Goal: Task Accomplishment & Management: Complete application form

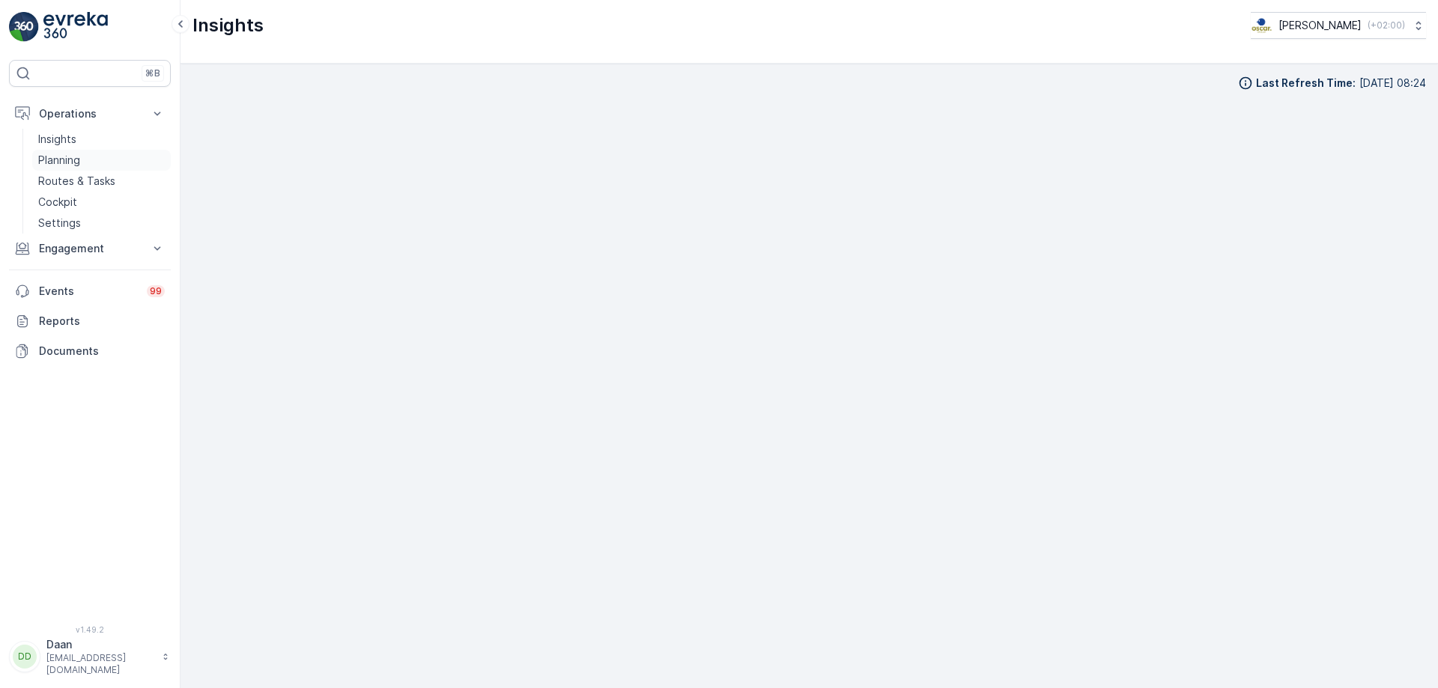
click at [84, 155] on link "Planning" at bounding box center [101, 160] width 139 height 21
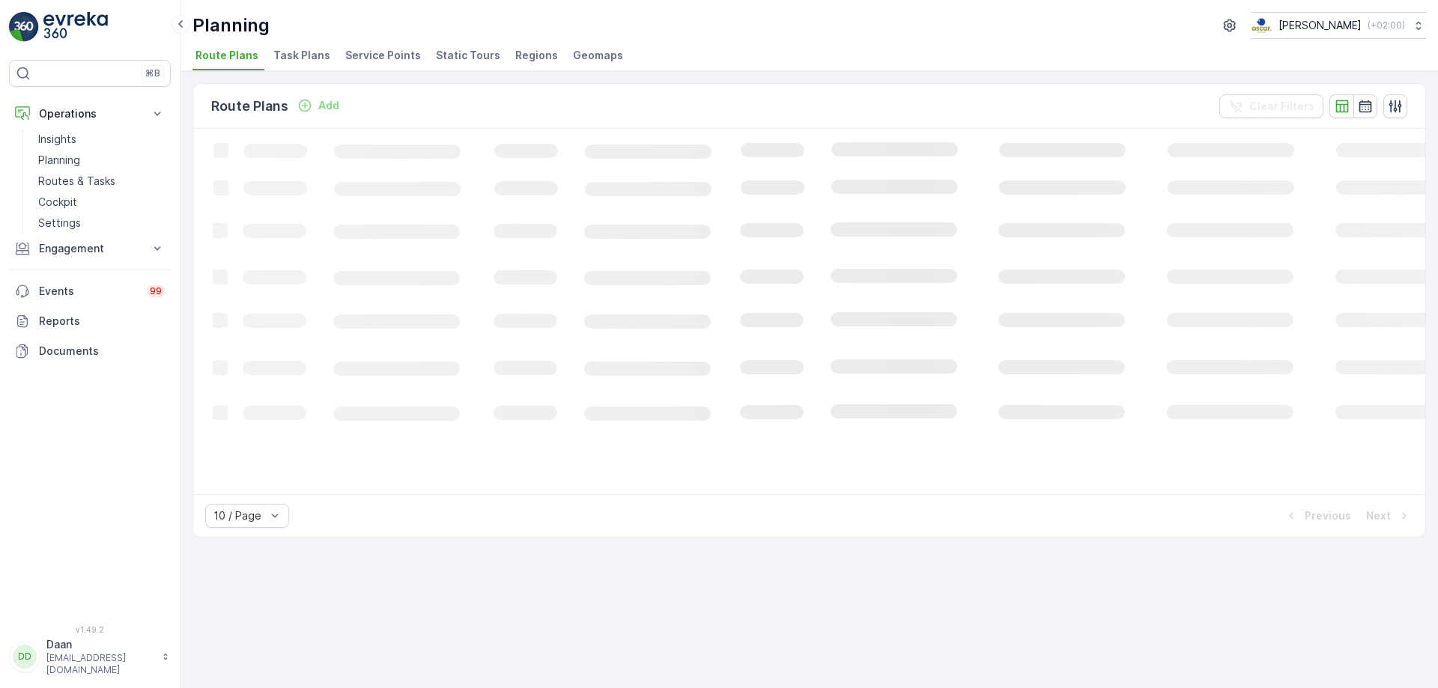
click at [294, 60] on span "Task Plans" at bounding box center [301, 55] width 57 height 15
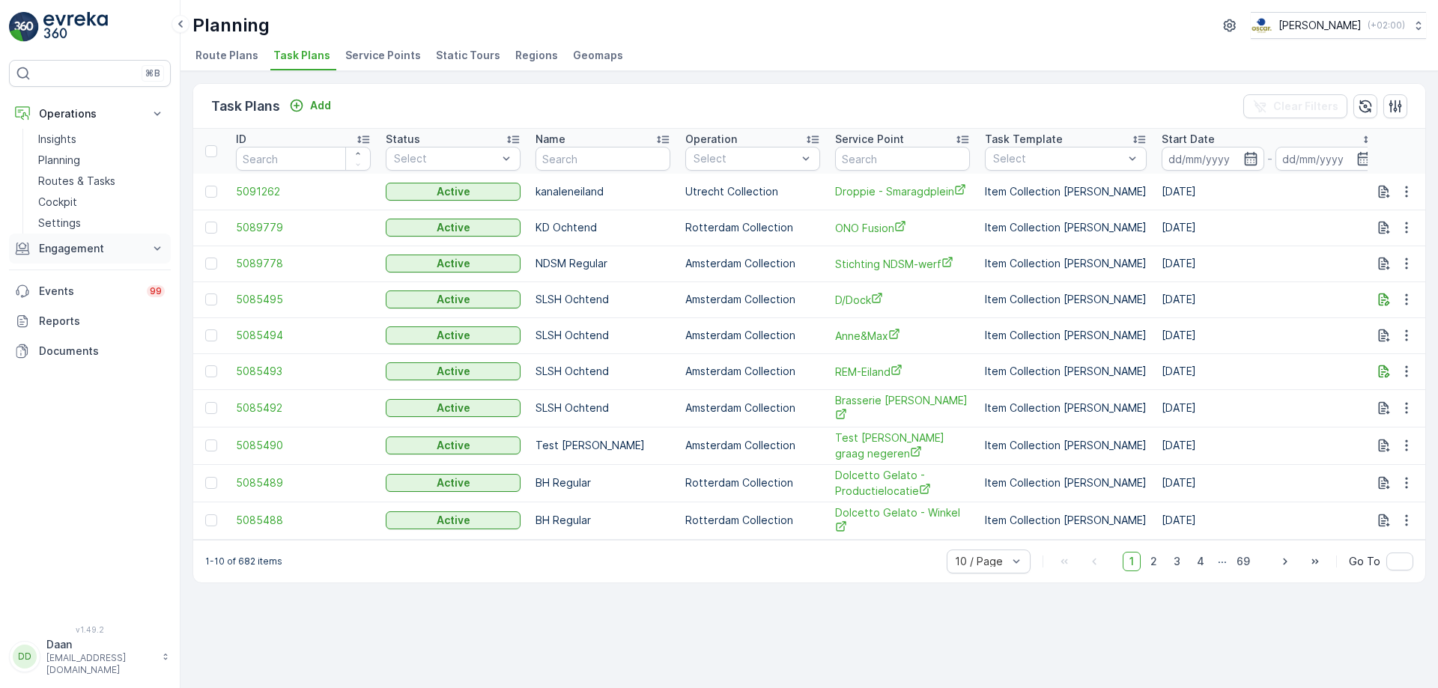
click at [78, 236] on button "Engagement" at bounding box center [90, 249] width 162 height 30
click at [78, 291] on link "Entities" at bounding box center [101, 295] width 139 height 21
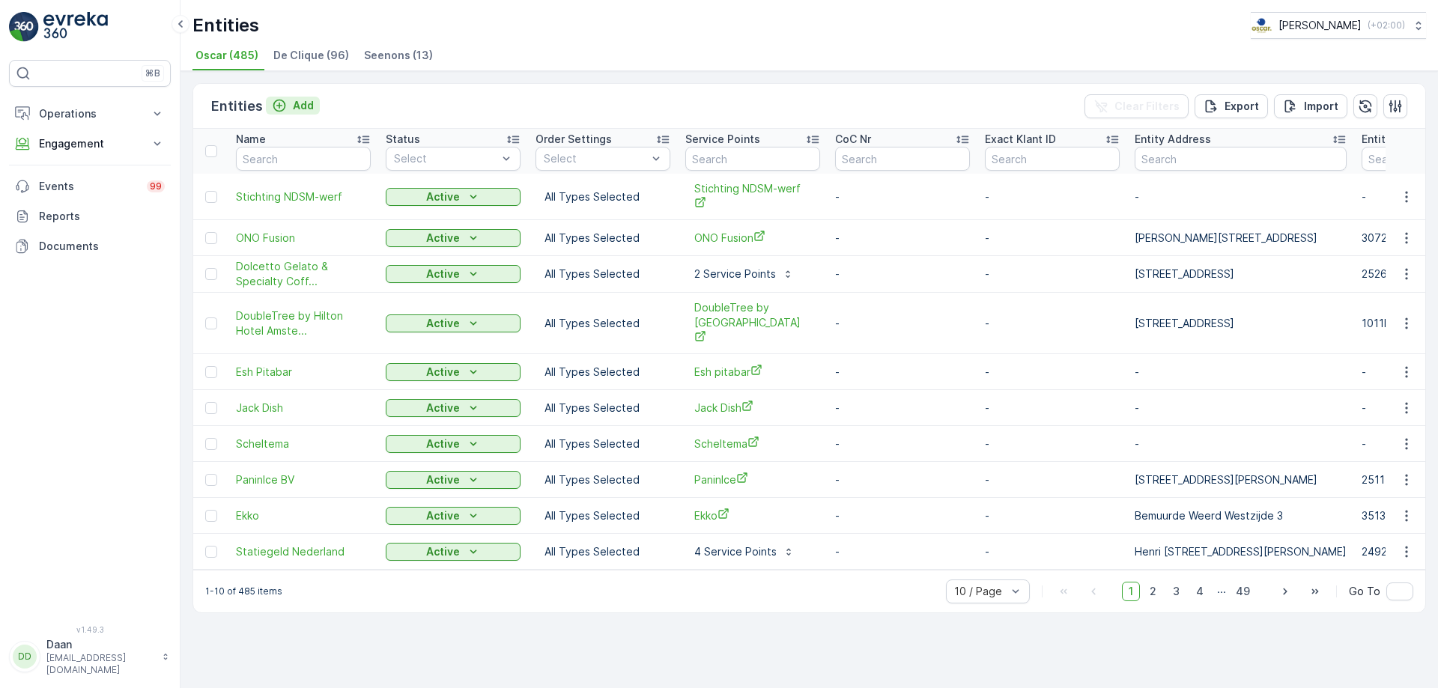
click at [294, 109] on p "Add" at bounding box center [303, 105] width 21 height 15
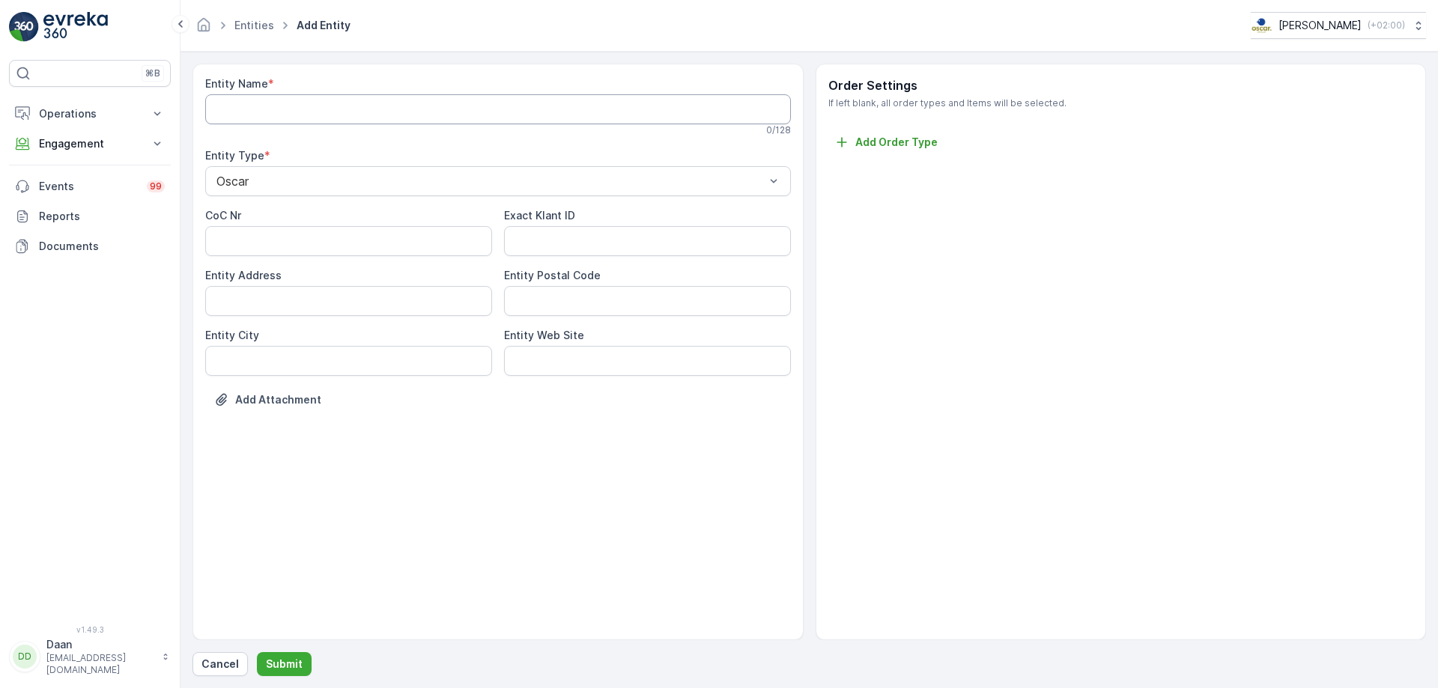
click at [292, 111] on Name "Entity Name" at bounding box center [498, 109] width 586 height 30
type Name "Cafe [GEOGRAPHIC_DATA]"
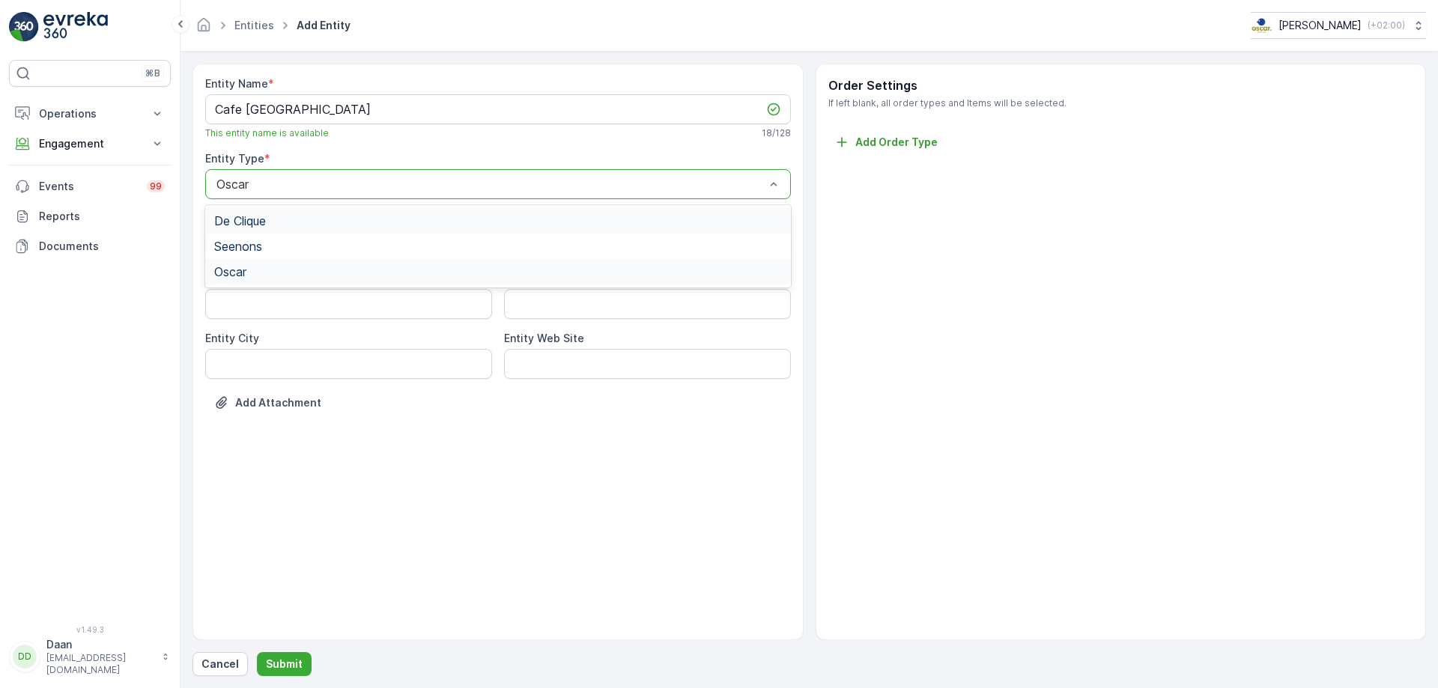
click at [345, 193] on div "Oscar" at bounding box center [498, 184] width 586 height 30
click at [320, 252] on Nr "CoC Nr" at bounding box center [348, 244] width 287 height 30
click at [556, 219] on label "Exact Klant ID" at bounding box center [539, 218] width 71 height 13
click at [556, 229] on ID "Exact Klant ID" at bounding box center [647, 244] width 287 height 30
drag, startPoint x: 480, startPoint y: 294, endPoint x: 563, endPoint y: 296, distance: 82.4
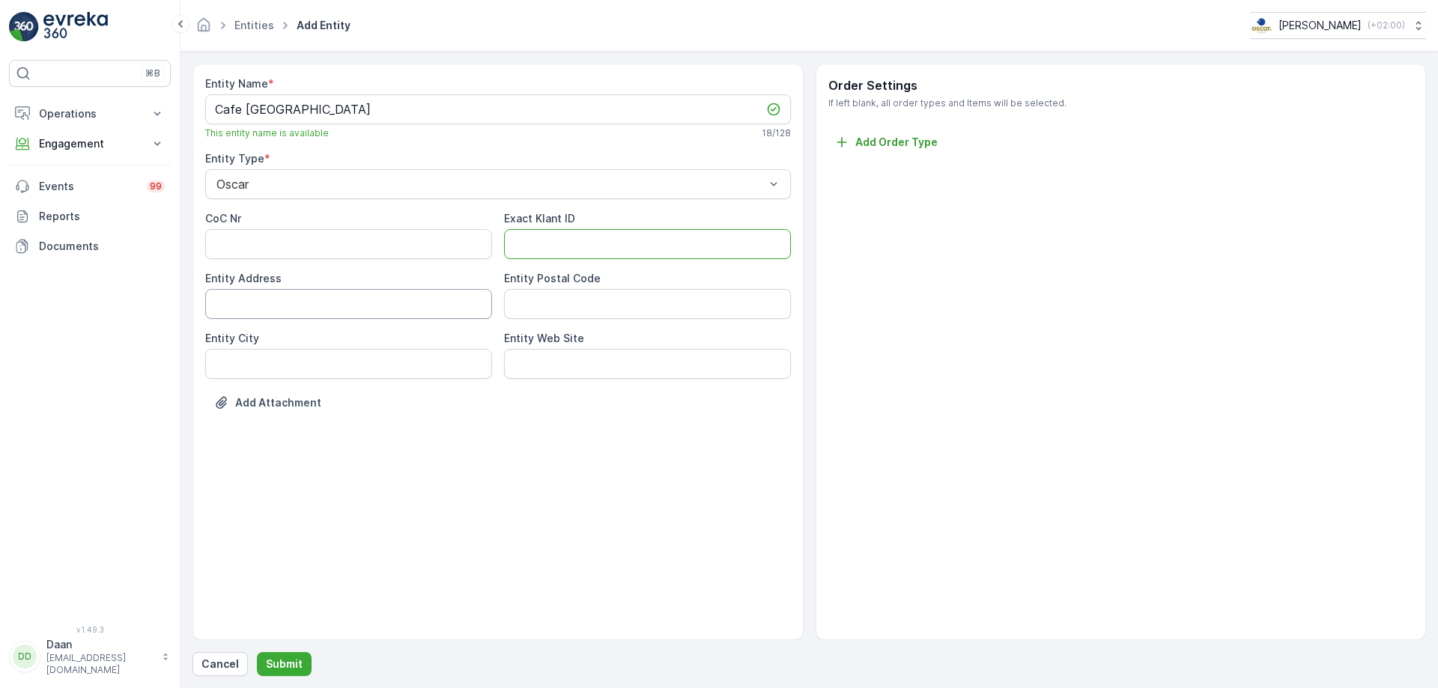
click at [480, 294] on Address "Entity Address" at bounding box center [348, 304] width 287 height 30
drag, startPoint x: 563, startPoint y: 296, endPoint x: 435, endPoint y: 358, distance: 141.7
click at [521, 314] on Code "Entity Postal Code" at bounding box center [647, 304] width 287 height 30
drag, startPoint x: 401, startPoint y: 384, endPoint x: 461, endPoint y: 381, distance: 60.0
click at [422, 384] on div "Entity Name * Cafe Schinkelhaven This entity name is available 18 / 128 Entity …" at bounding box center [498, 254] width 586 height 357
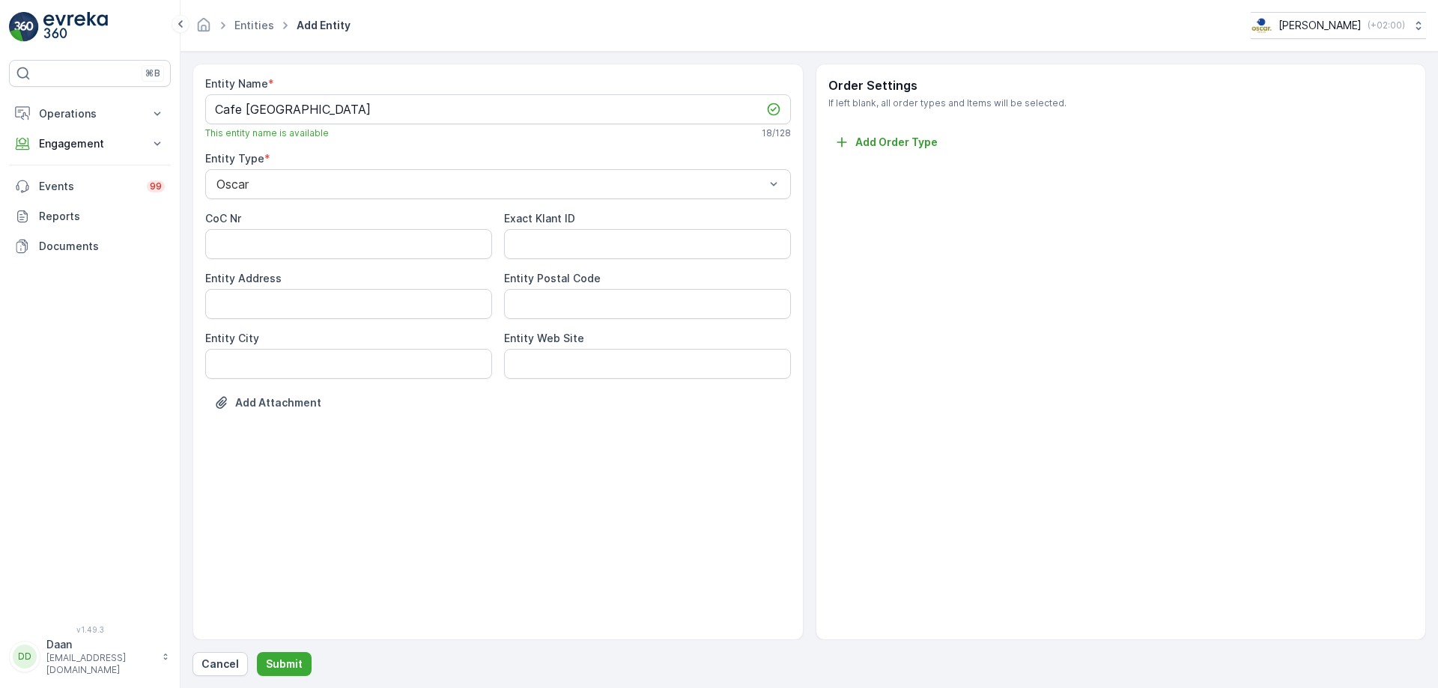
click at [481, 459] on div "Entity Name * Cafe Schinkelhaven This entity name is available 18 / 128 Entity …" at bounding box center [498, 352] width 611 height 577
click at [279, 669] on p "Submit" at bounding box center [284, 664] width 37 height 15
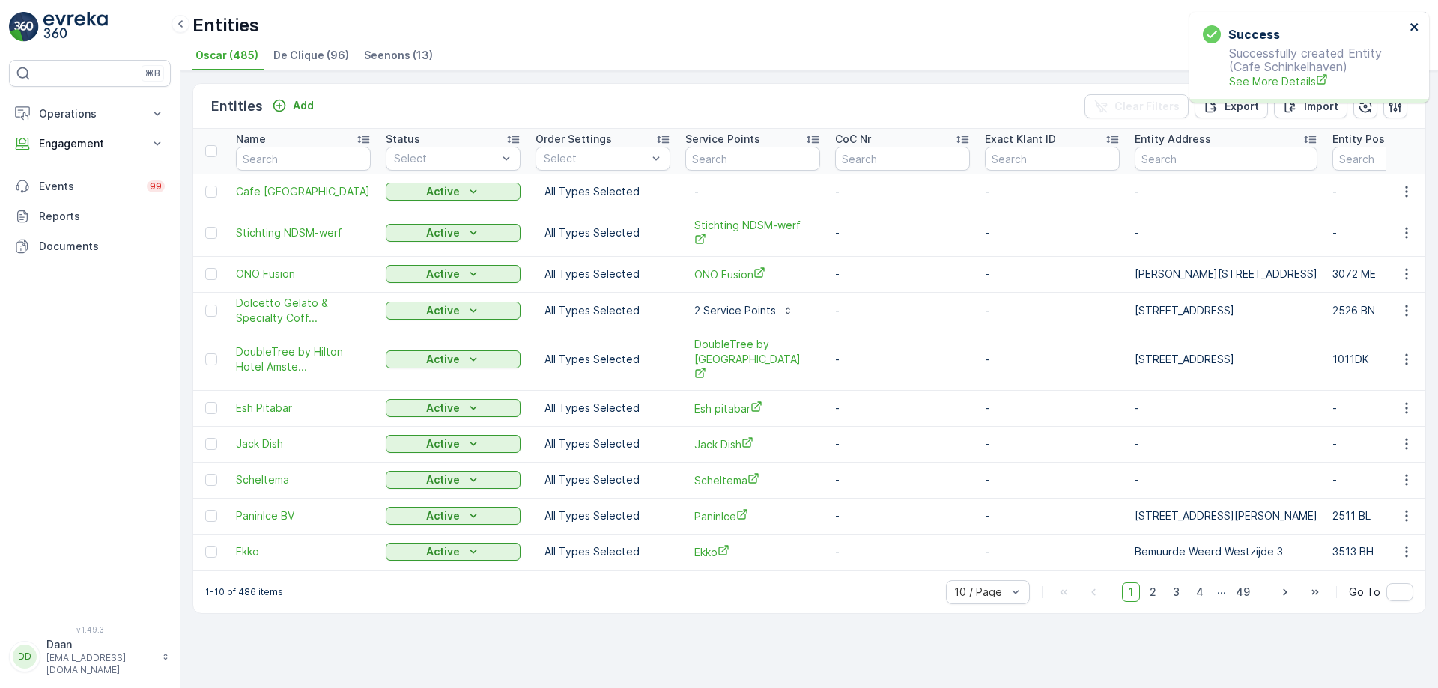
click at [1414, 25] on icon "close" at bounding box center [1415, 27] width 10 height 12
click at [90, 140] on p "Engagement" at bounding box center [90, 143] width 102 height 15
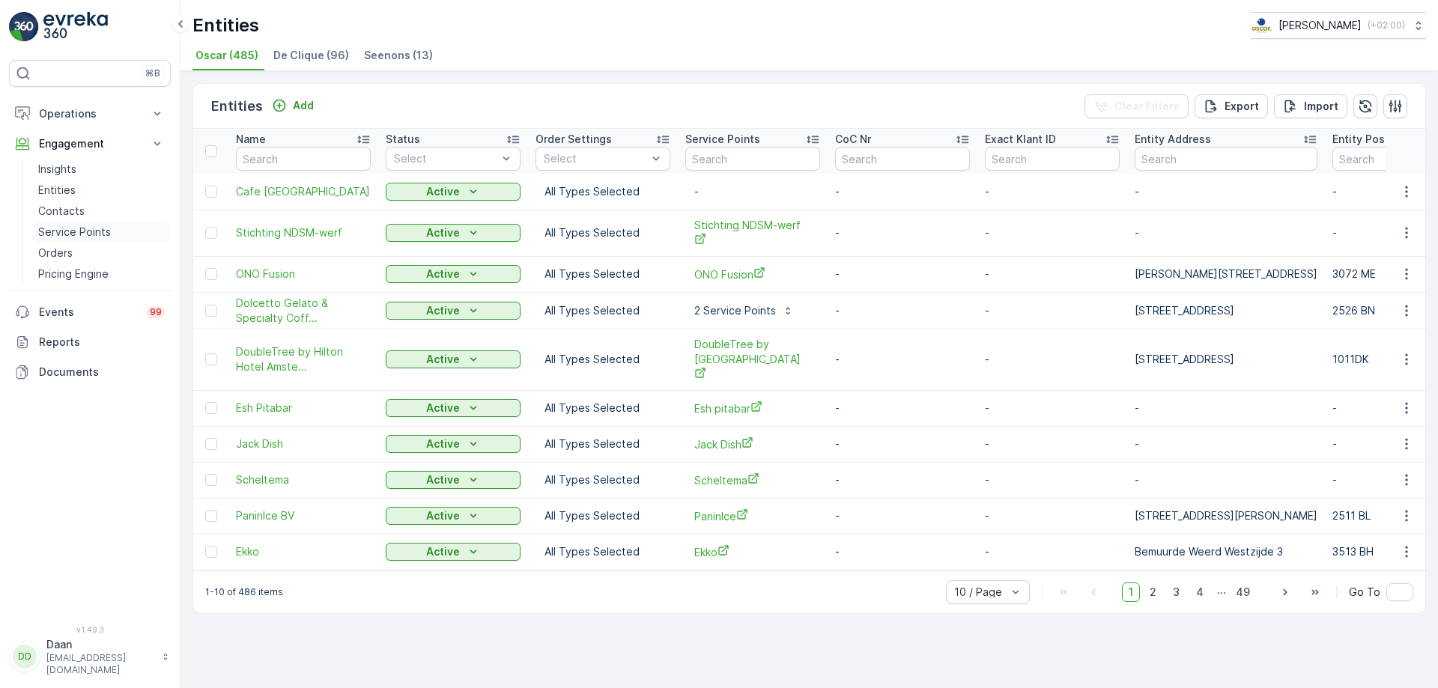
click at [94, 234] on p "Service Points" at bounding box center [74, 232] width 73 height 15
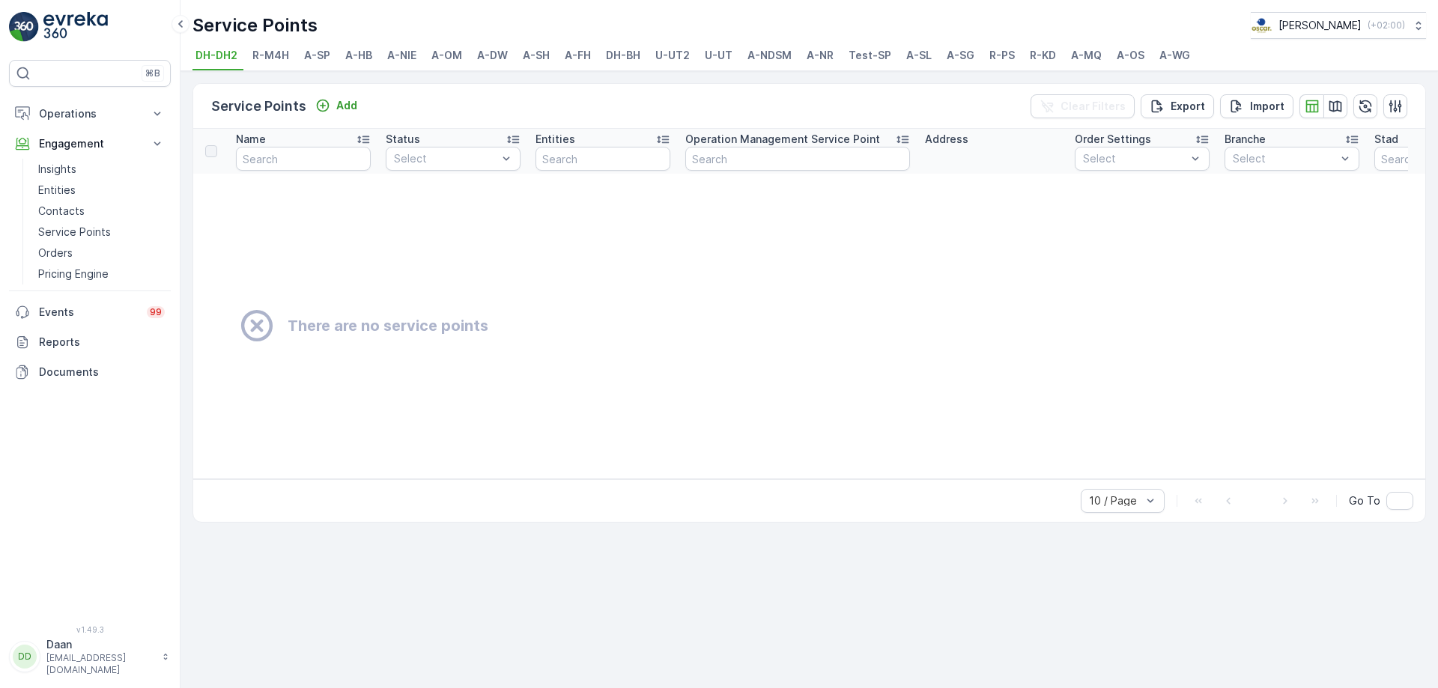
click at [715, 57] on span "U-UT" at bounding box center [719, 55] width 28 height 15
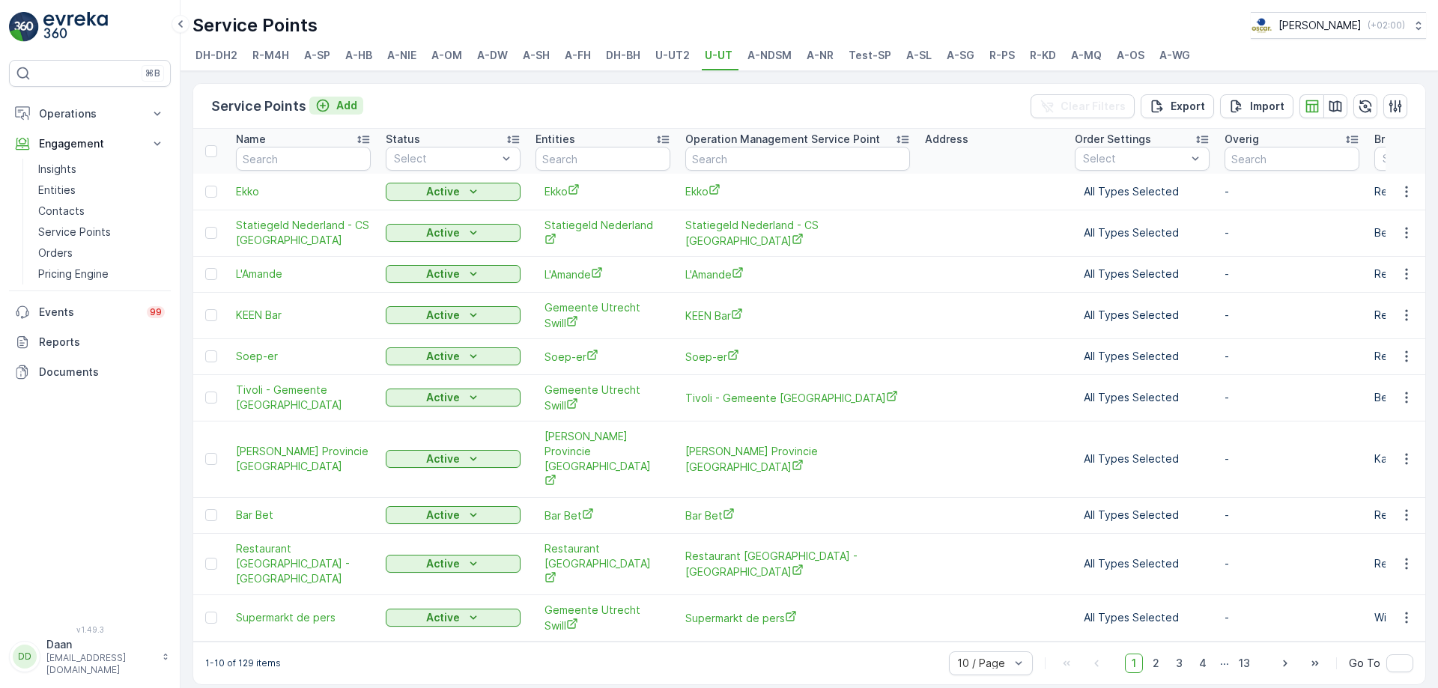
click at [354, 104] on p "Add" at bounding box center [346, 105] width 21 height 15
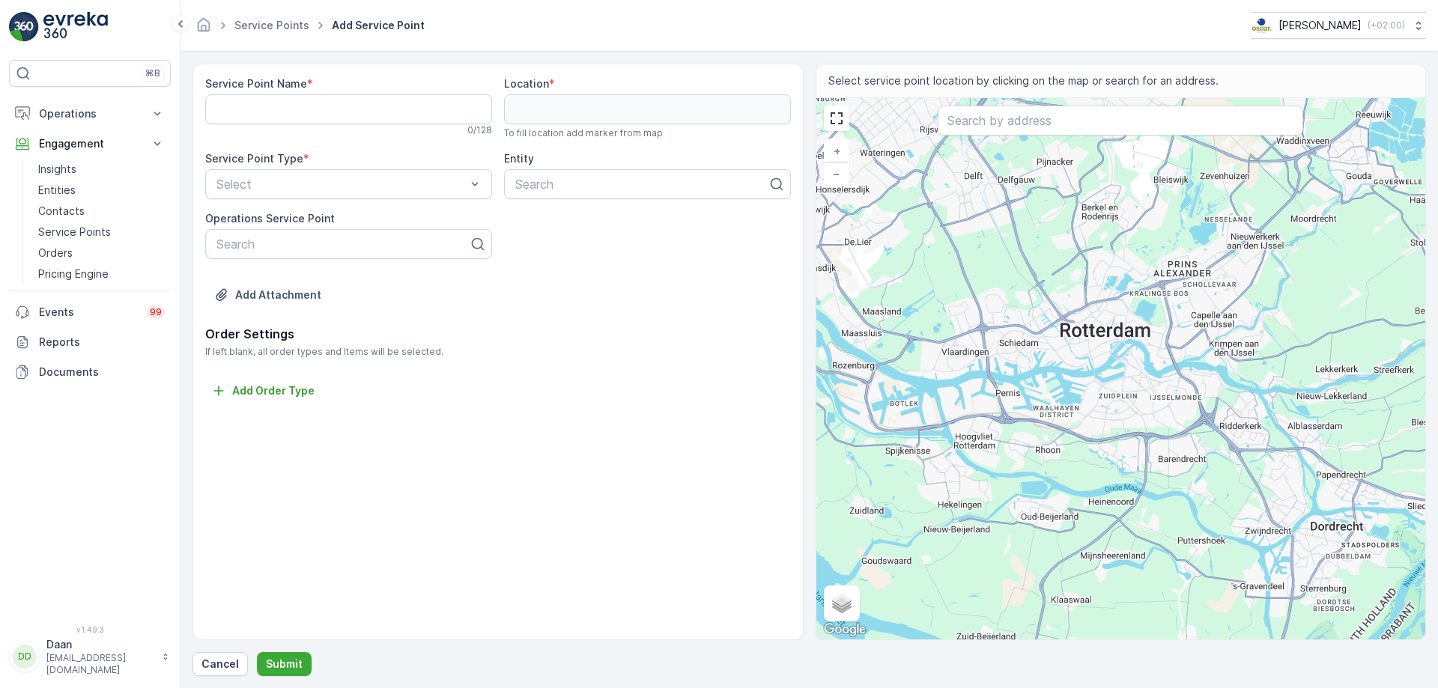
click at [97, 26] on img at bounding box center [75, 27] width 64 height 30
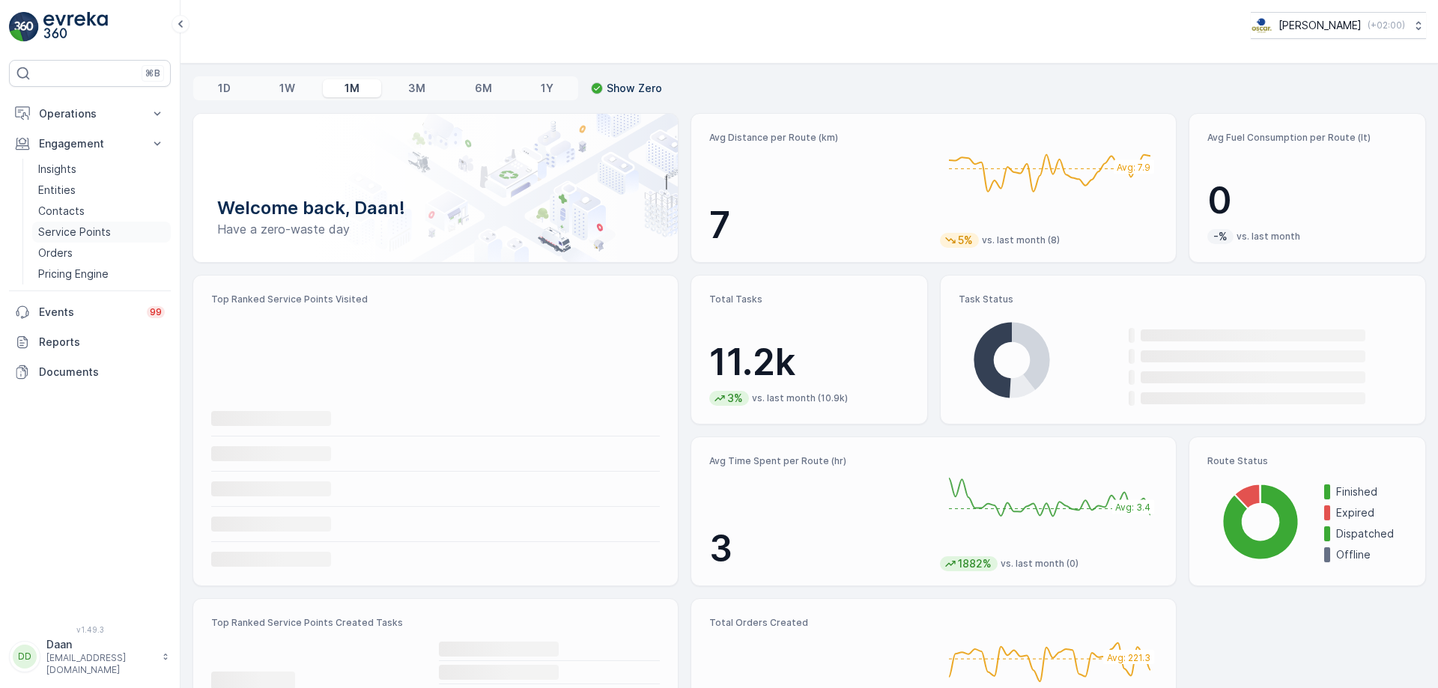
click at [70, 230] on p "Service Points" at bounding box center [74, 232] width 73 height 15
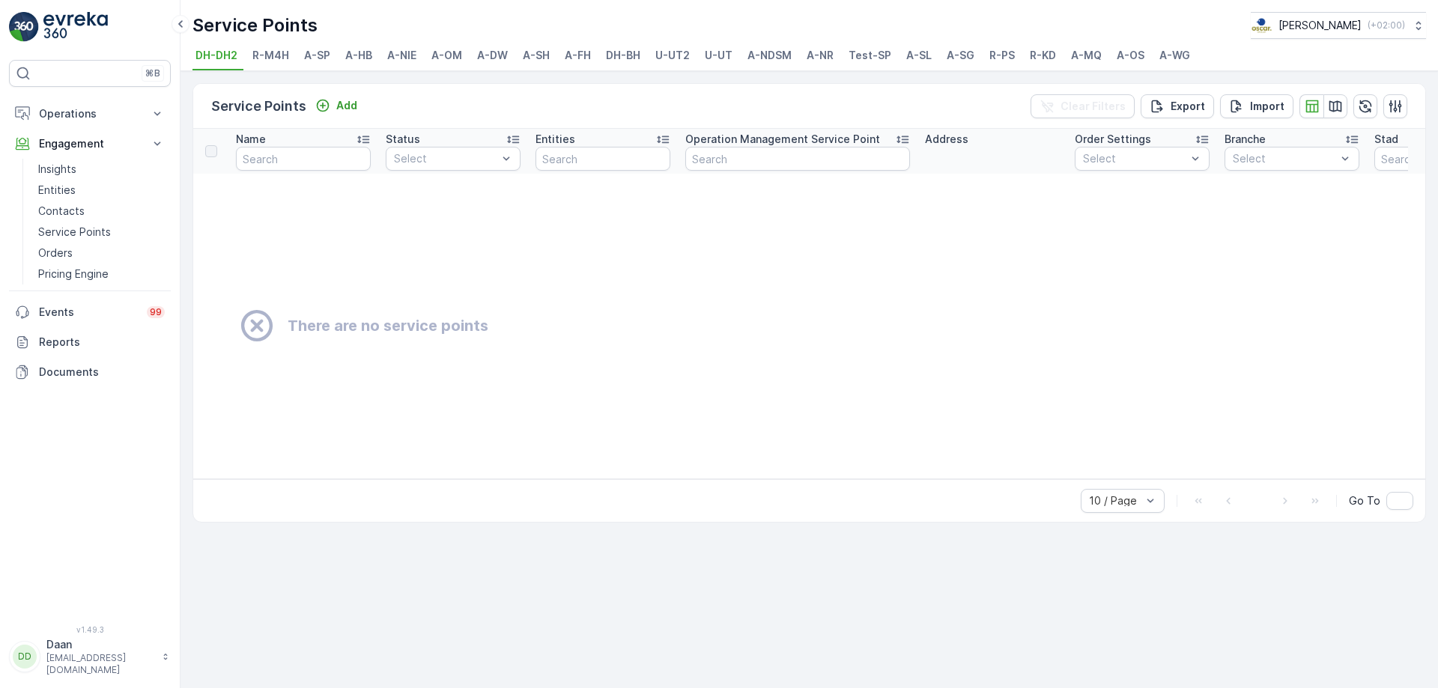
click at [1080, 50] on span "A-MQ" at bounding box center [1086, 55] width 31 height 15
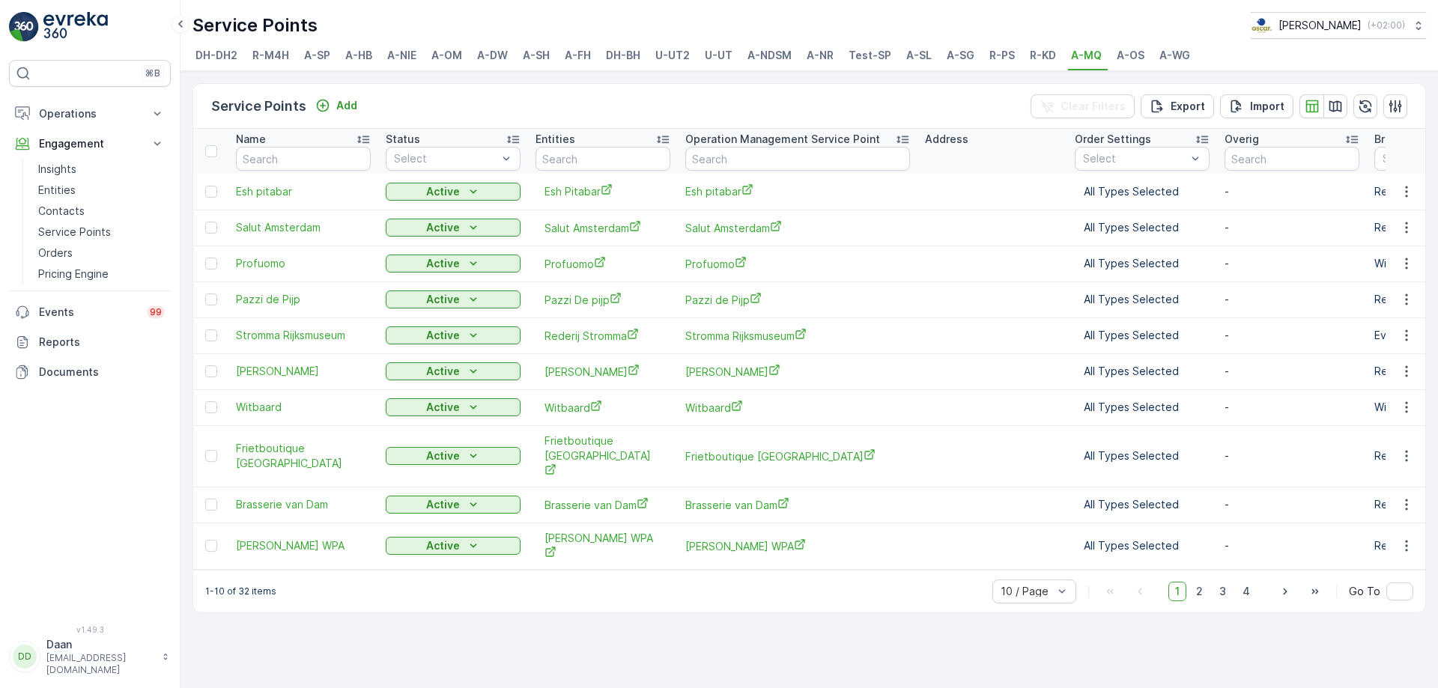
click at [91, 10] on div "⌘B Operations Insights Planning Routes & Tasks Cockpit Settings Engagement Insi…" at bounding box center [90, 344] width 181 height 688
click at [83, 23] on img at bounding box center [75, 27] width 64 height 30
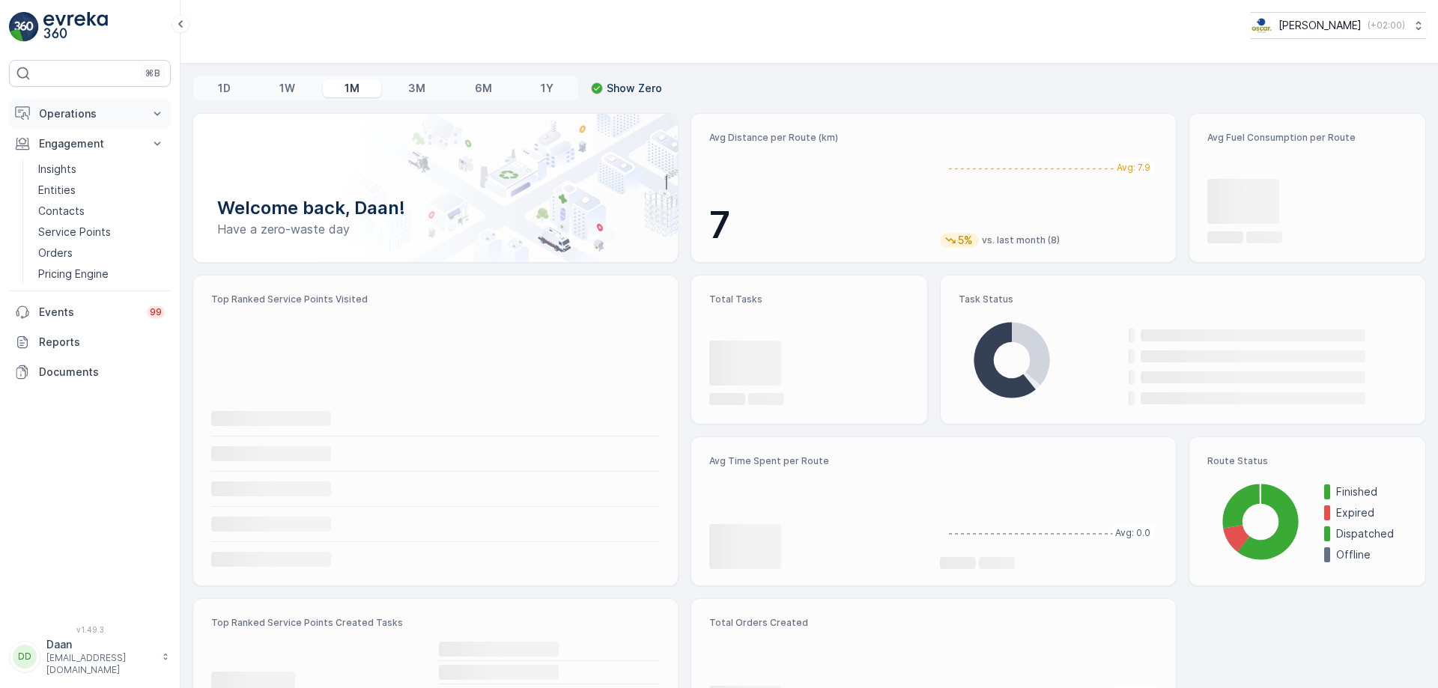
click at [78, 115] on p "Operations" at bounding box center [90, 113] width 102 height 15
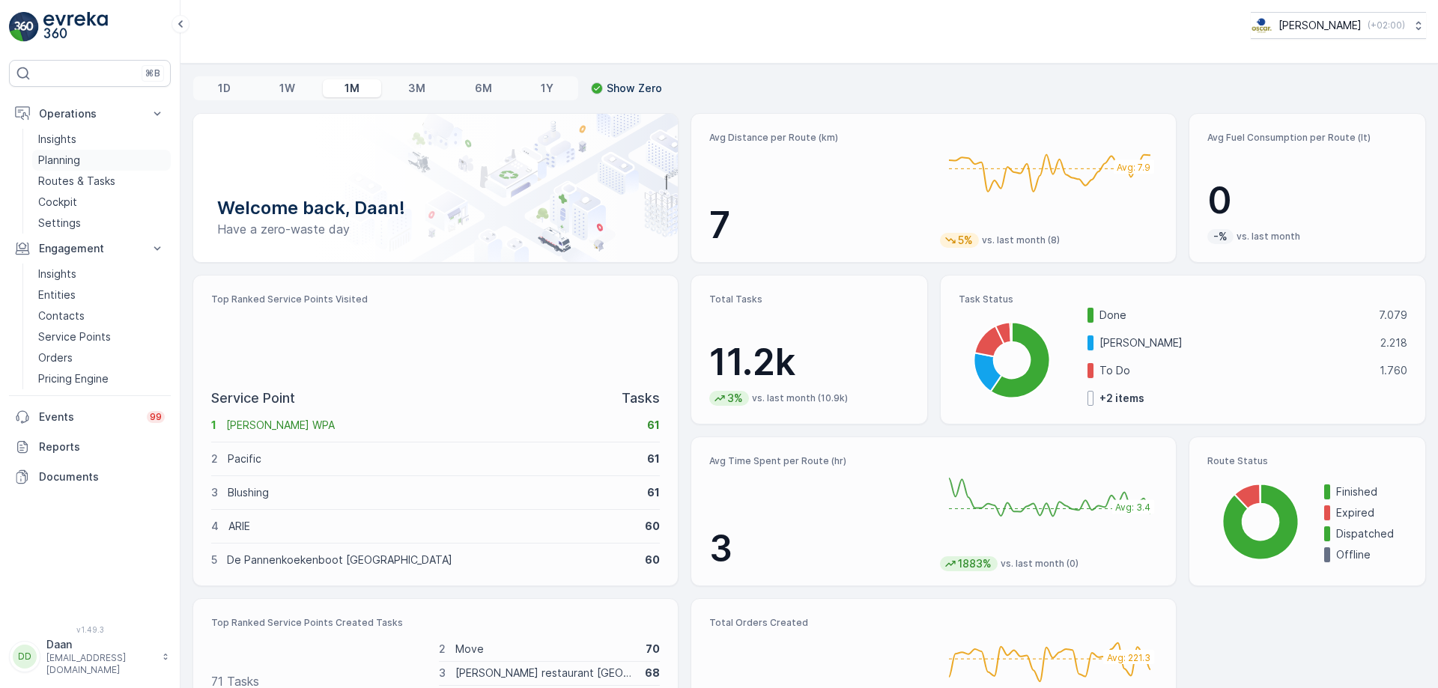
click at [73, 156] on p "Planning" at bounding box center [59, 160] width 42 height 15
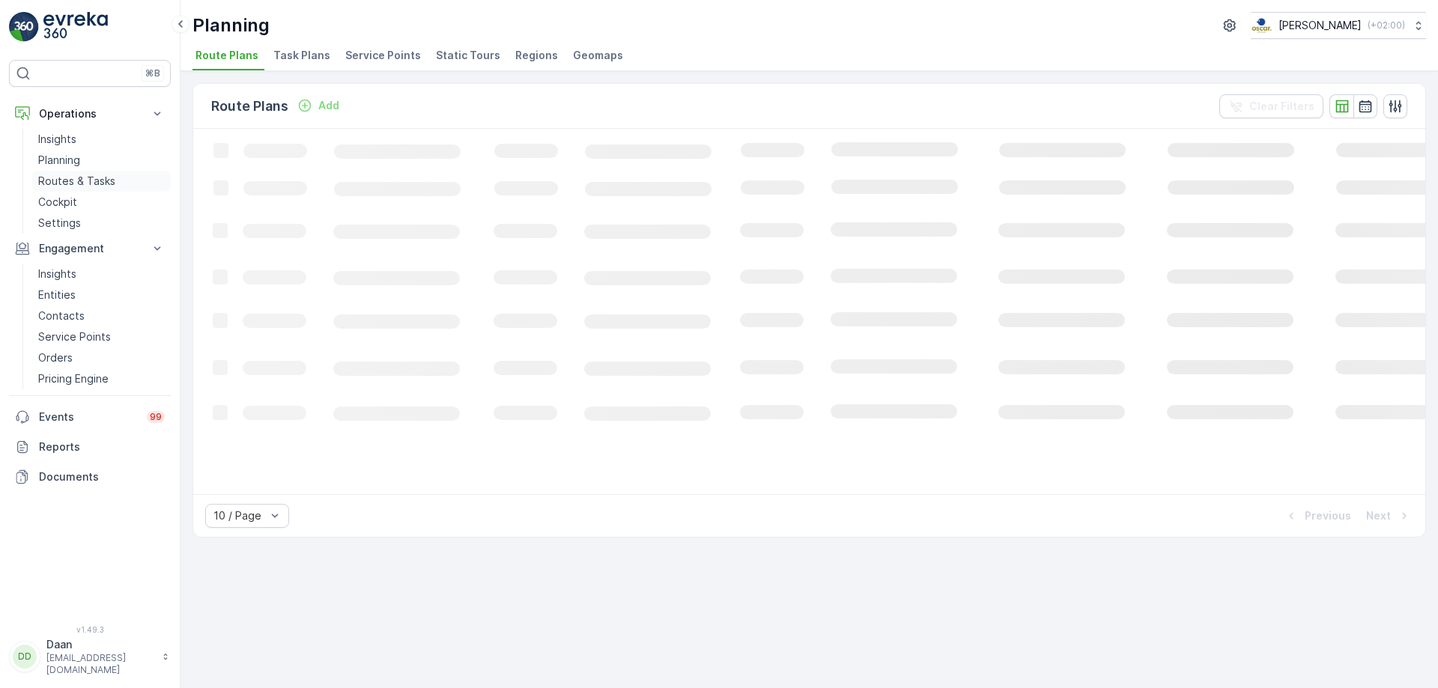
click at [82, 183] on p "Routes & Tasks" at bounding box center [76, 181] width 77 height 15
click at [261, 69] on li "Tasks" at bounding box center [265, 57] width 40 height 25
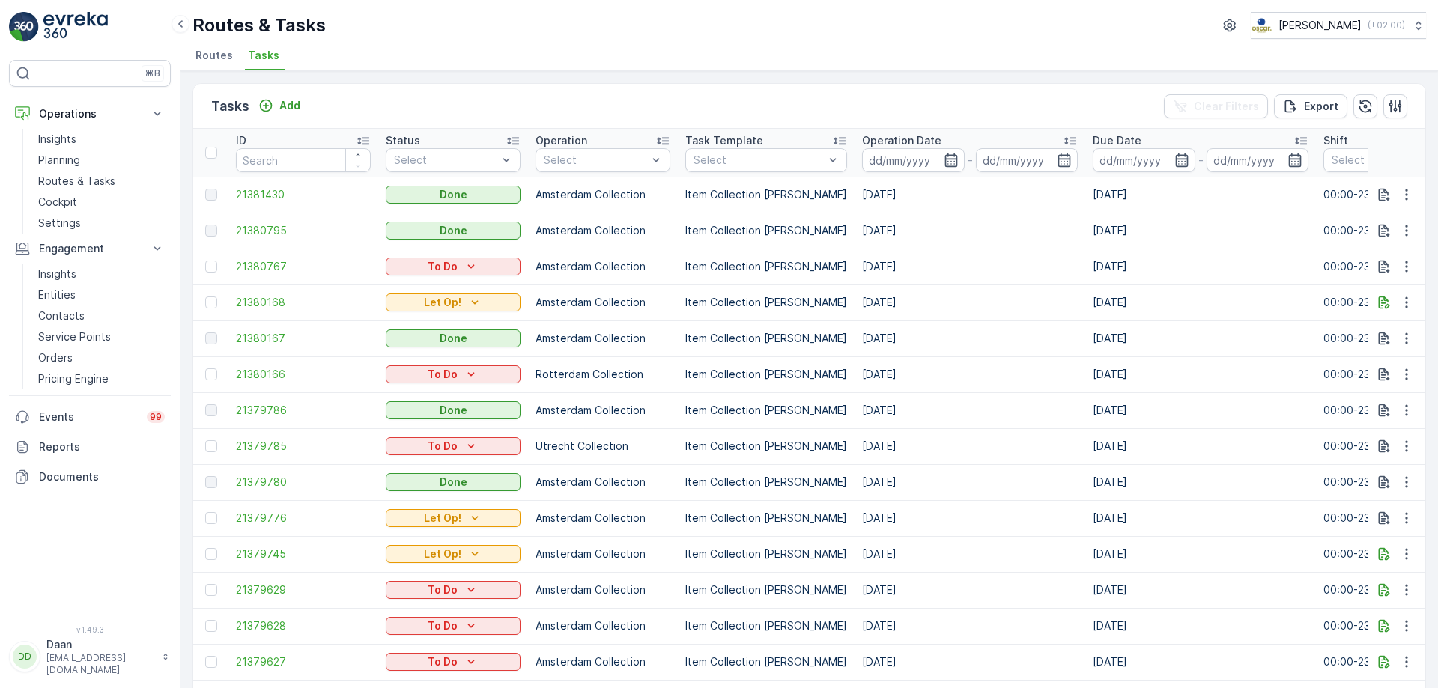
click at [1061, 92] on div "Tasks Add Clear Filters Export" at bounding box center [809, 106] width 1232 height 45
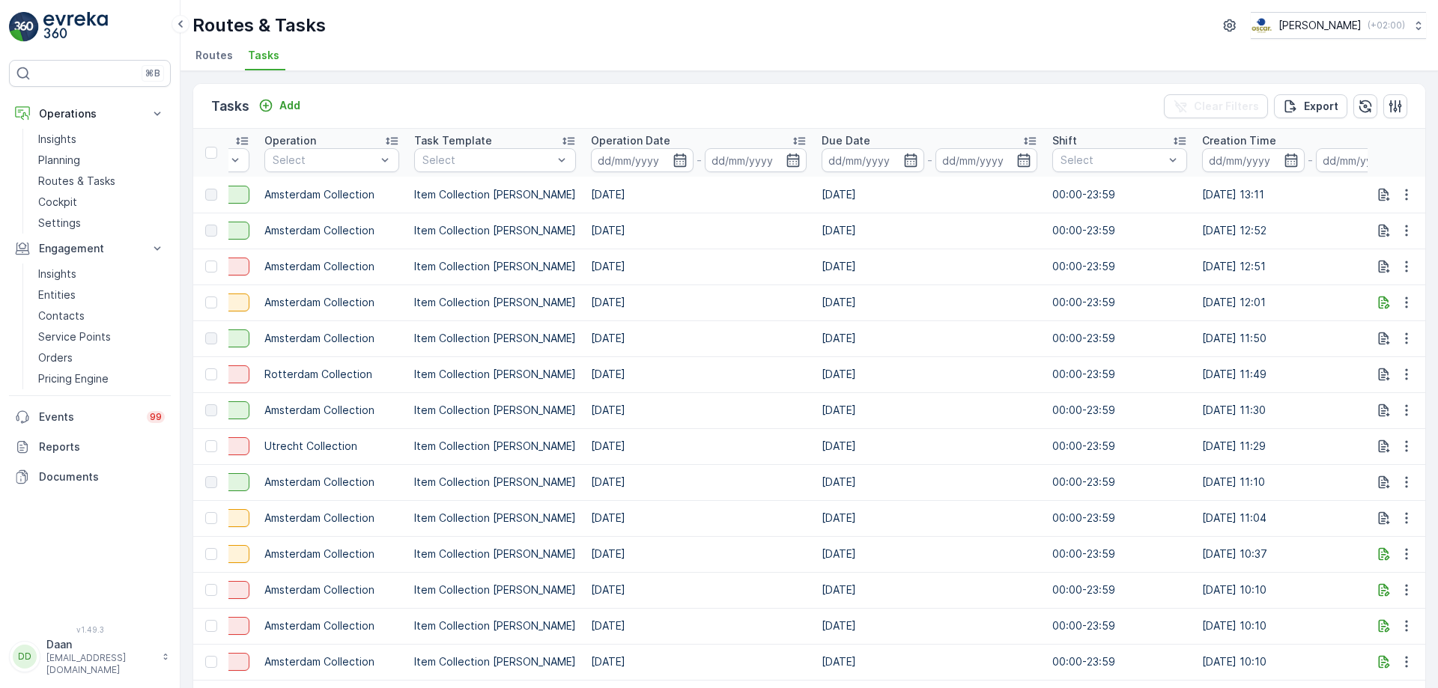
scroll to position [0, 691]
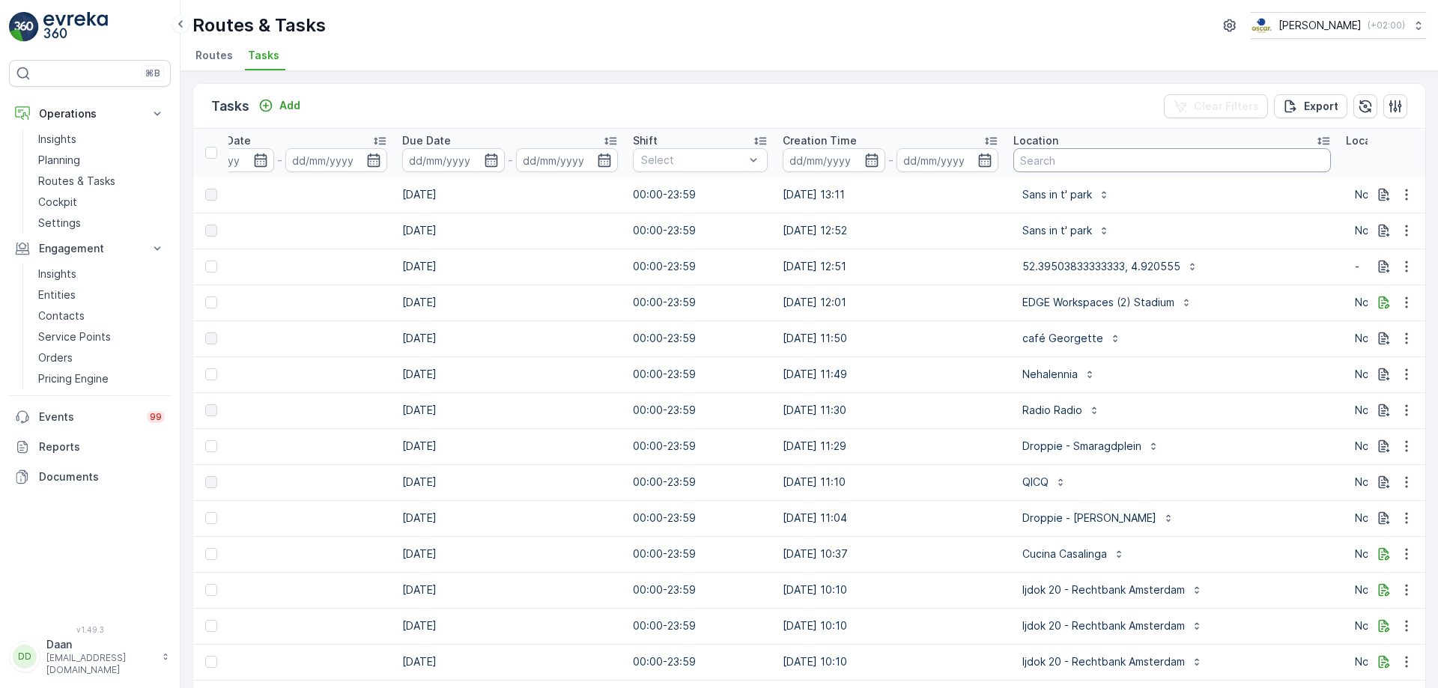
click at [1040, 166] on input "text" at bounding box center [1172, 160] width 318 height 24
type input "grego"
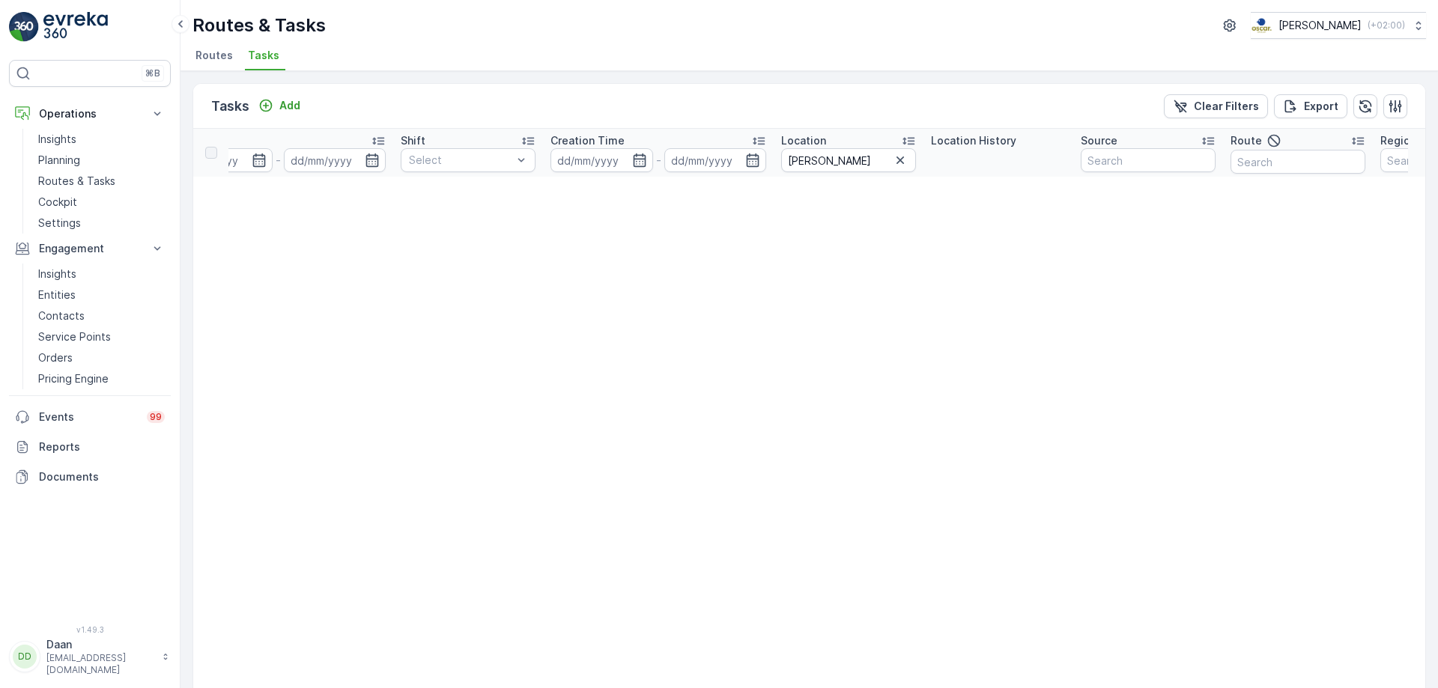
scroll to position [0, 1015]
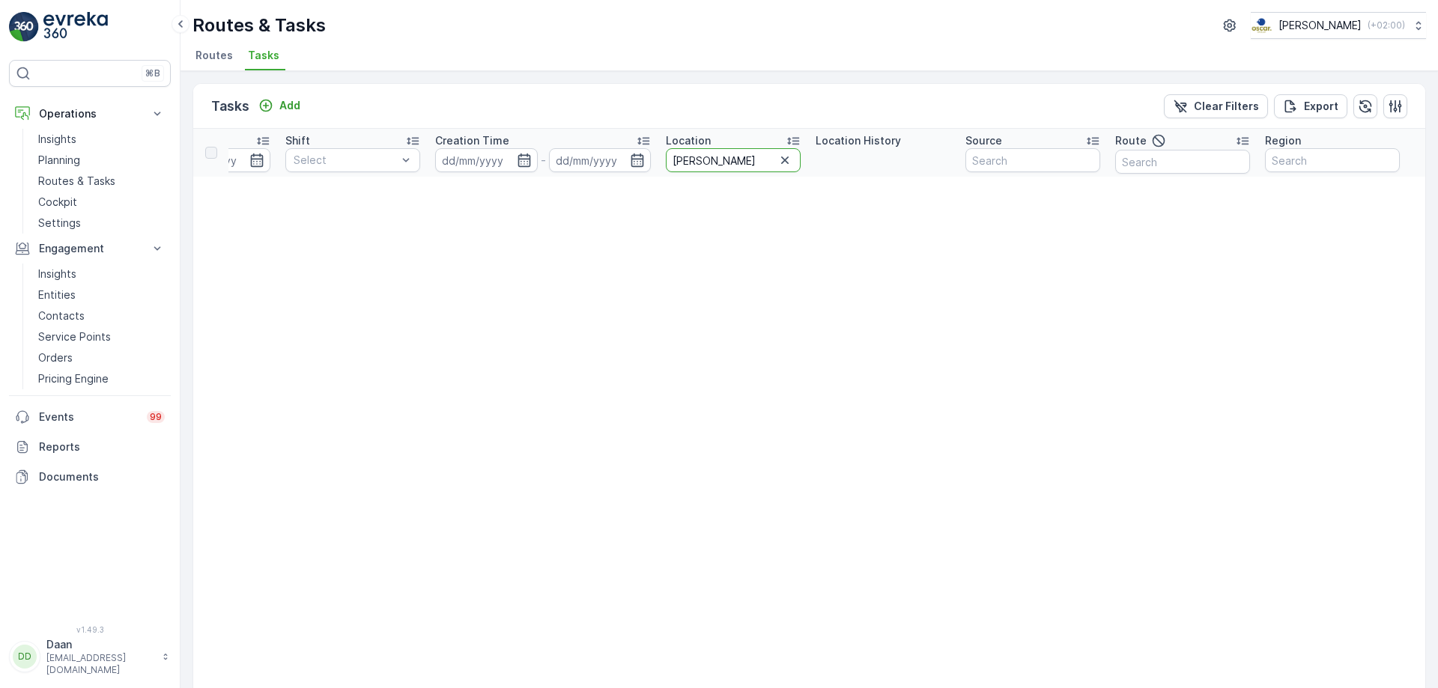
click at [715, 163] on input "grego" at bounding box center [733, 160] width 135 height 24
type input "greg"
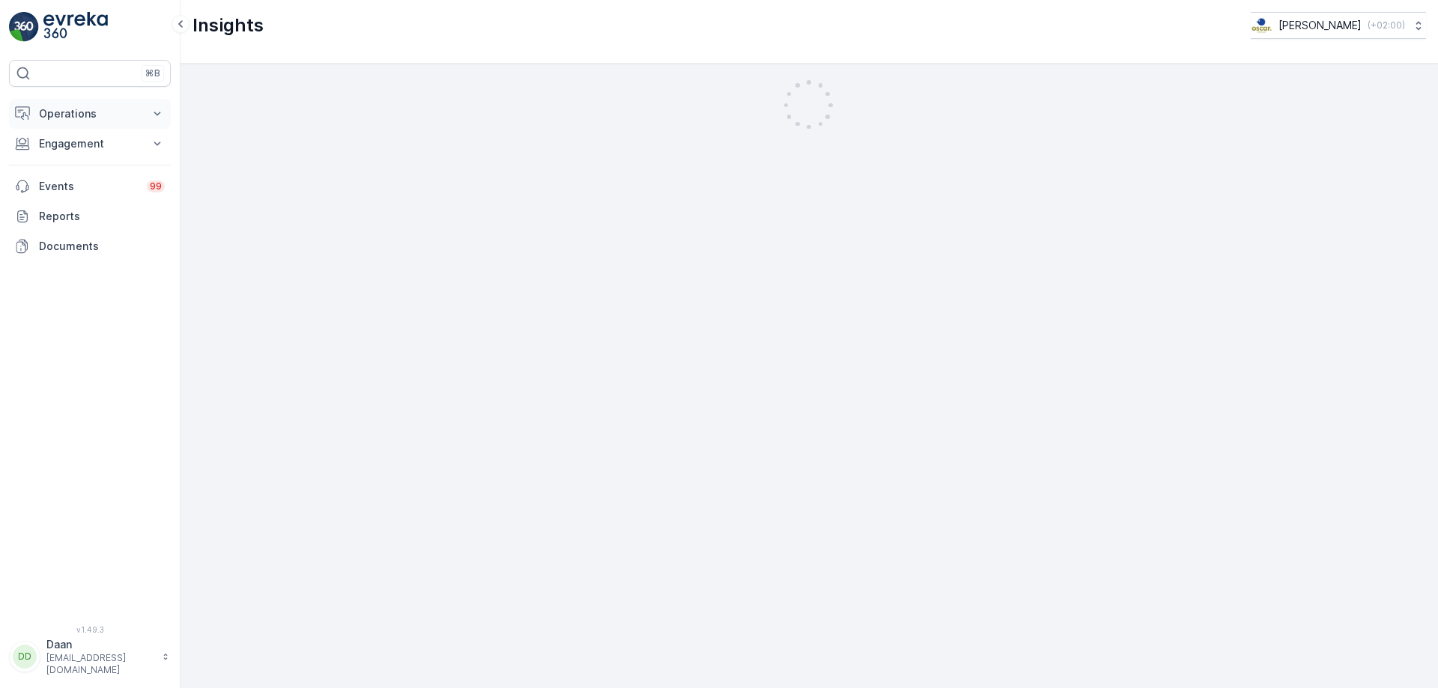
click at [102, 106] on button "Operations" at bounding box center [90, 114] width 162 height 30
click at [85, 263] on button "Engagement" at bounding box center [90, 249] width 162 height 30
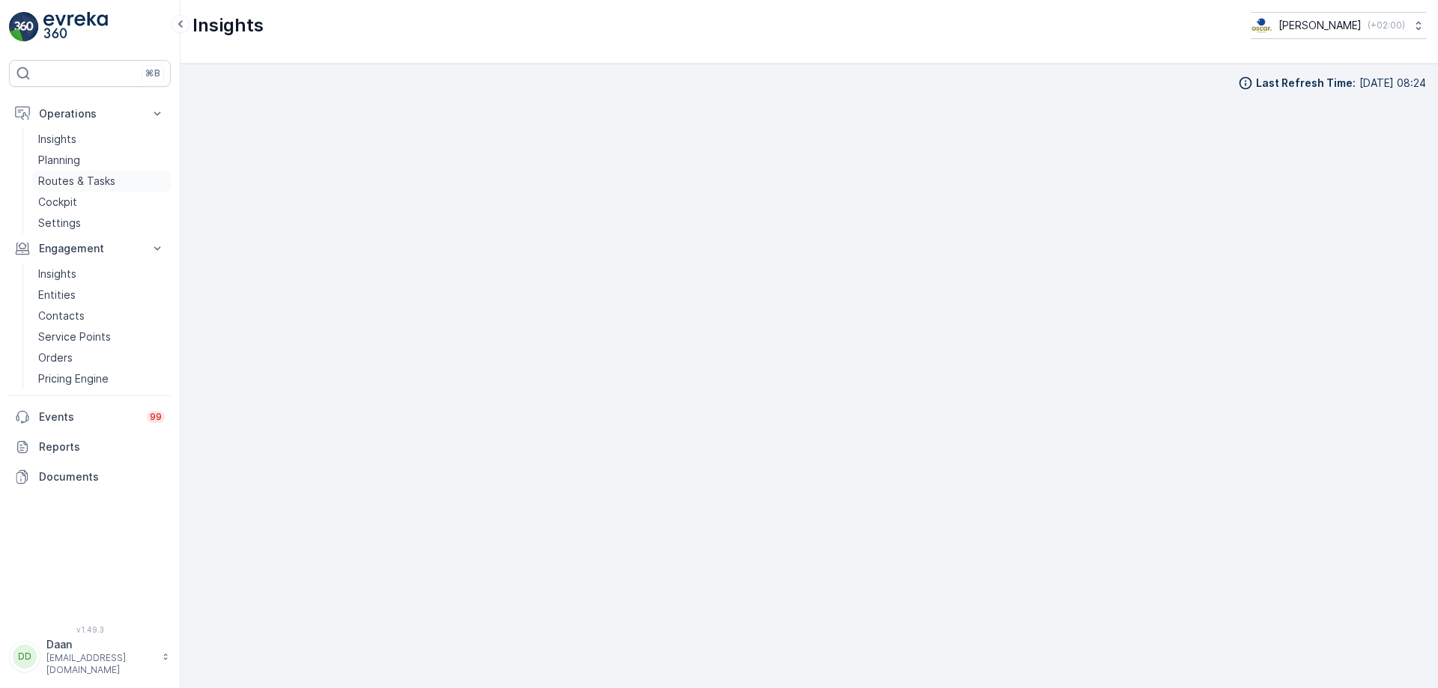
click at [82, 178] on p "Routes & Tasks" at bounding box center [76, 181] width 77 height 15
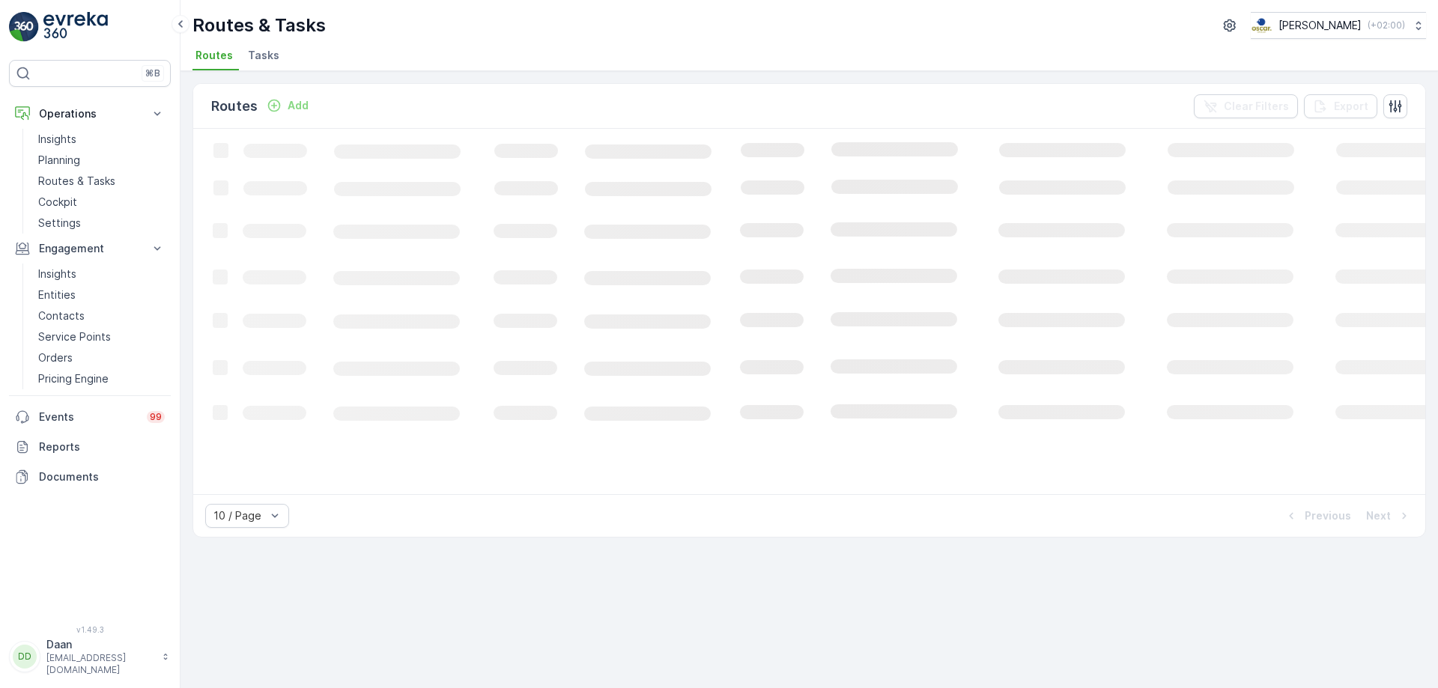
drag, startPoint x: 248, startPoint y: 34, endPoint x: 253, endPoint y: 52, distance: 18.0
click at [248, 35] on p "Routes & Tasks" at bounding box center [259, 25] width 133 height 24
click at [253, 52] on span "Tasks" at bounding box center [263, 55] width 31 height 15
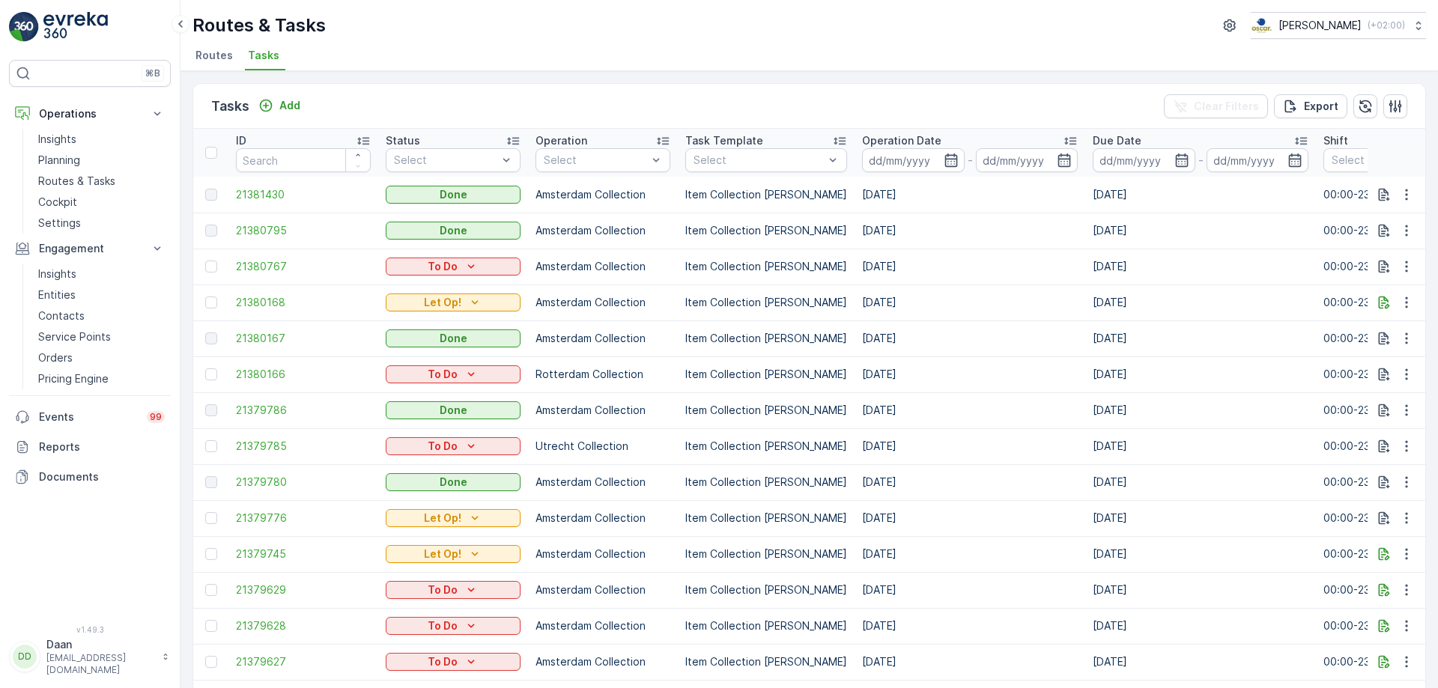
drag, startPoint x: 818, startPoint y: 294, endPoint x: 844, endPoint y: 306, distance: 28.8
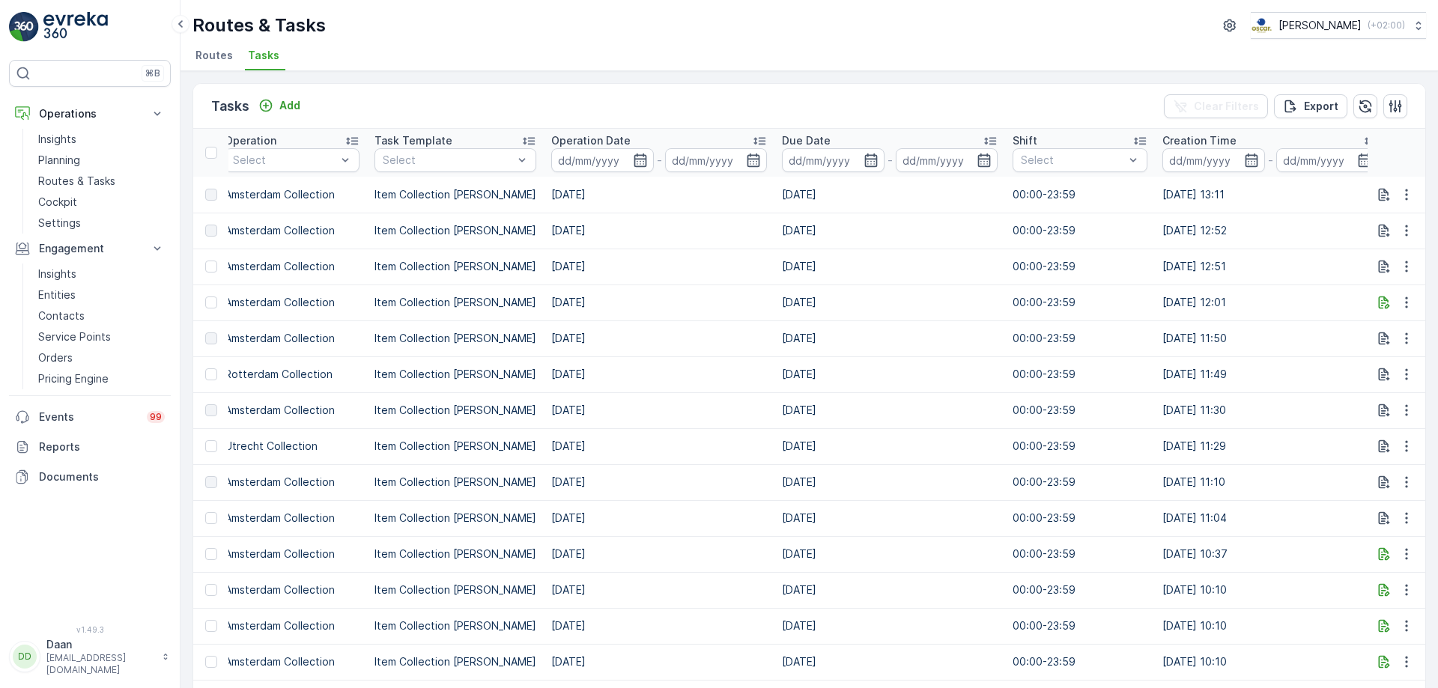
scroll to position [0, 563]
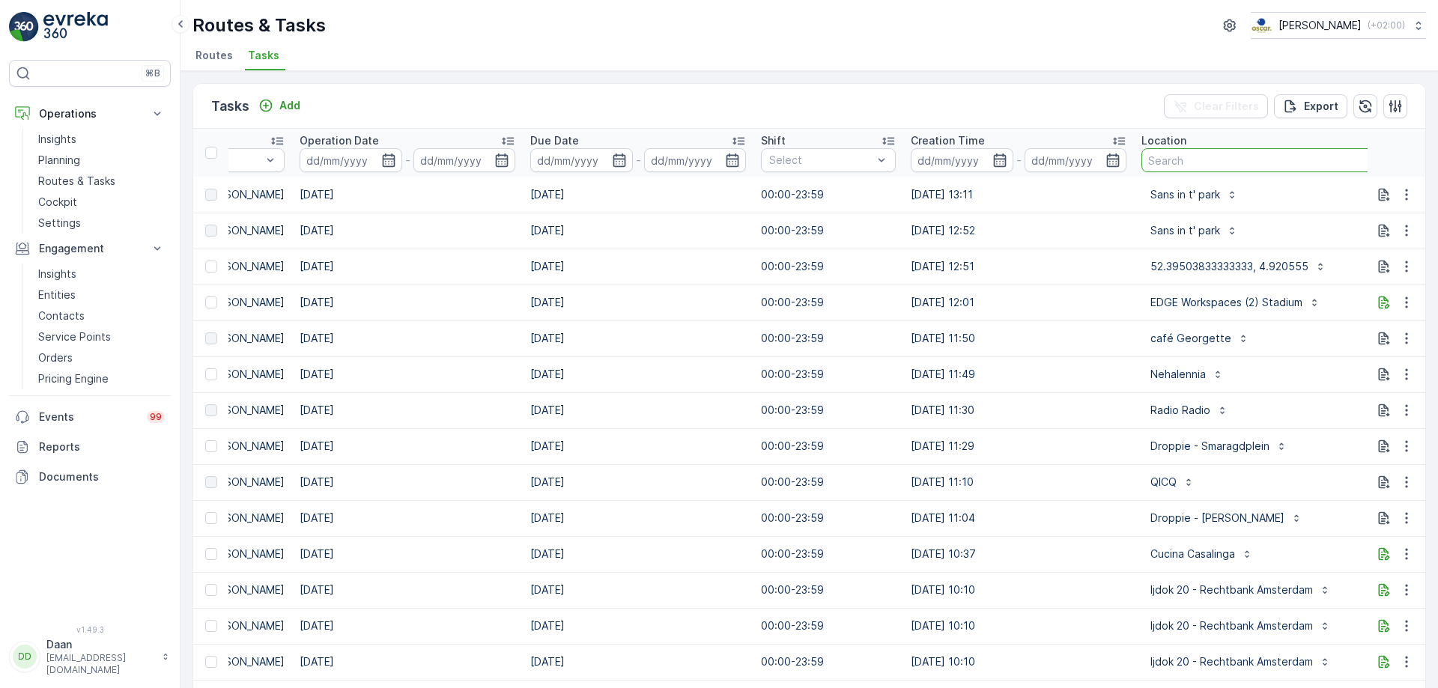
click at [1170, 149] on input "text" at bounding box center [1301, 160] width 318 height 24
type input "restaura"
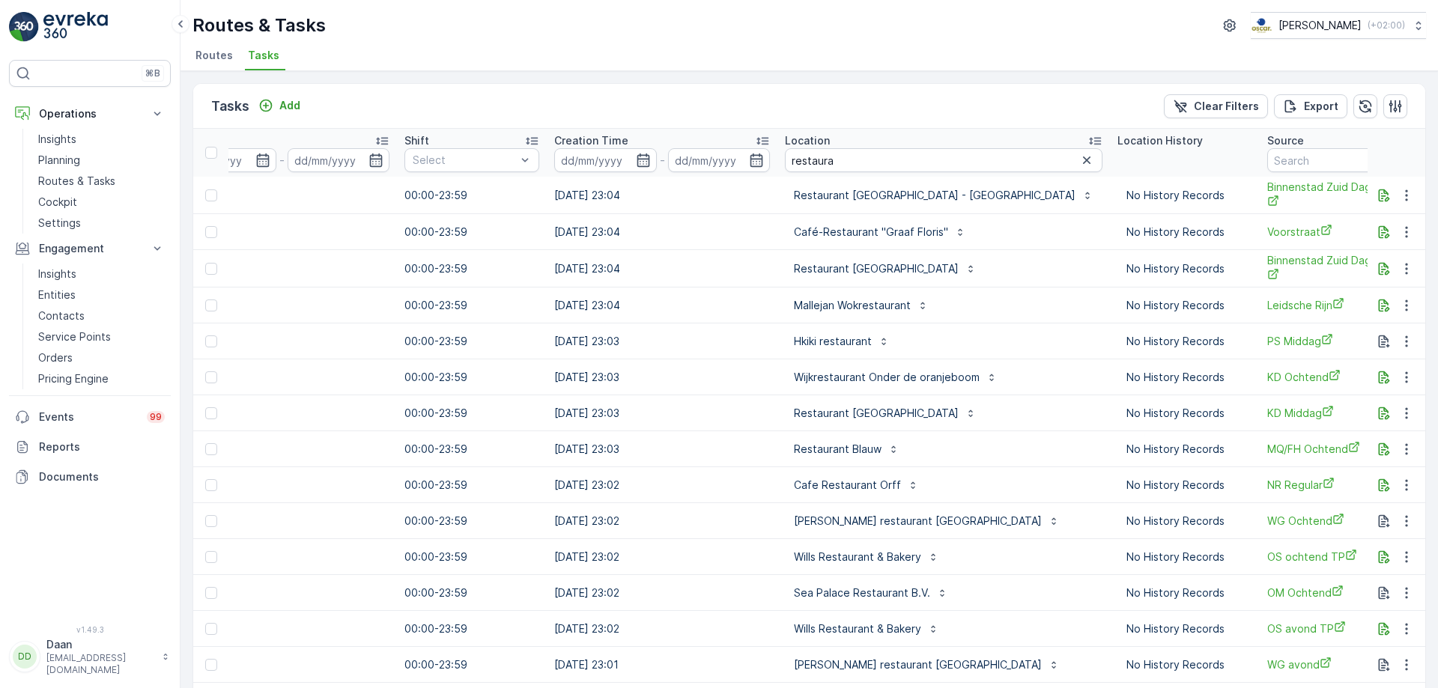
scroll to position [0, 1035]
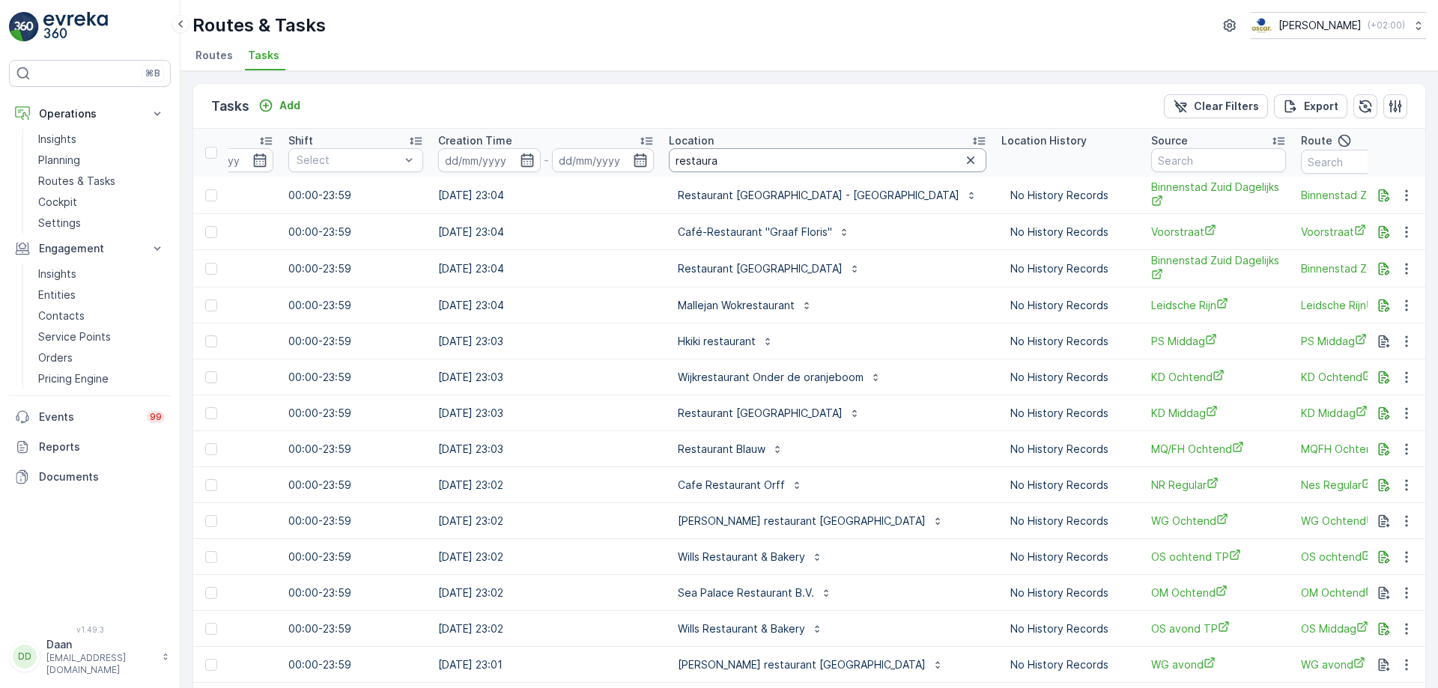
click at [800, 149] on input "restaura" at bounding box center [828, 160] width 318 height 24
type input "restaurant blauw"
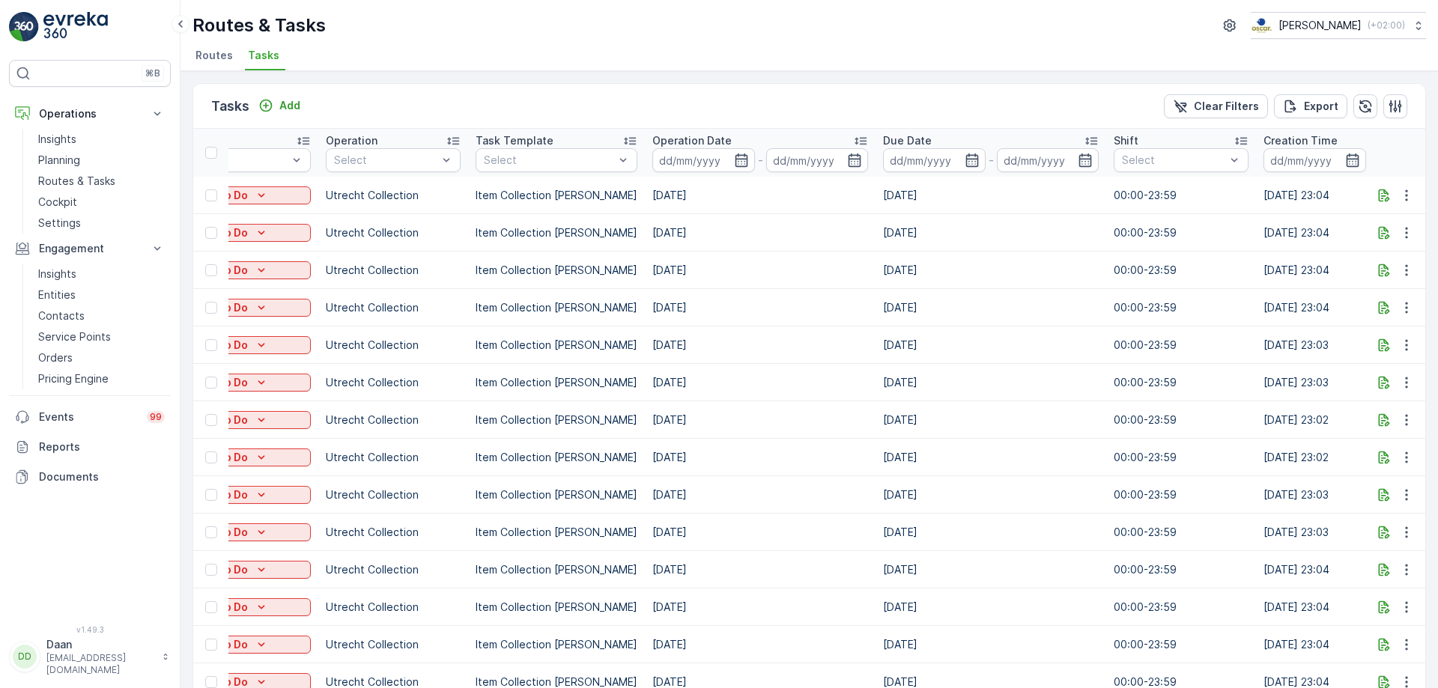
scroll to position [0, 855]
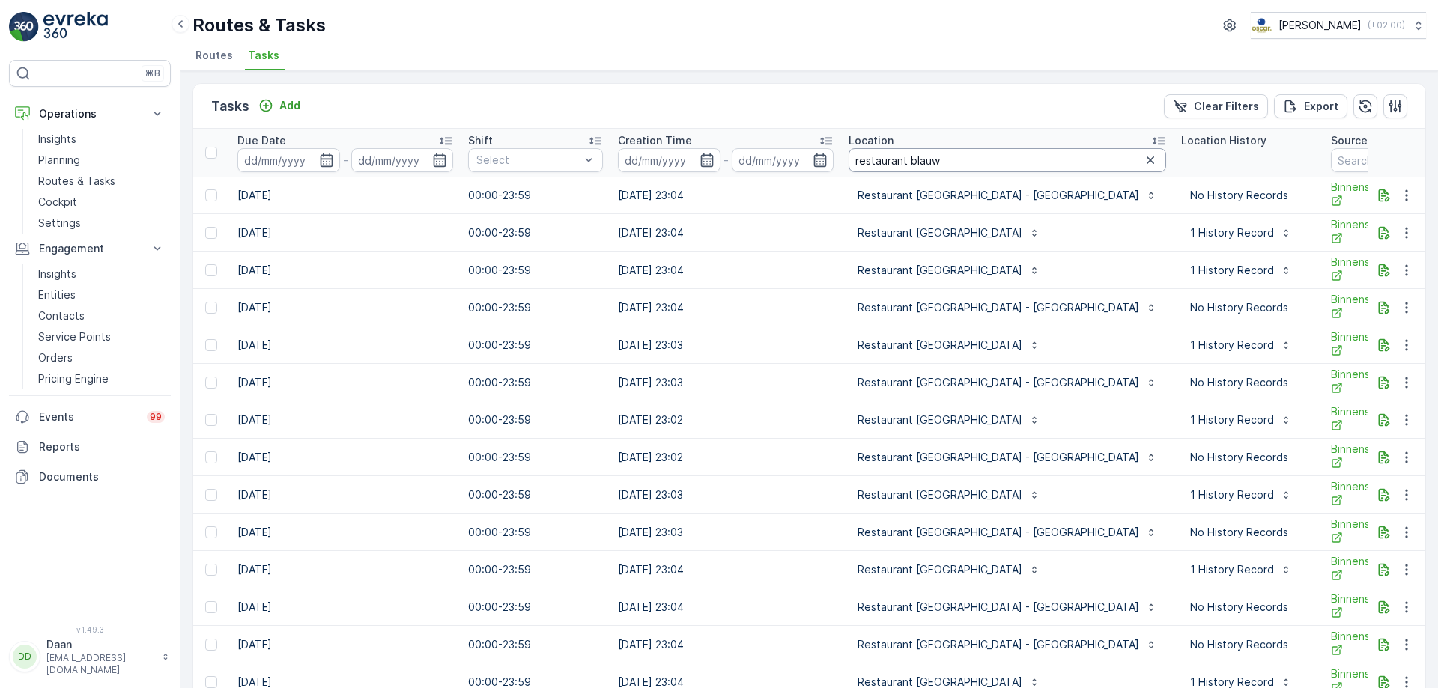
click at [955, 161] on input "restaurant blauw" at bounding box center [1008, 160] width 318 height 24
type input "restaurant blauw"
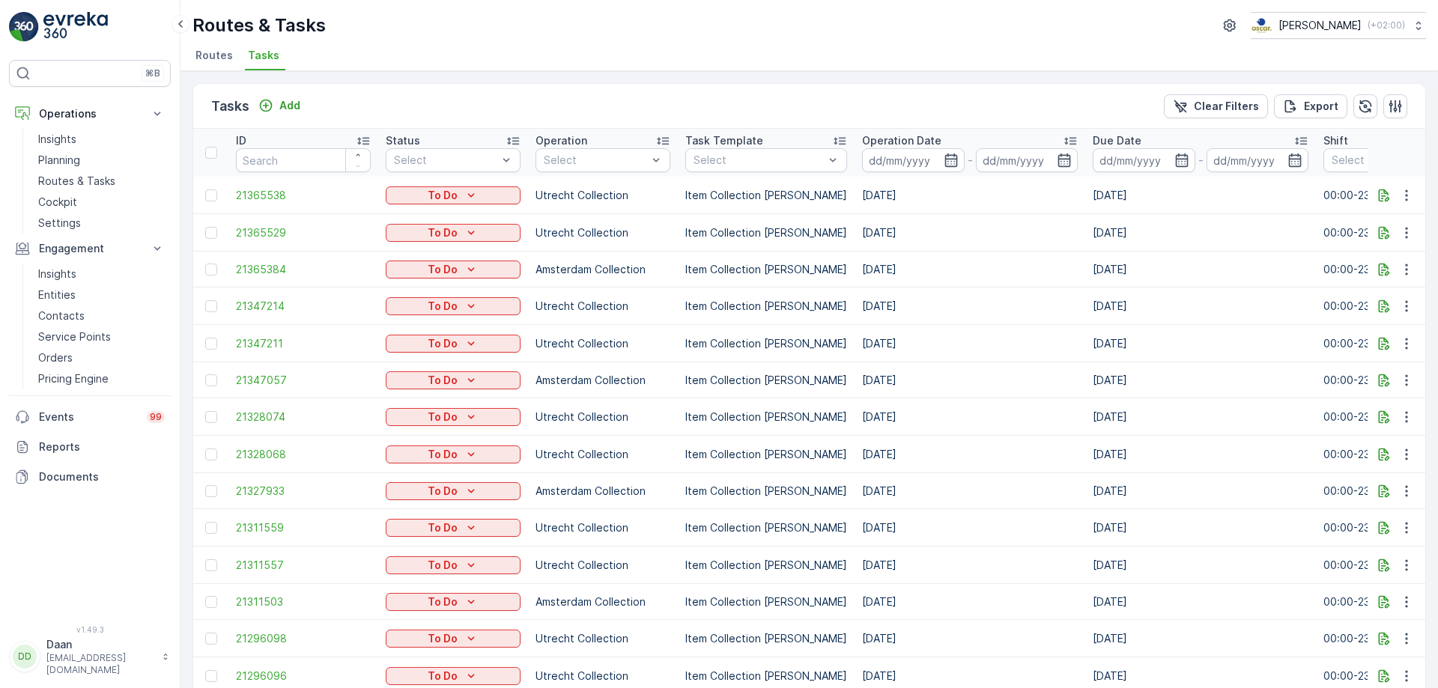
drag, startPoint x: 906, startPoint y: 429, endPoint x: 933, endPoint y: 419, distance: 28.9
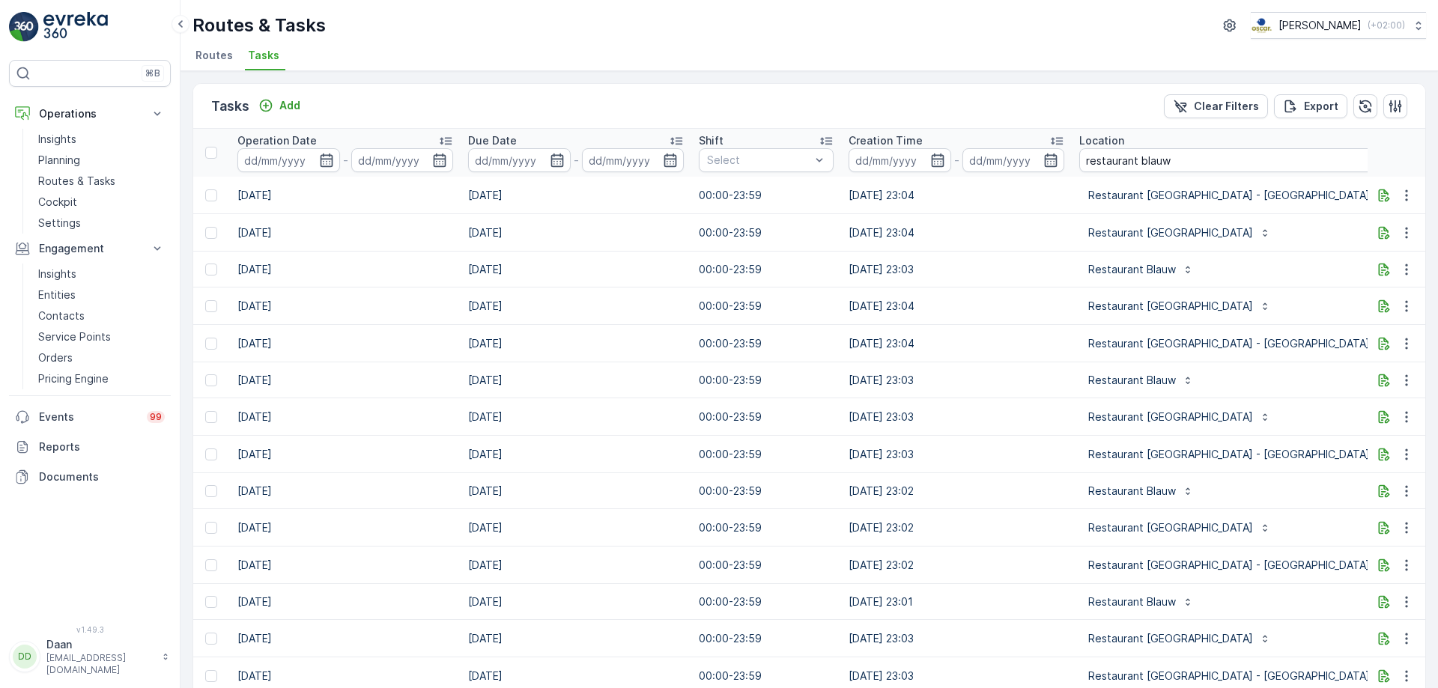
scroll to position [0, 918]
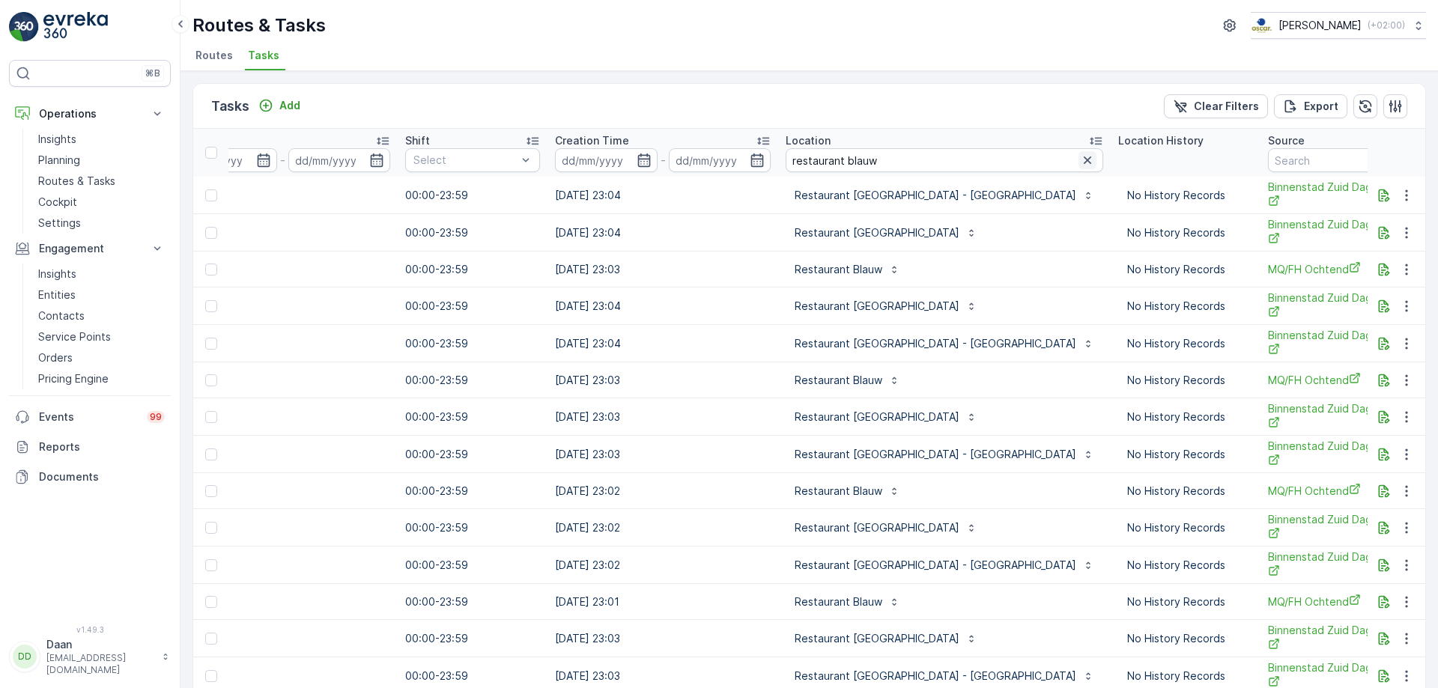
click at [1080, 157] on icon "button" at bounding box center [1087, 160] width 15 height 15
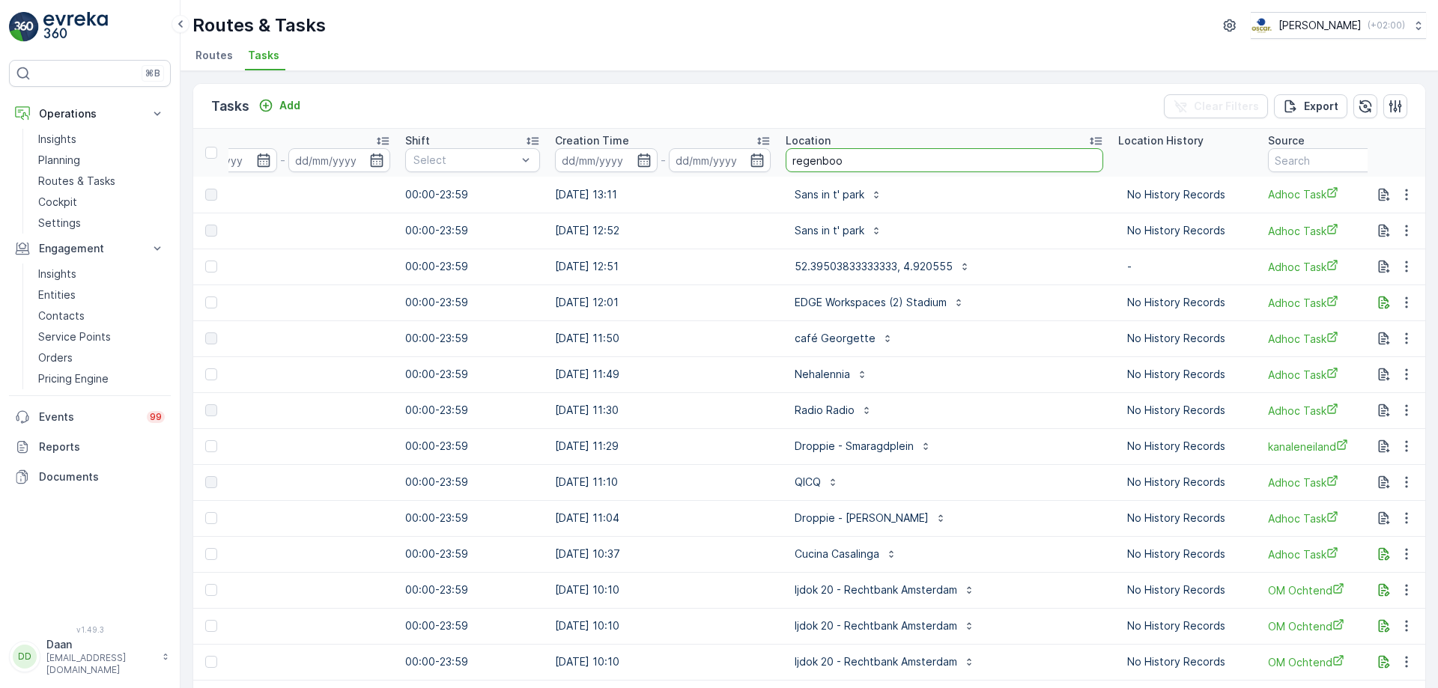
type input "regenboog"
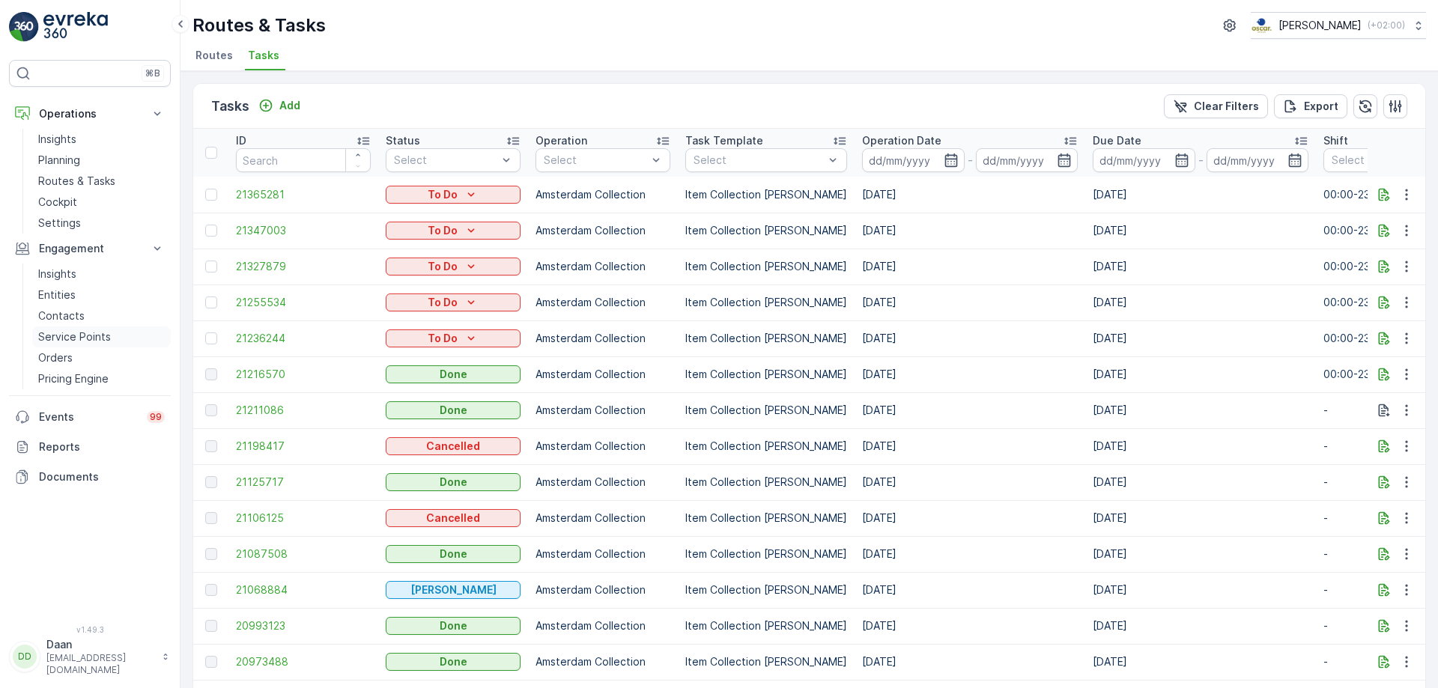
click at [84, 341] on p "Service Points" at bounding box center [74, 337] width 73 height 15
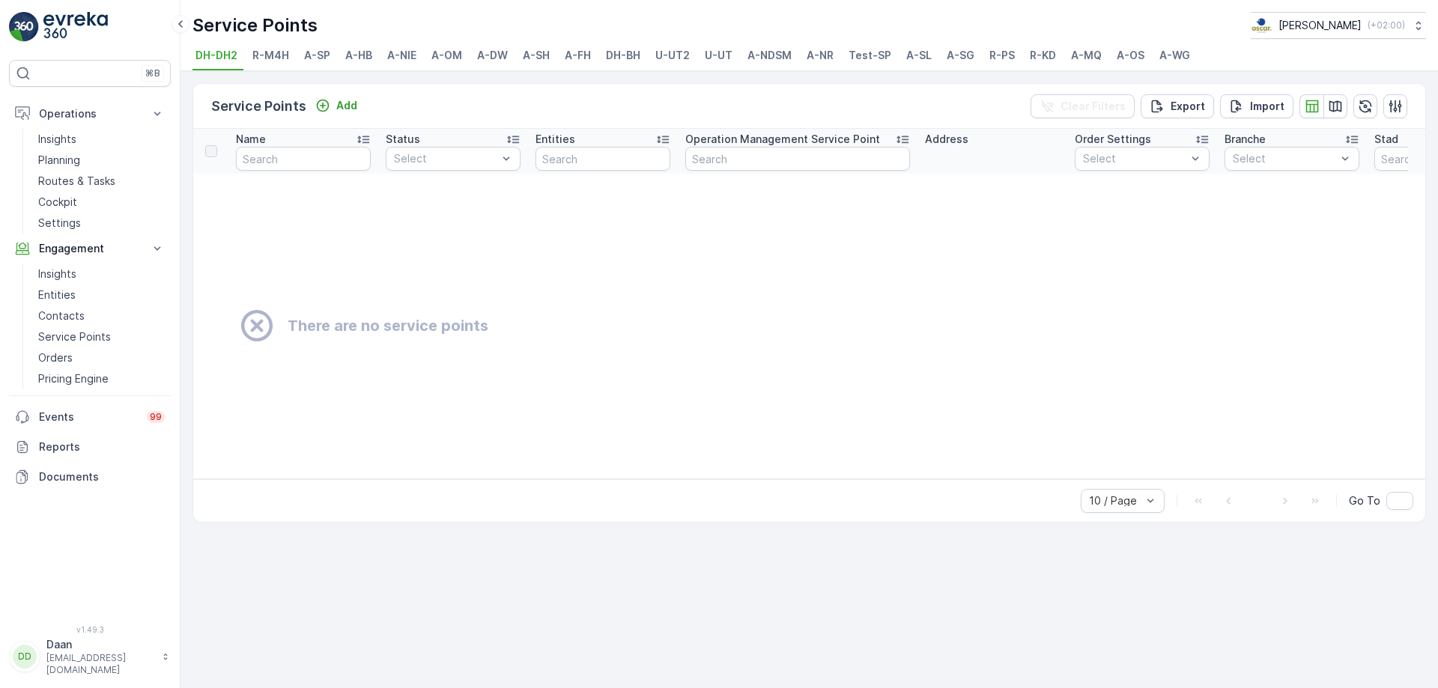
click at [1078, 61] on span "A-MQ" at bounding box center [1086, 55] width 31 height 15
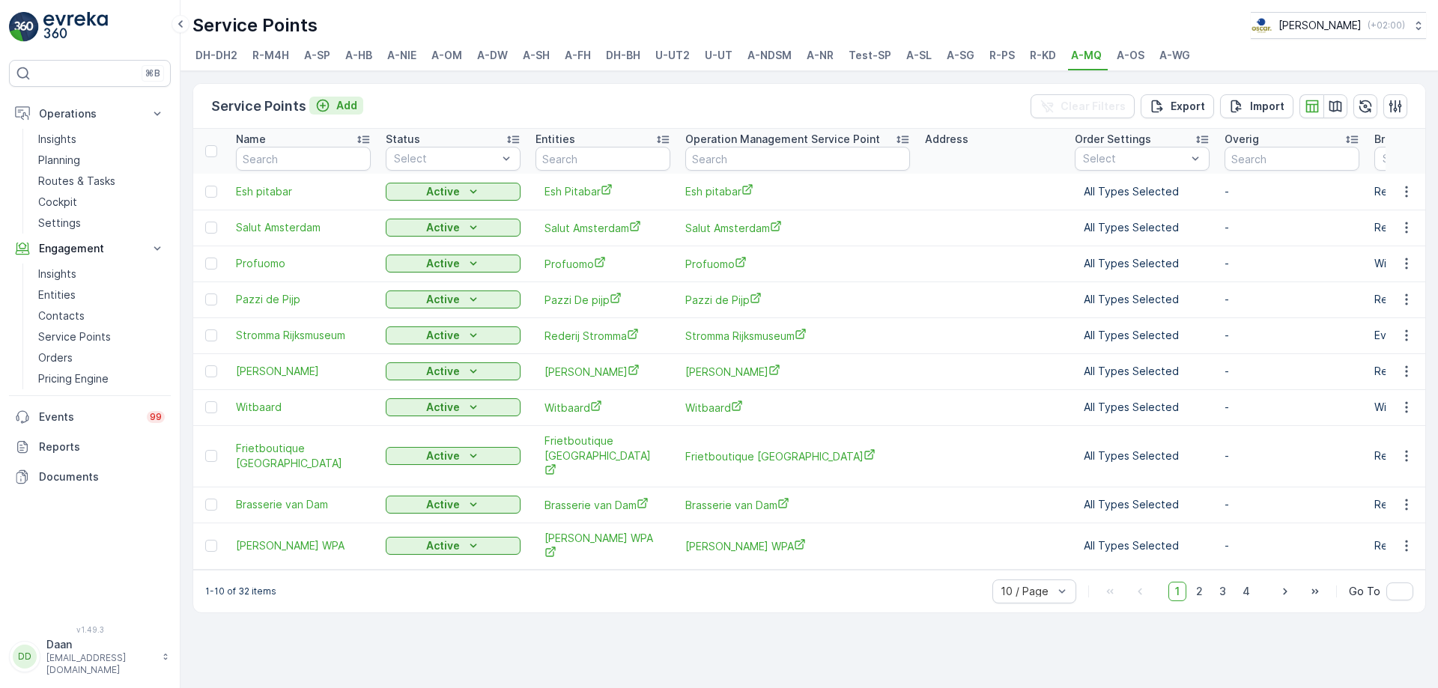
click at [344, 97] on button "Add" at bounding box center [336, 106] width 54 height 18
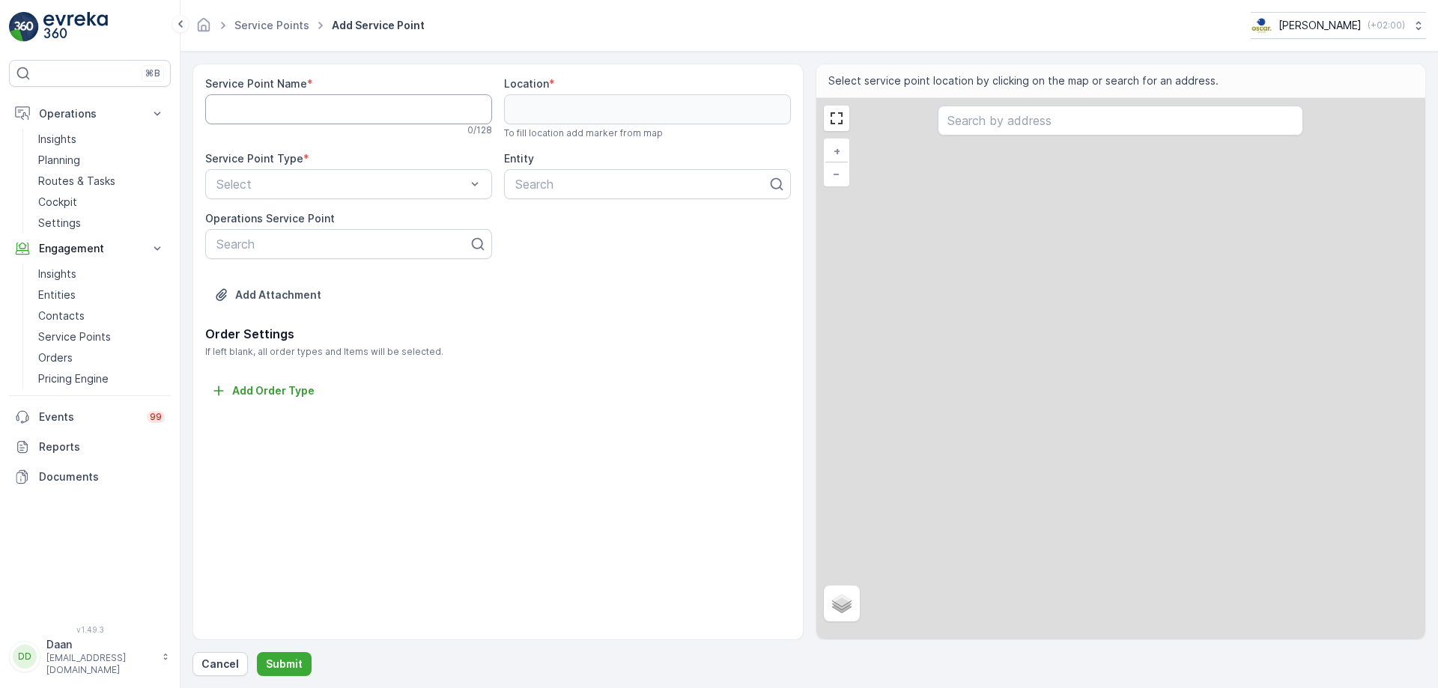
click at [405, 118] on Name "Service Point Name" at bounding box center [348, 109] width 287 height 30
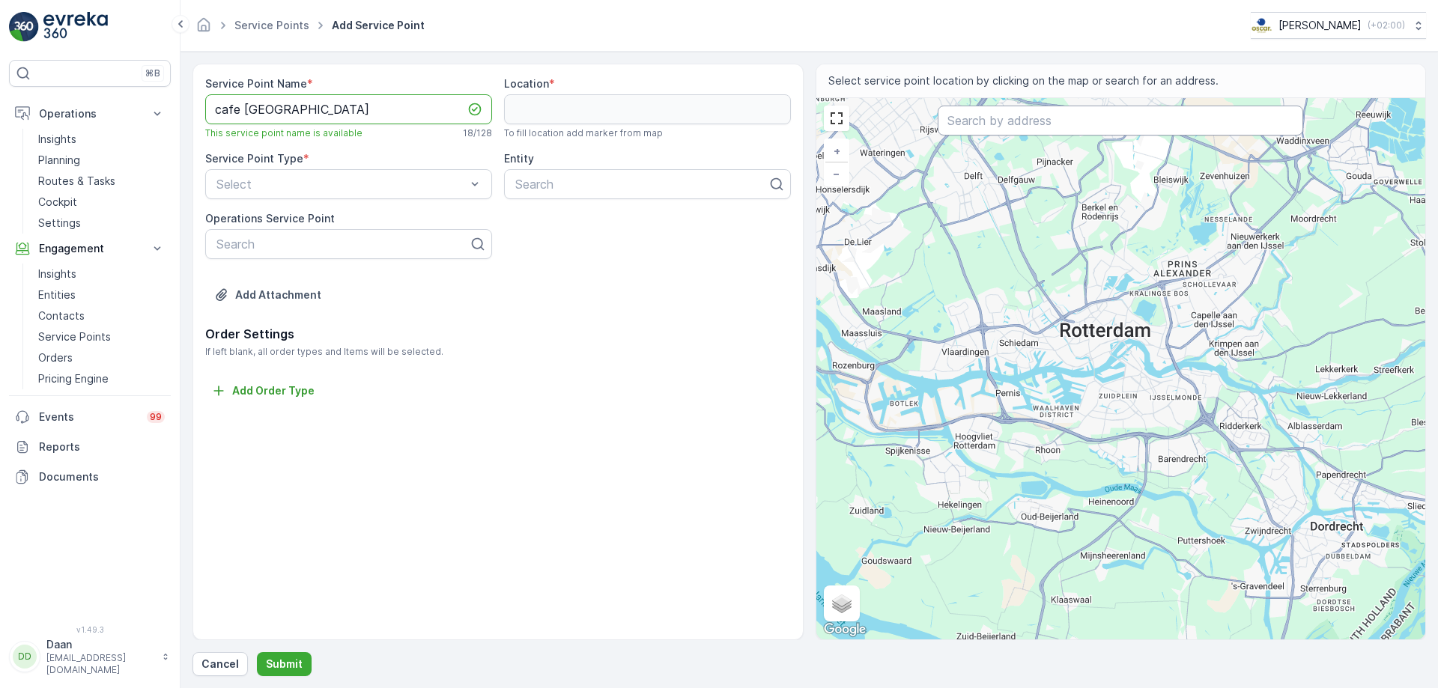
type Name "cafe [GEOGRAPHIC_DATA]"
click at [1031, 118] on input "text" at bounding box center [1121, 121] width 366 height 30
click at [1023, 127] on input "text" at bounding box center [1121, 121] width 366 height 30
paste input "[STREET_ADDRESS]"
type input "[STREET_ADDRESS]"
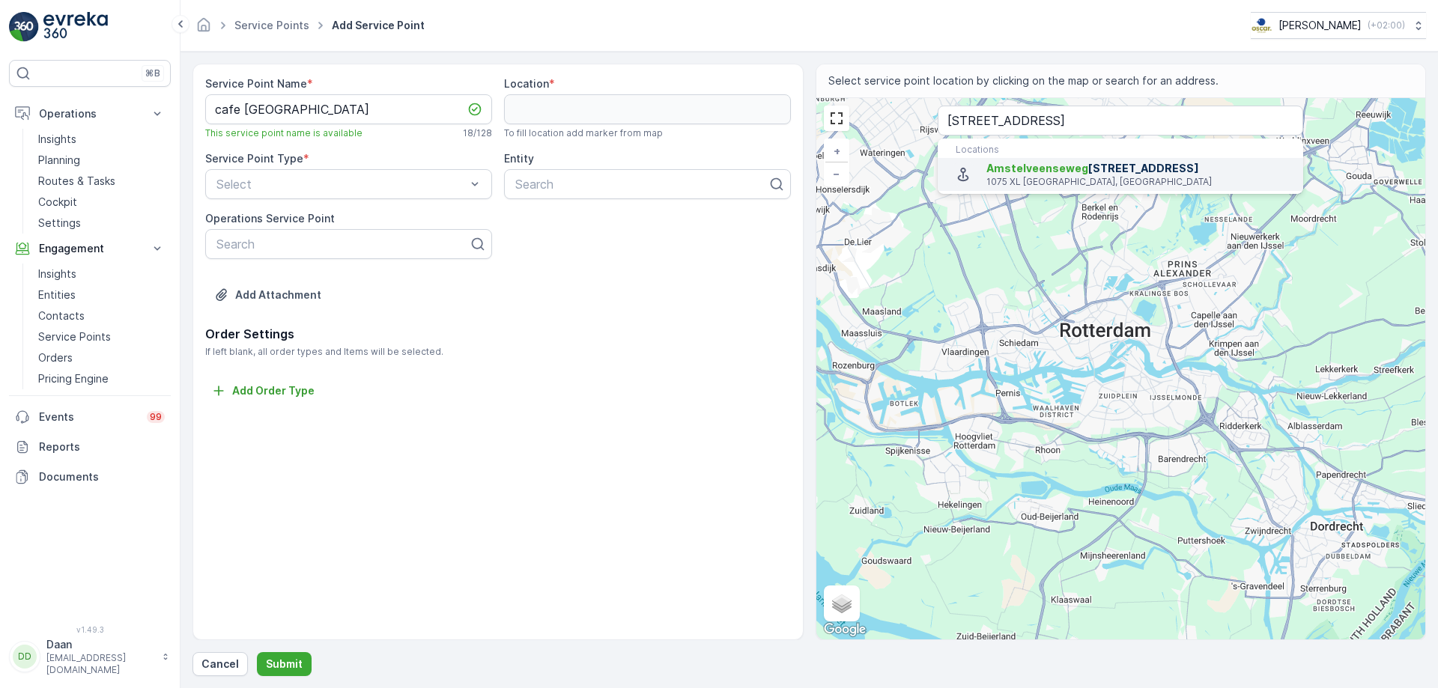
click at [1022, 172] on span "Amstelveenseweg" at bounding box center [1038, 168] width 102 height 13
type input "52.3545689,4.8551408"
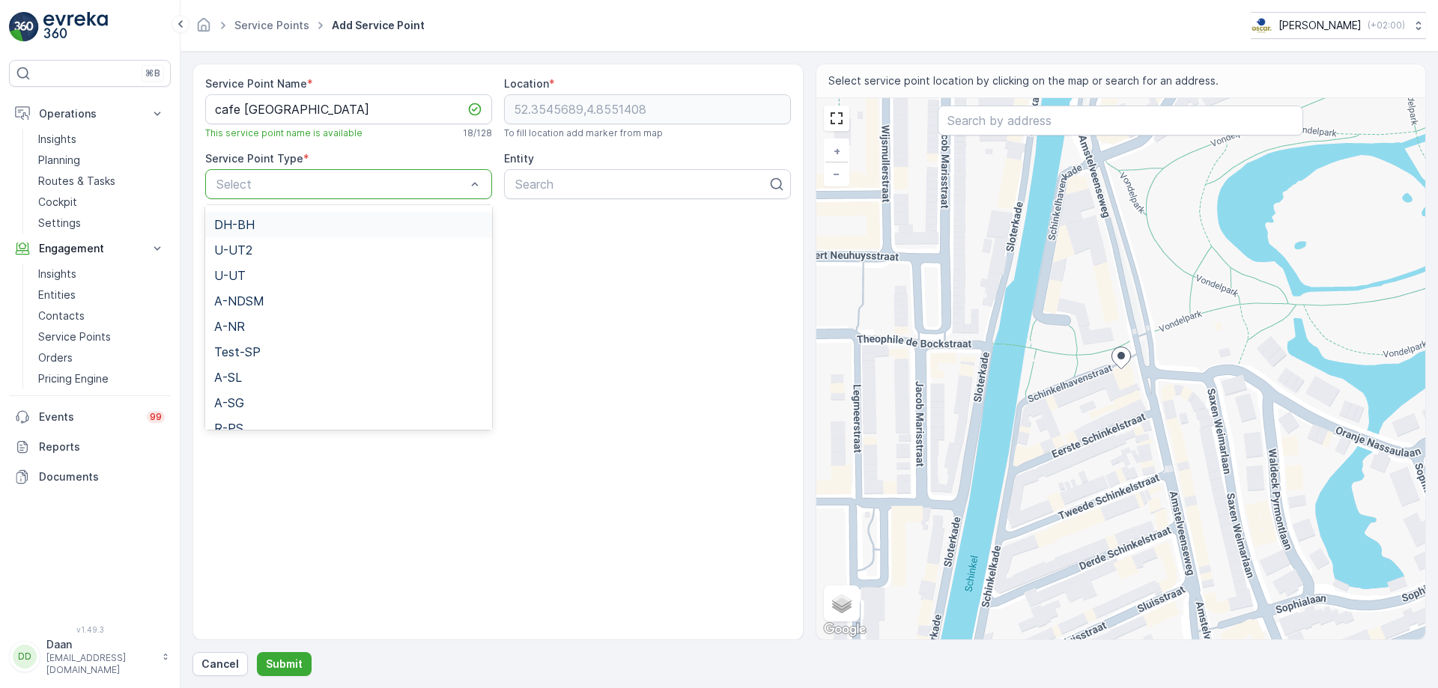
scroll to position [342, 0]
click at [341, 355] on div "A-MQ" at bounding box center [348, 363] width 287 height 25
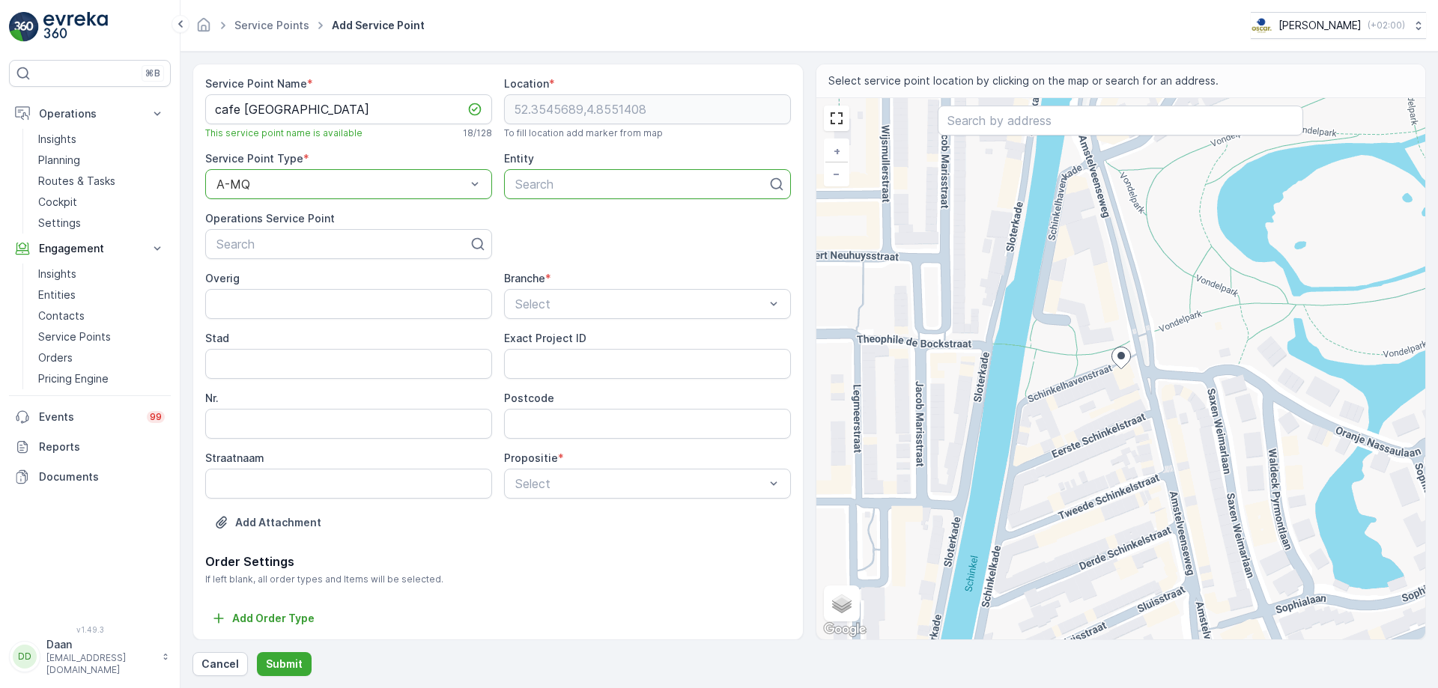
click at [568, 184] on div at bounding box center [641, 184] width 255 height 13
type input "cafe [PERSON_NAME]"
click at [631, 228] on div "Cafe [GEOGRAPHIC_DATA]" at bounding box center [647, 220] width 287 height 25
click at [384, 244] on div at bounding box center [342, 243] width 255 height 13
click at [575, 464] on div "ReCa" at bounding box center [644, 467] width 267 height 13
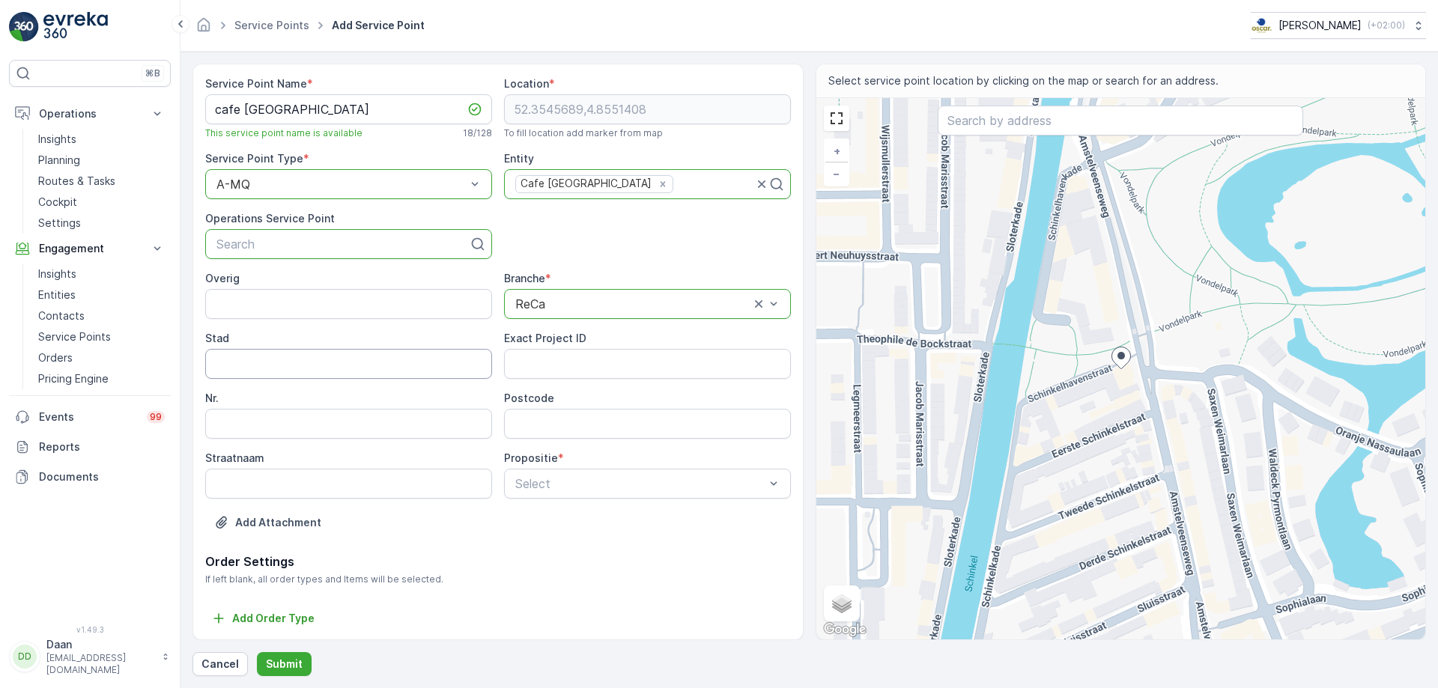
click at [431, 369] on input "Stad" at bounding box center [348, 364] width 287 height 30
type input "[GEOGRAPHIC_DATA]"
drag, startPoint x: 479, startPoint y: 420, endPoint x: 490, endPoint y: 422, distance: 10.6
click at [481, 420] on input "Nr." at bounding box center [348, 424] width 287 height 30
drag, startPoint x: 561, startPoint y: 632, endPoint x: 560, endPoint y: 618, distance: 14.3
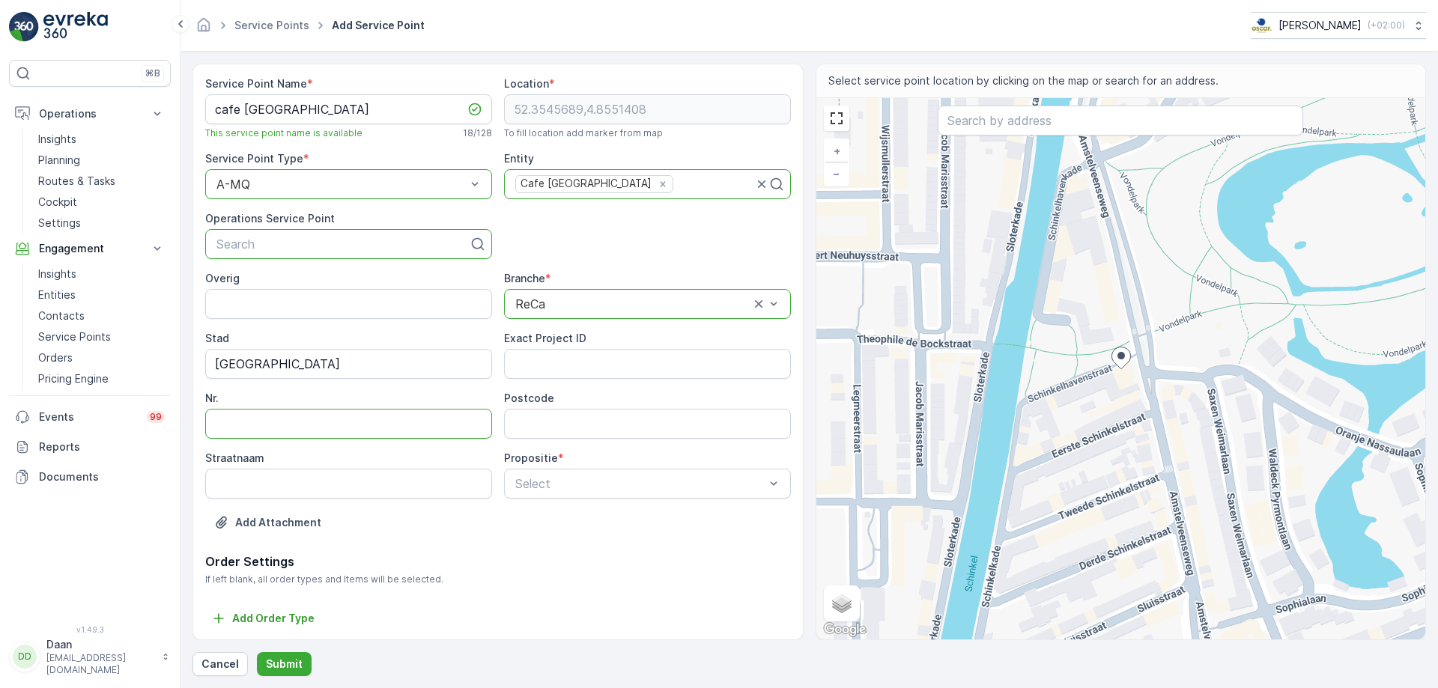
click at [561, 626] on div "Service Point Name * cafe Schinkelhaven This service point name is available 18…" at bounding box center [498, 352] width 611 height 577
click at [592, 521] on div "Volledig" at bounding box center [644, 519] width 267 height 13
click at [285, 665] on p "Submit" at bounding box center [284, 664] width 37 height 15
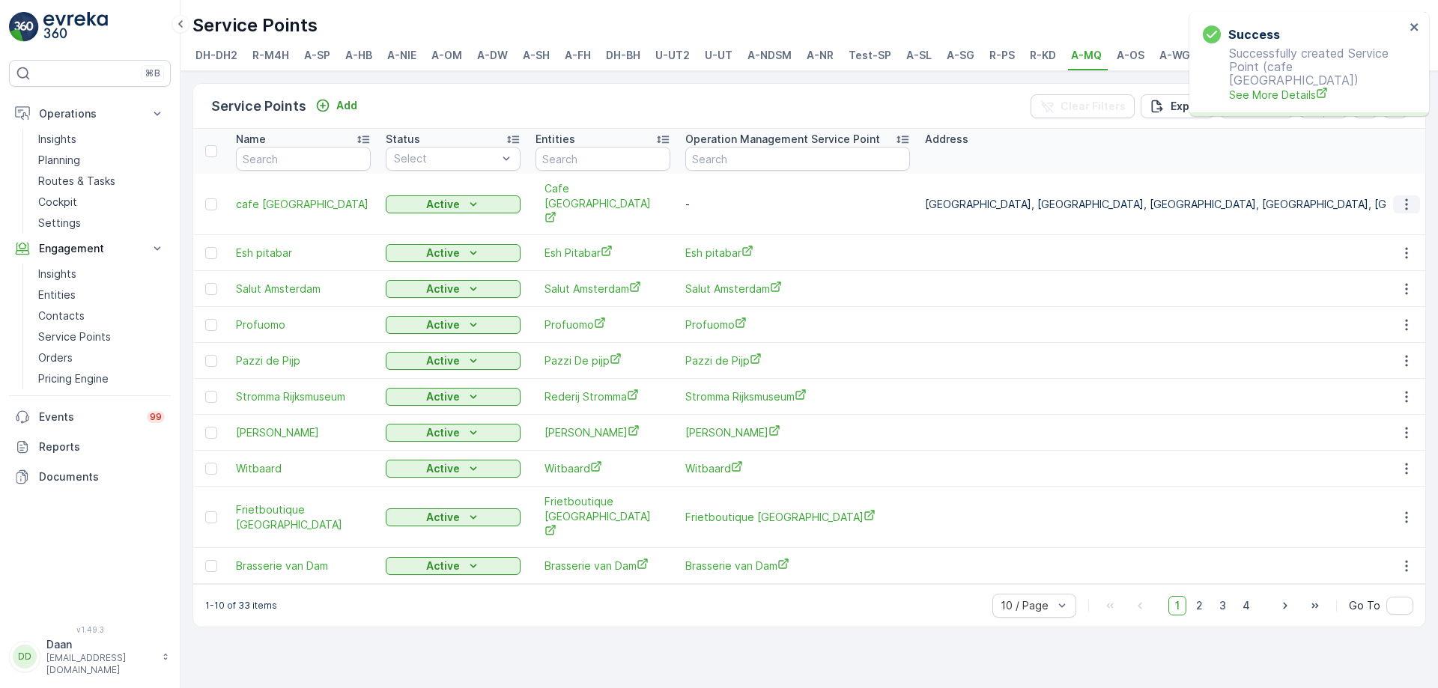
click at [1404, 197] on icon "button" at bounding box center [1406, 204] width 15 height 15
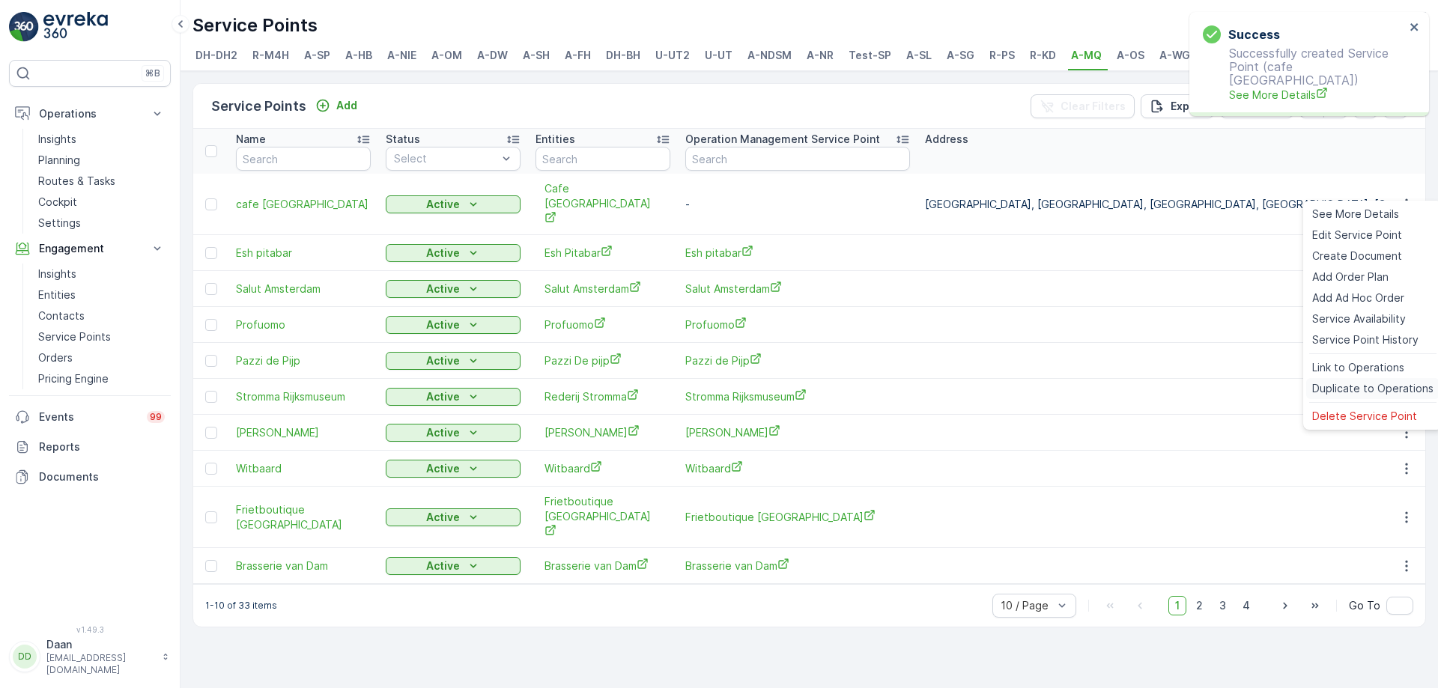
click at [1348, 393] on span "Duplicate to Operations" at bounding box center [1372, 388] width 121 height 15
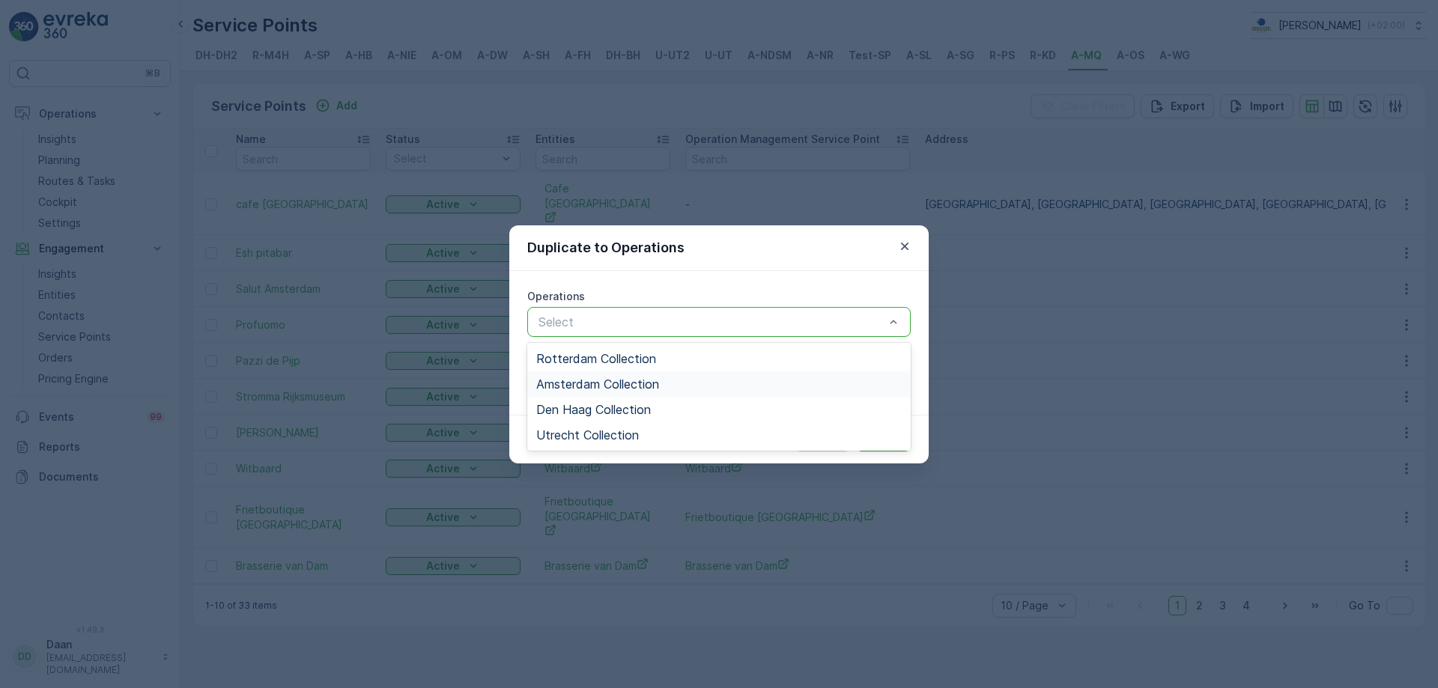
click at [674, 387] on div "Amsterdam Collection" at bounding box center [719, 384] width 366 height 13
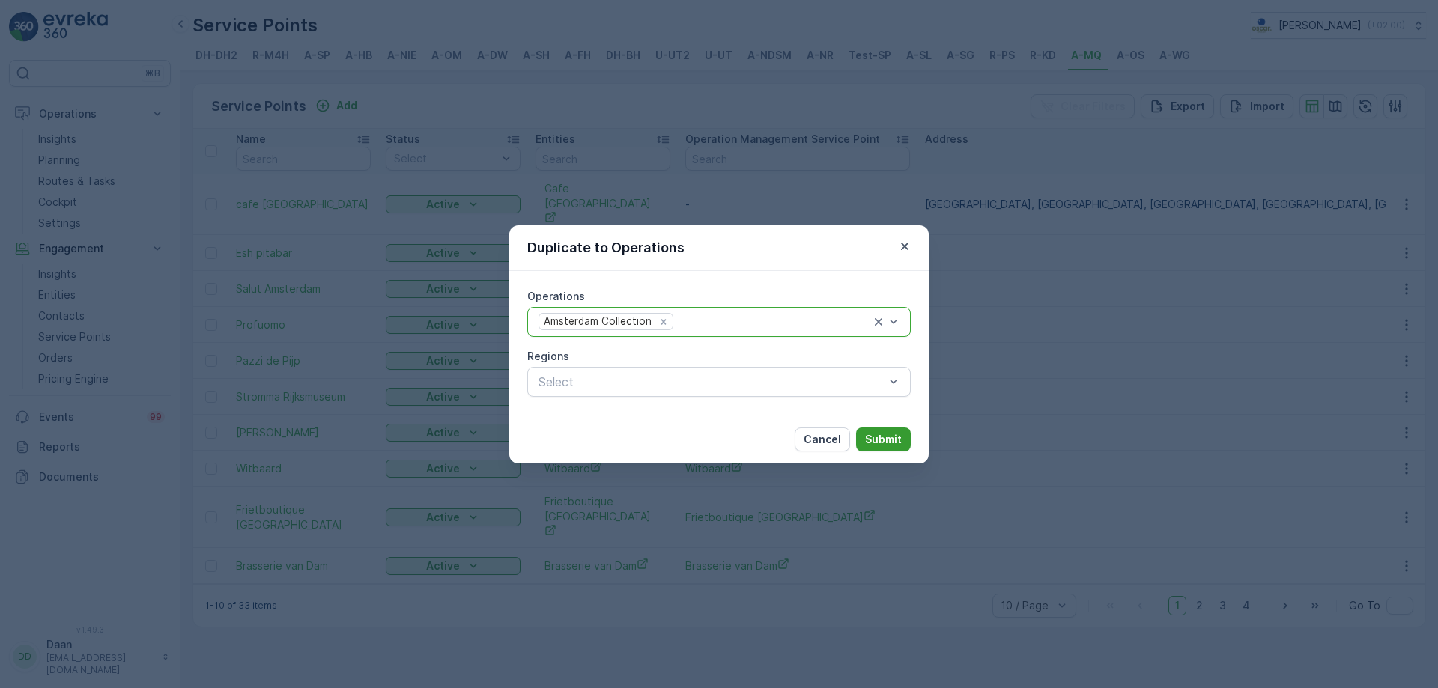
click at [893, 441] on p "Submit" at bounding box center [883, 439] width 37 height 15
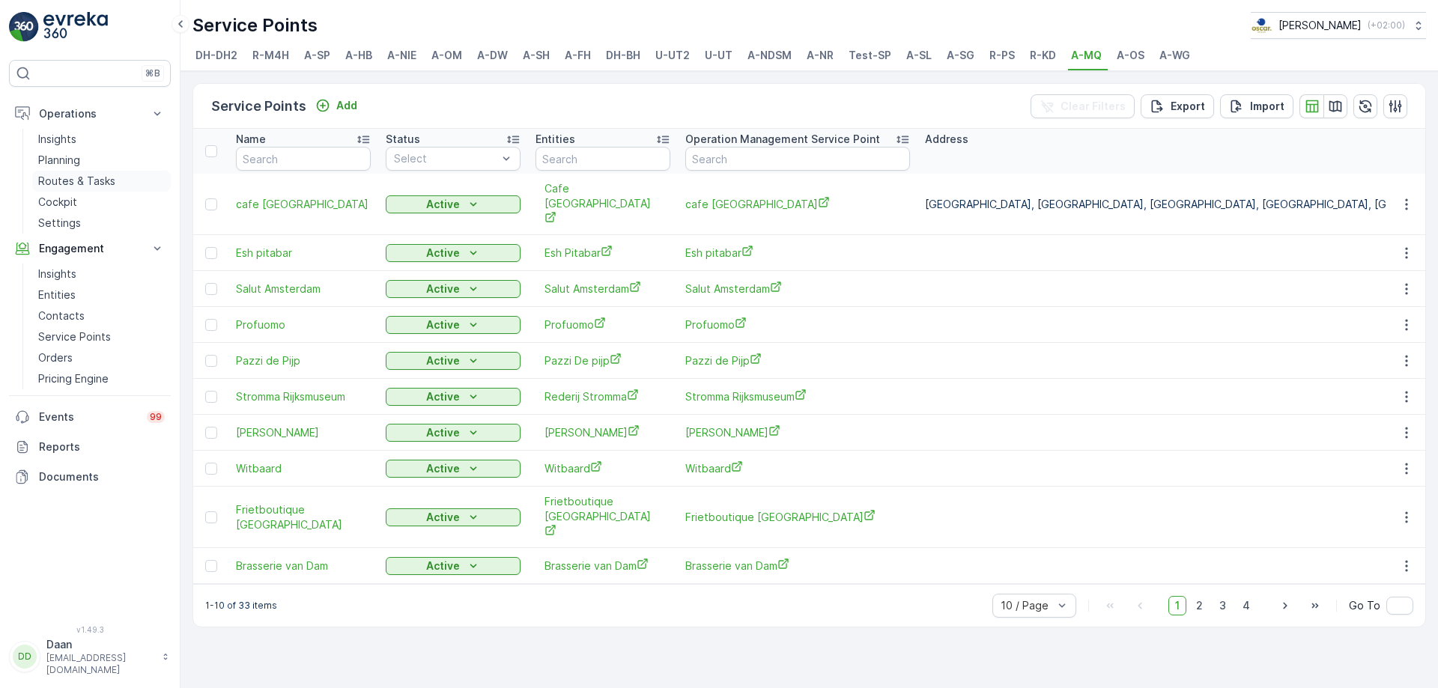
click at [116, 178] on link "Routes & Tasks" at bounding box center [101, 181] width 139 height 21
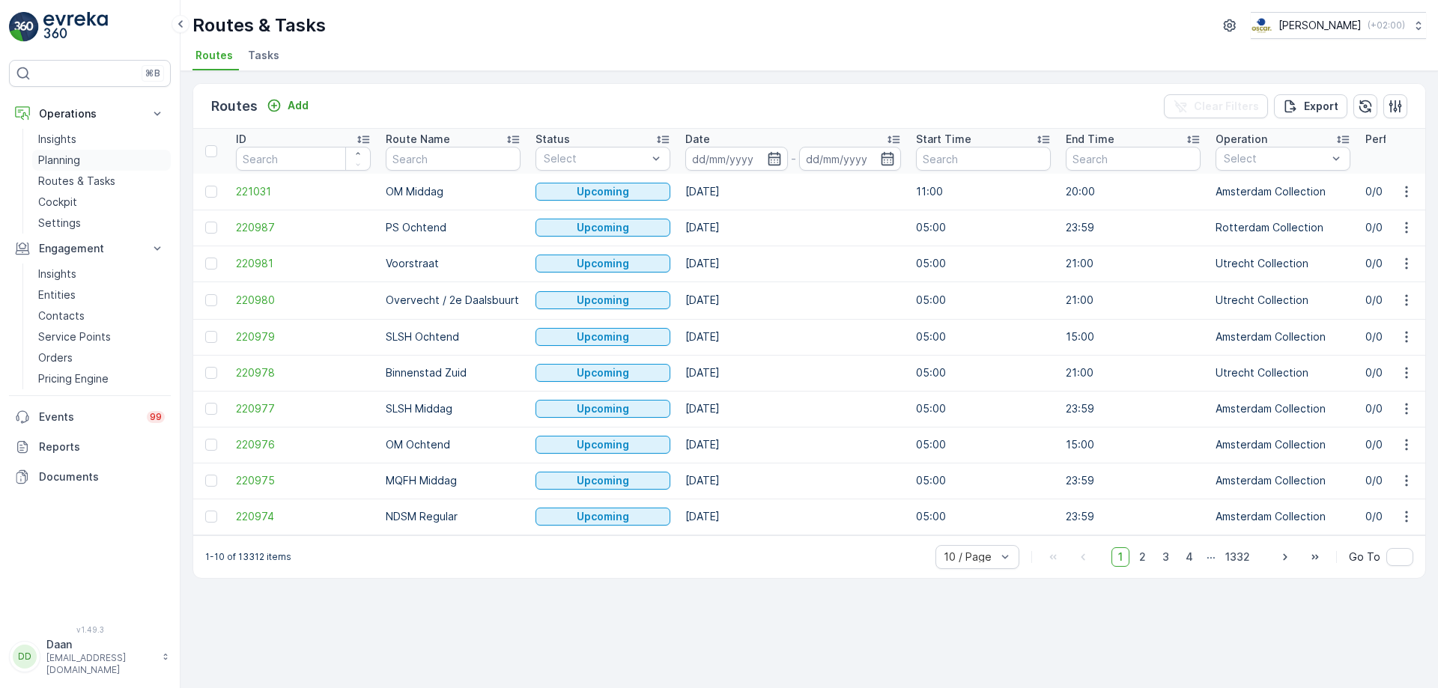
click at [42, 164] on p "Planning" at bounding box center [59, 160] width 42 height 15
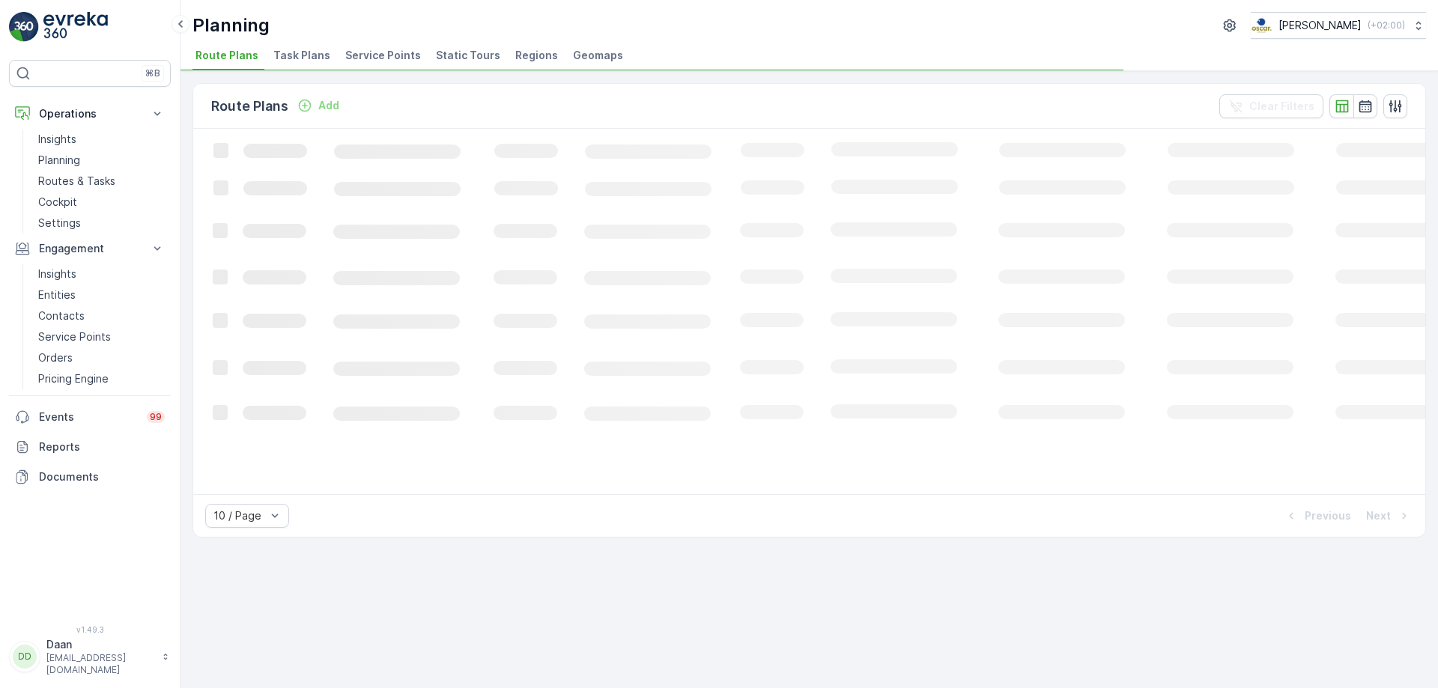
click at [305, 64] on li "Task Plans" at bounding box center [303, 57] width 66 height 25
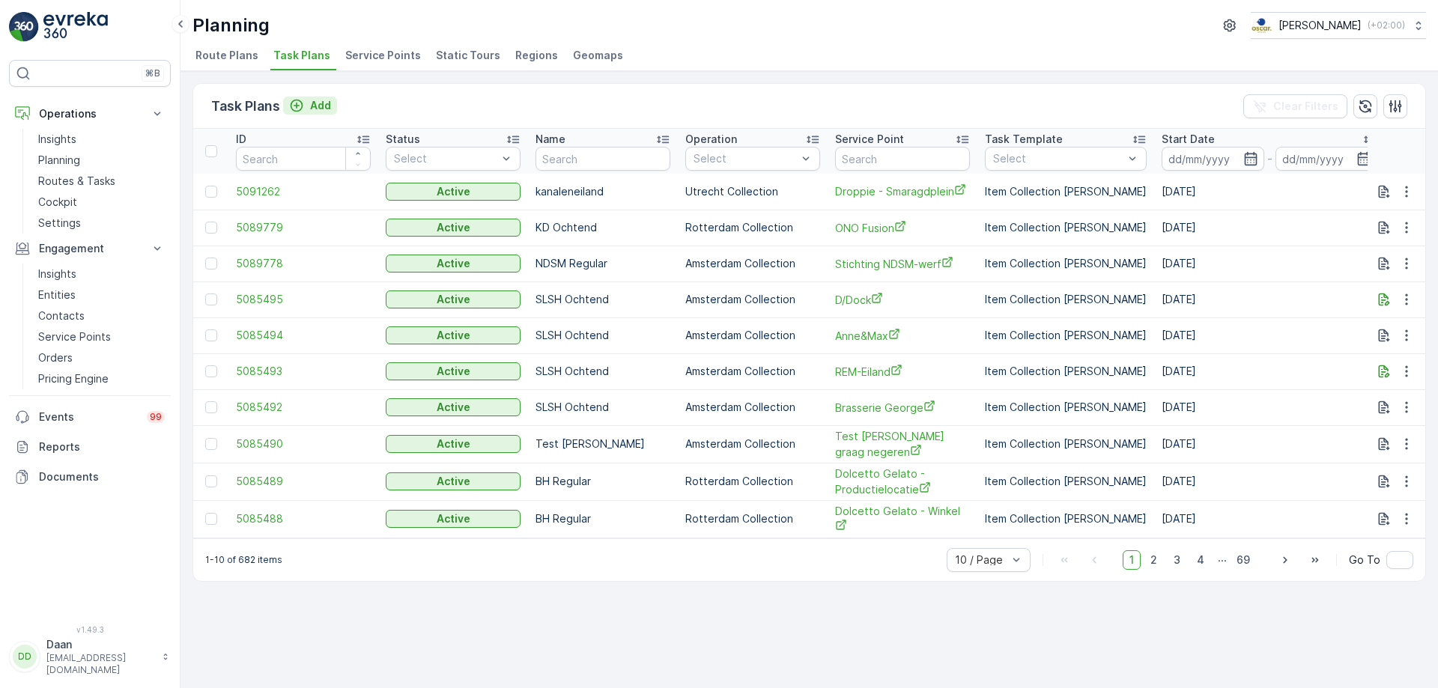
click at [321, 102] on p "Add" at bounding box center [320, 105] width 21 height 15
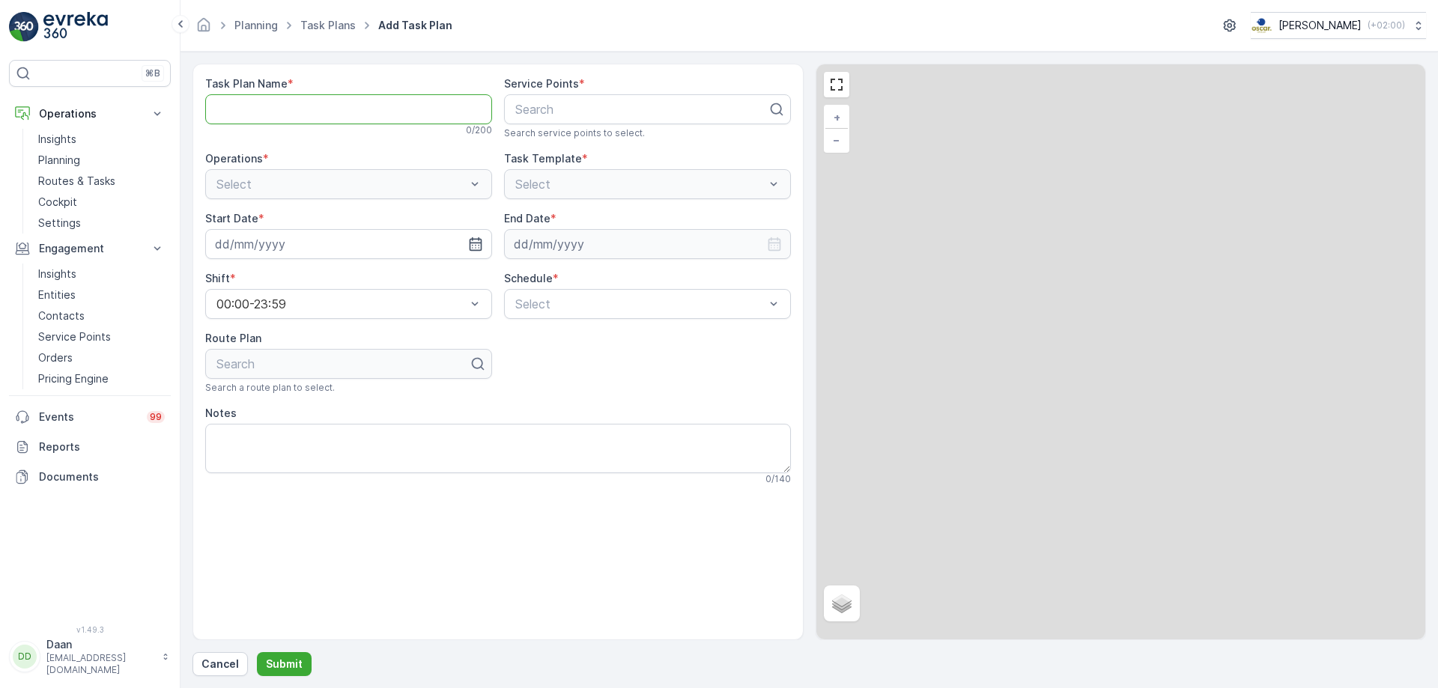
click at [321, 102] on Name "Task Plan Name" at bounding box center [348, 109] width 287 height 30
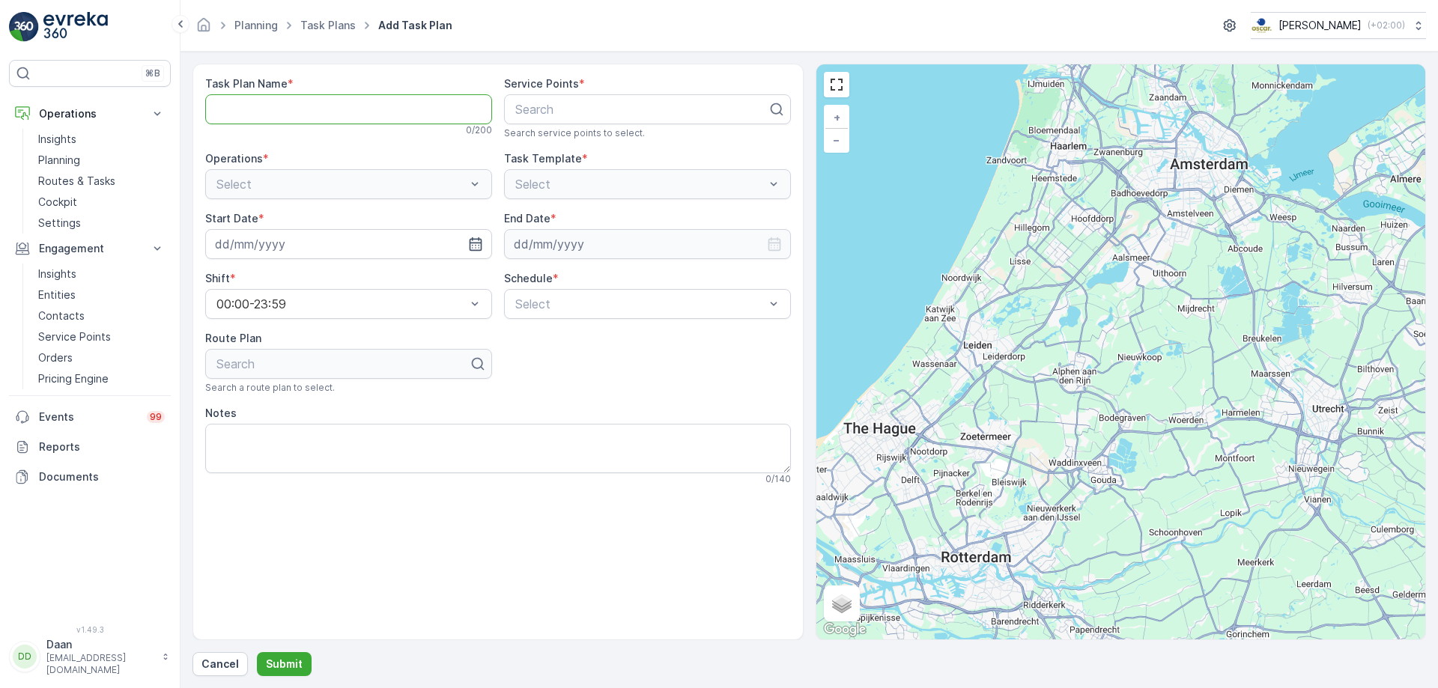
type Name "MQ/FH Middag"
click at [585, 119] on div "Search" at bounding box center [647, 109] width 287 height 30
type input "cafe"
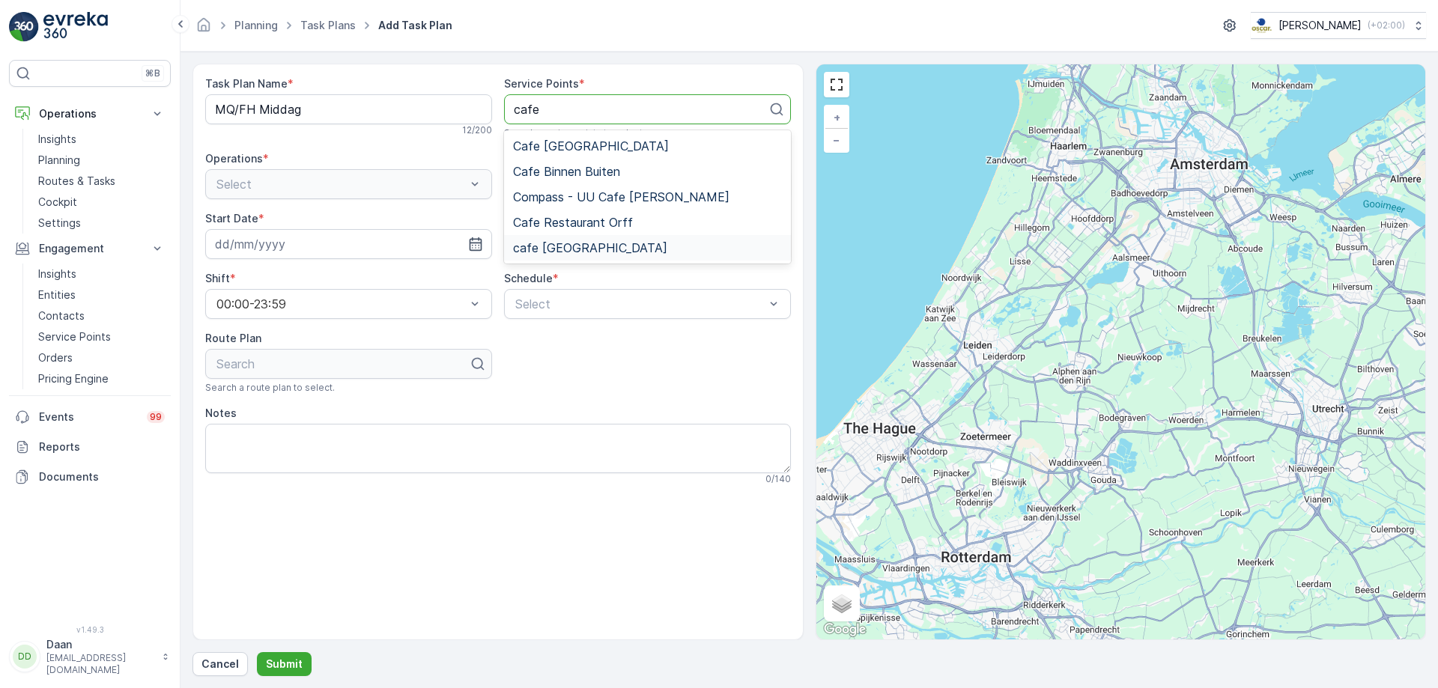
click at [654, 250] on div "cafe [GEOGRAPHIC_DATA]" at bounding box center [647, 247] width 269 height 13
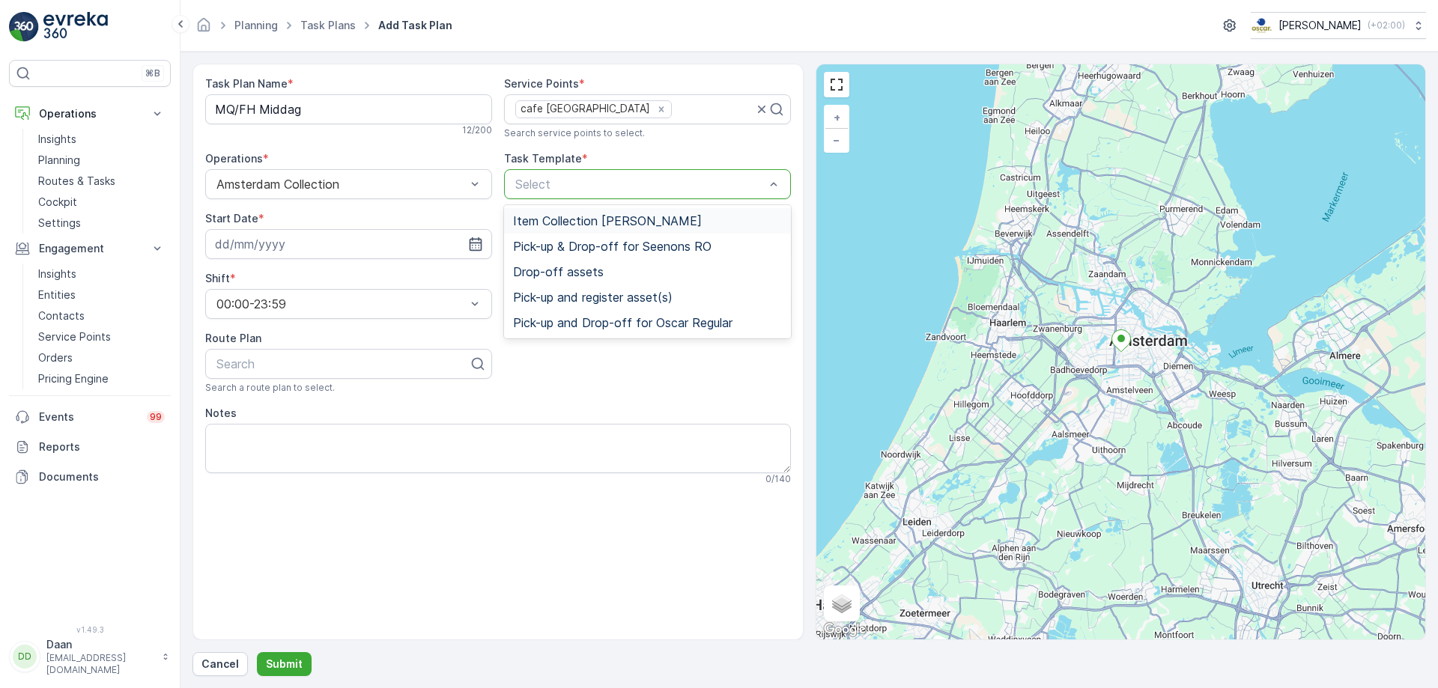
click at [539, 222] on span "Item Collection [PERSON_NAME]" at bounding box center [607, 220] width 189 height 13
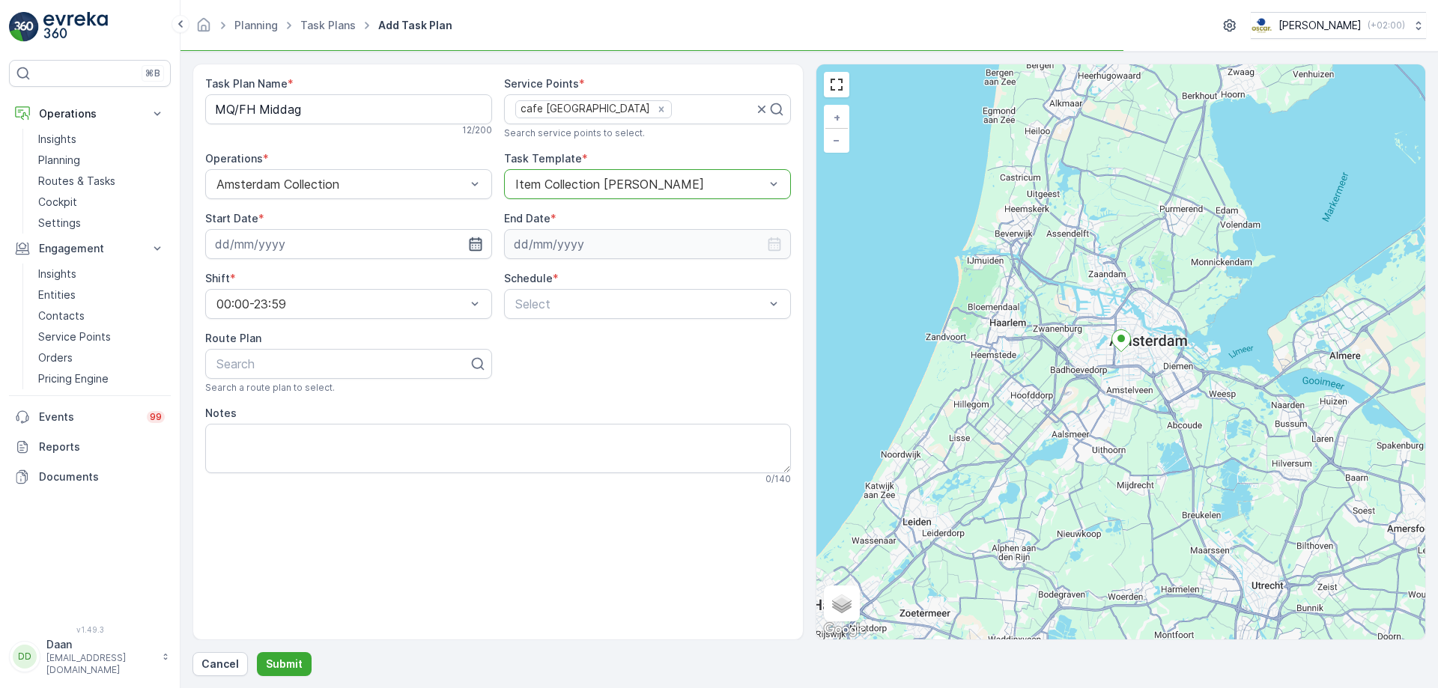
click at [475, 237] on icon "button" at bounding box center [475, 244] width 15 height 15
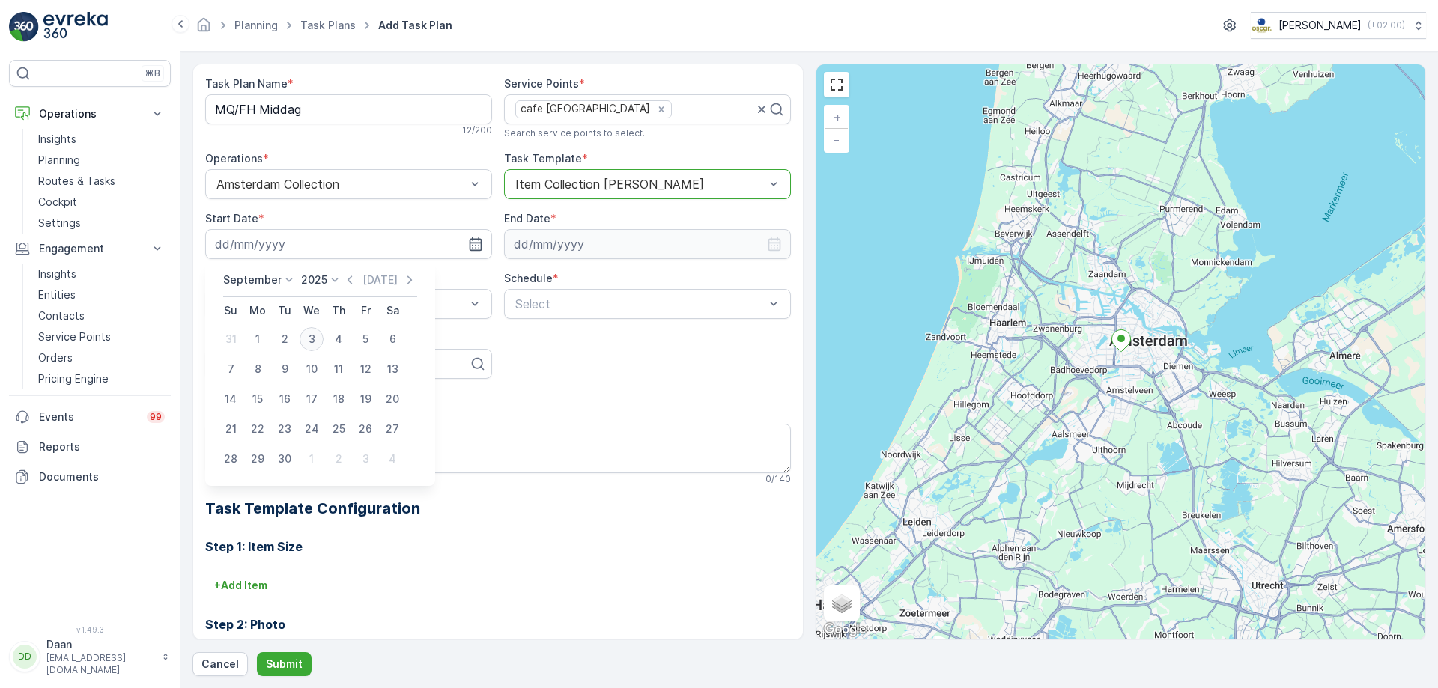
click at [315, 345] on div "3" at bounding box center [312, 339] width 24 height 24
type input "[DATE]"
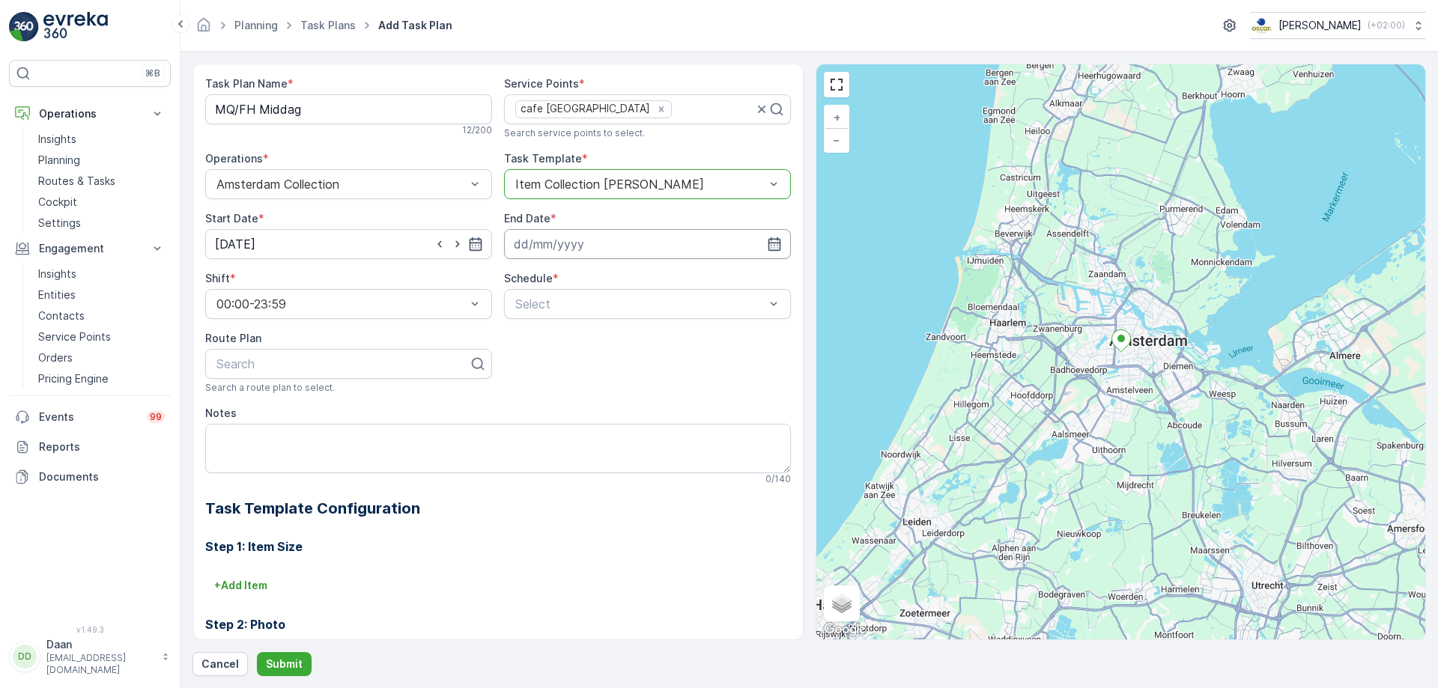
click at [601, 244] on input at bounding box center [647, 244] width 287 height 30
click at [554, 282] on p "September" at bounding box center [549, 280] width 58 height 15
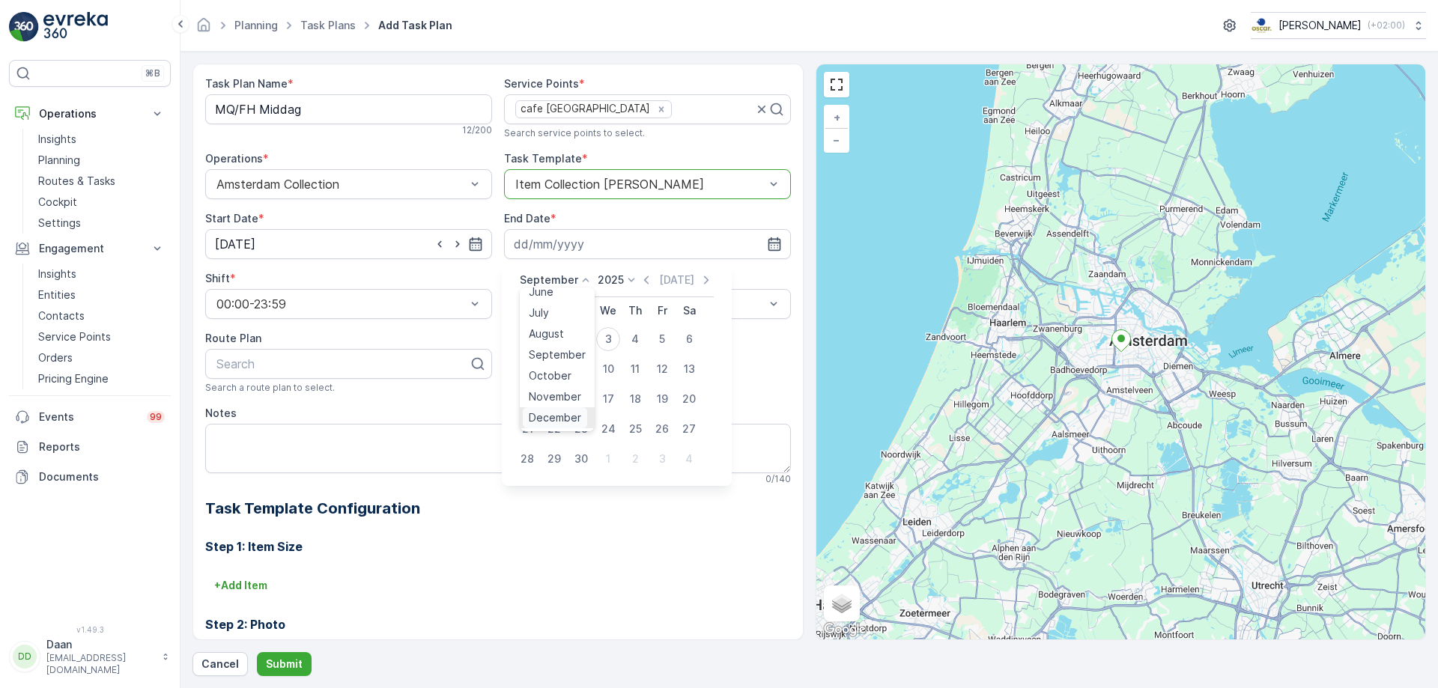
click at [563, 420] on span "December" at bounding box center [555, 417] width 52 height 15
click at [619, 281] on icon at bounding box center [626, 280] width 15 height 15
click at [621, 415] on span "2030" at bounding box center [614, 417] width 25 height 15
click at [580, 455] on div "31" at bounding box center [581, 459] width 24 height 24
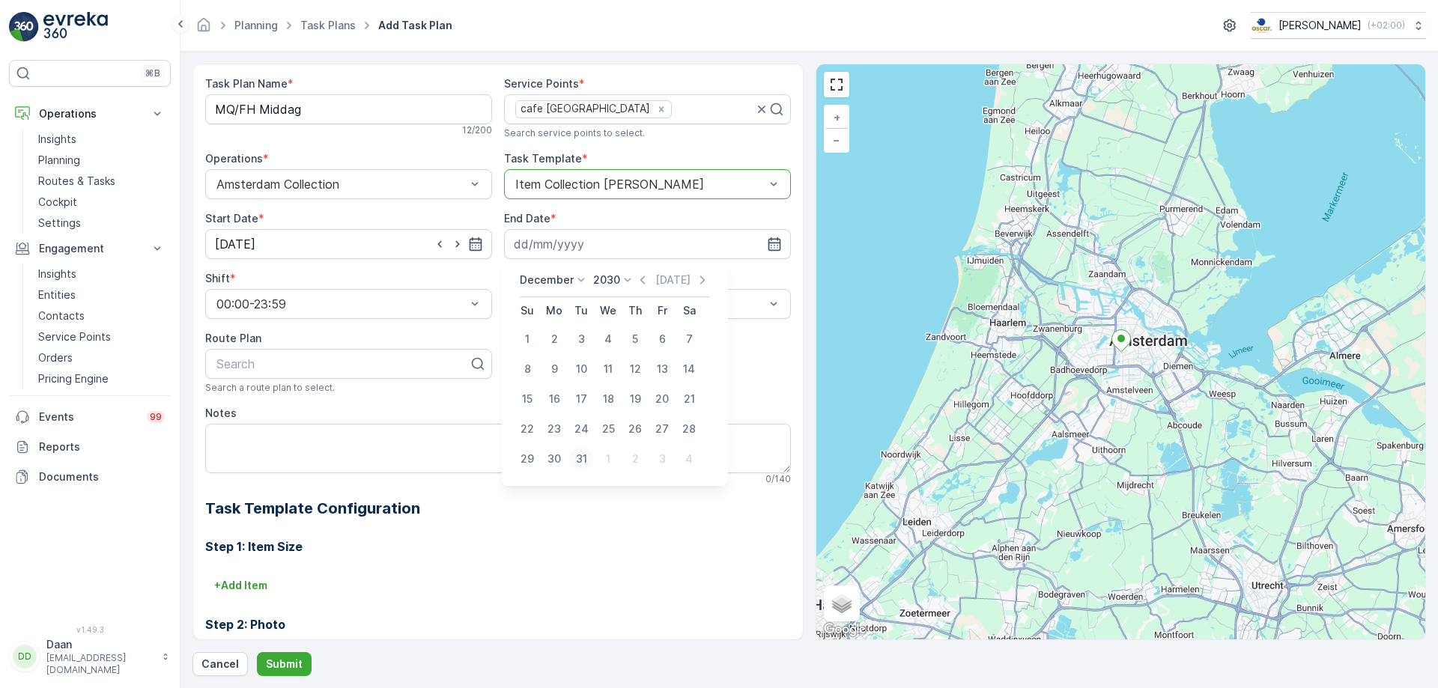
type input "[DATE]"
click at [713, 320] on div "Task Plan Name * MQ/[PERSON_NAME] 12 / 200 Service Points * cafe Schinkelhaven …" at bounding box center [498, 452] width 586 height 752
click at [664, 360] on div "Weekly" at bounding box center [647, 366] width 269 height 13
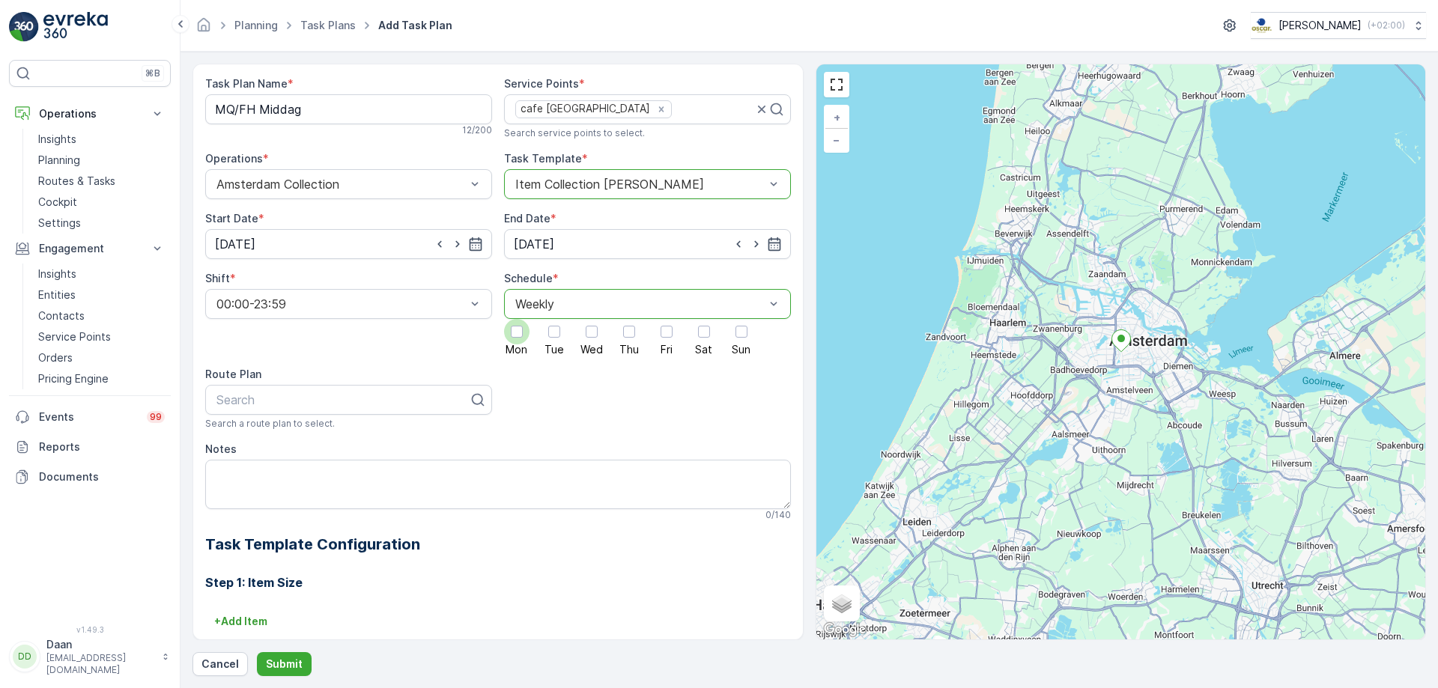
click at [508, 342] on div at bounding box center [516, 331] width 25 height 25
click at [517, 319] on input "Mon" at bounding box center [517, 319] width 0 height 0
click at [567, 327] on div "Mon Tue Wed Thu Fri Sat Sun" at bounding box center [647, 337] width 287 height 36
click at [558, 332] on div at bounding box center [554, 332] width 12 height 12
click at [554, 319] on input "Tue" at bounding box center [554, 319] width 0 height 0
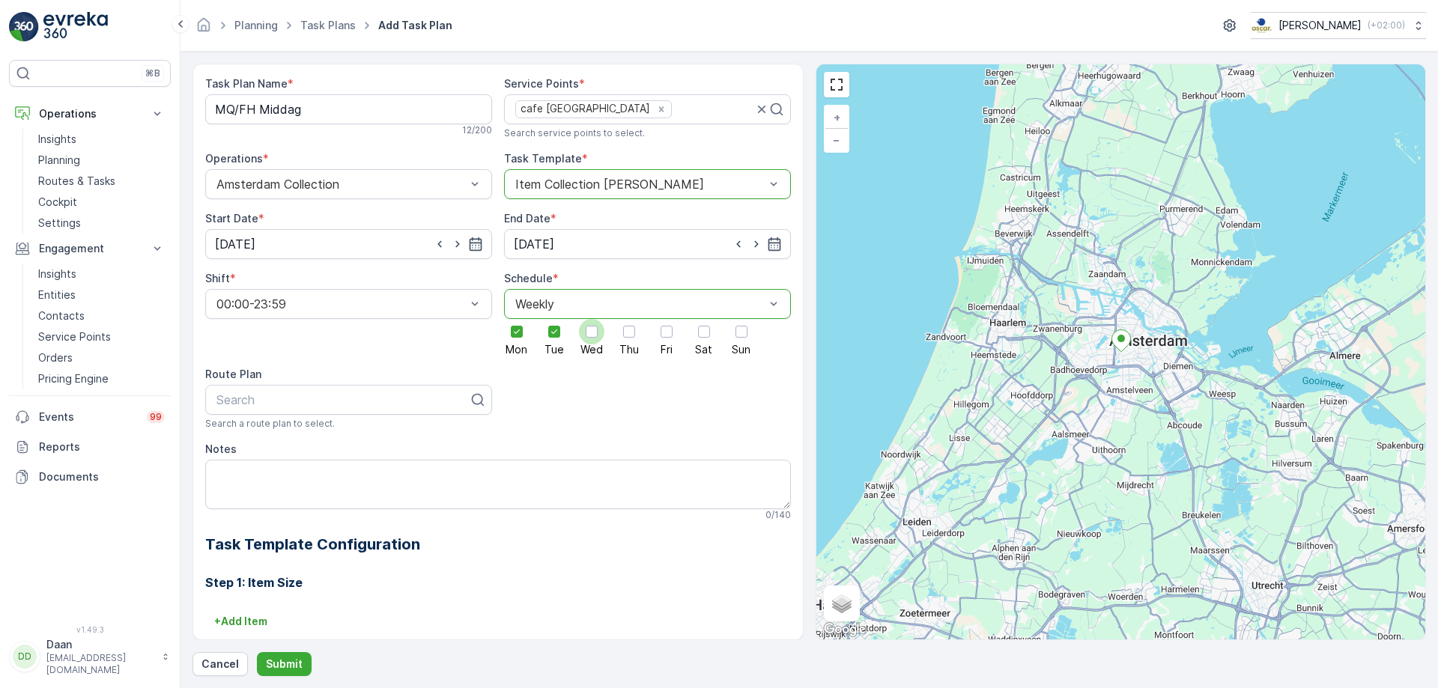
click at [596, 329] on div at bounding box center [592, 332] width 12 height 12
click at [592, 319] on input "Wed" at bounding box center [592, 319] width 0 height 0
click at [637, 329] on div at bounding box center [628, 331] width 25 height 25
click at [629, 319] on input "Thu" at bounding box center [629, 319] width 0 height 0
drag, startPoint x: 669, startPoint y: 345, endPoint x: 701, endPoint y: 339, distance: 32.8
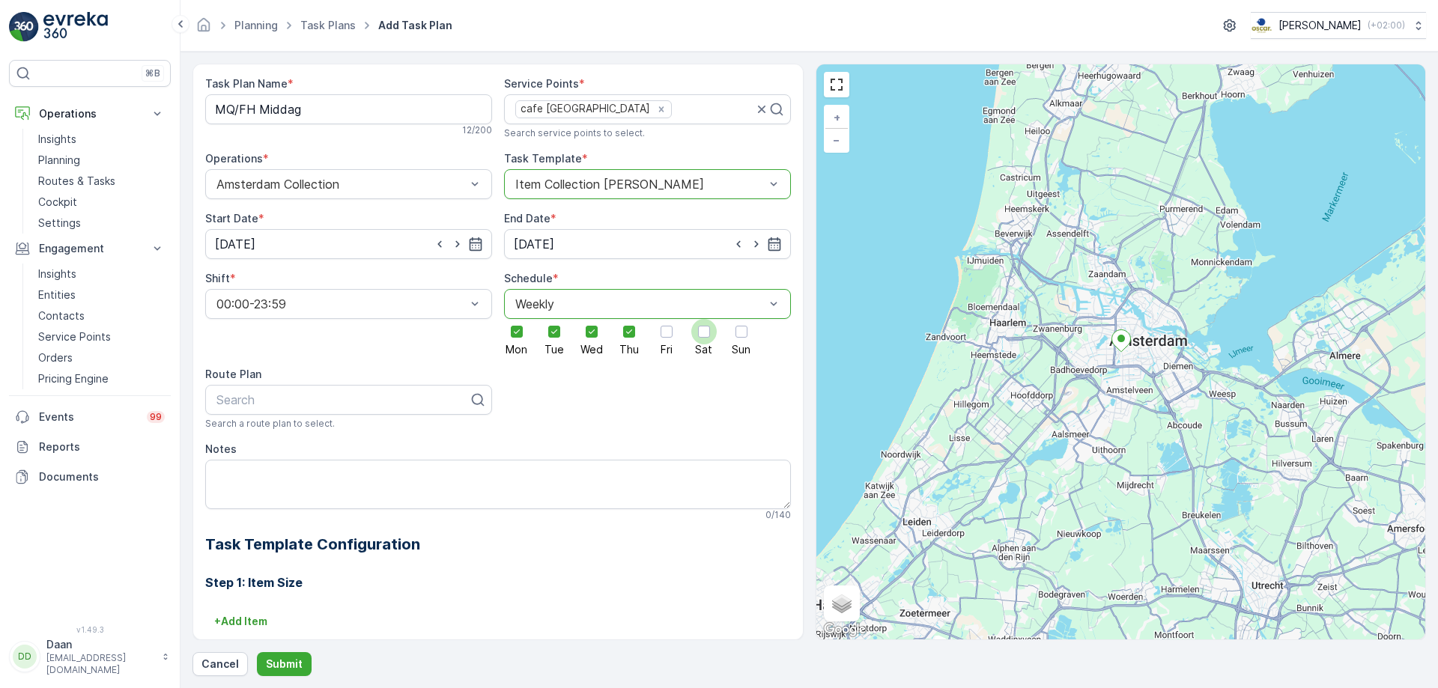
click at [671, 345] on label "Fri" at bounding box center [666, 337] width 25 height 36
drag, startPoint x: 712, startPoint y: 338, endPoint x: 734, endPoint y: 336, distance: 21.8
click at [713, 338] on div at bounding box center [703, 331] width 25 height 25
click at [704, 319] on input "Sat" at bounding box center [704, 319] width 0 height 0
drag, startPoint x: 736, startPoint y: 336, endPoint x: 708, endPoint y: 351, distance: 31.9
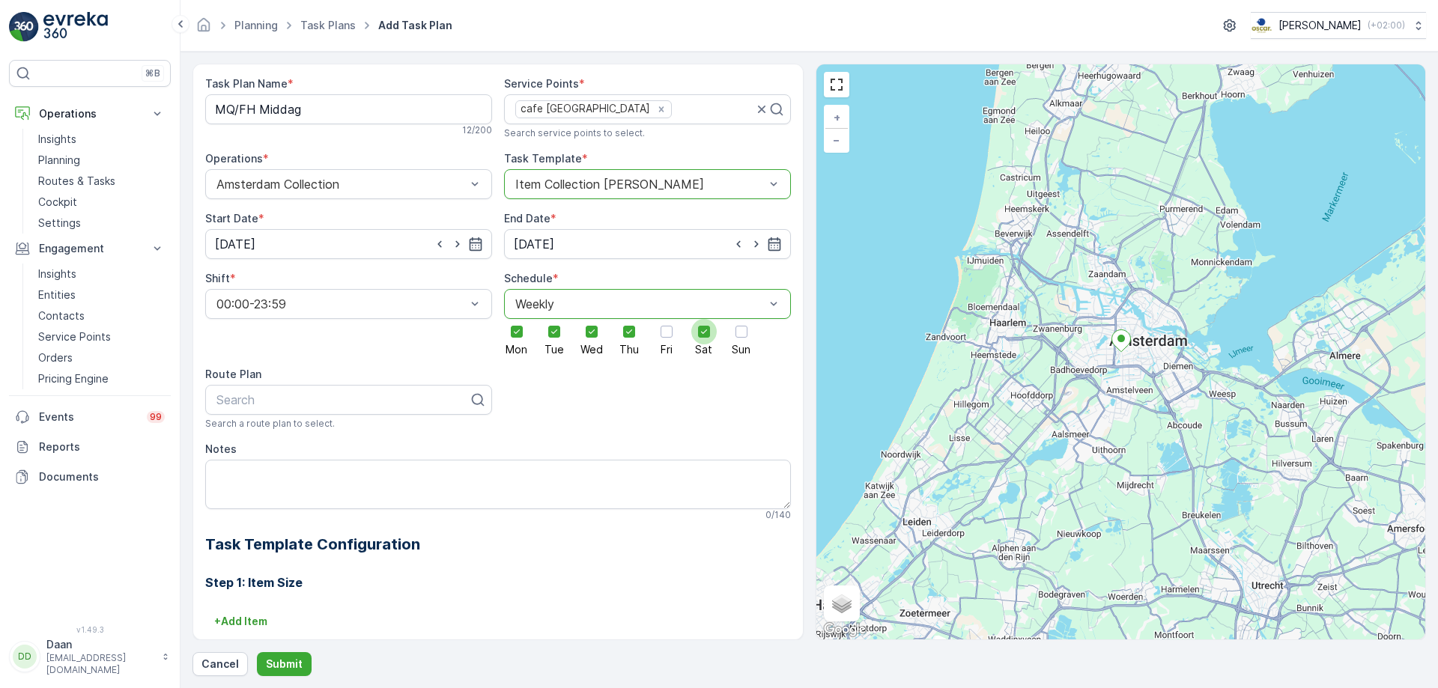
click at [731, 339] on div at bounding box center [741, 331] width 25 height 25
click at [742, 319] on input "Sun" at bounding box center [742, 319] width 0 height 0
click at [679, 342] on div "Mon Tue Wed Thu Fri Sat Sun" at bounding box center [647, 337] width 287 height 36
drag, startPoint x: 655, startPoint y: 359, endPoint x: 664, endPoint y: 352, distance: 11.2
click at [659, 357] on div "Task Plan Name * MQ/[PERSON_NAME] 12 / 200 Service Points * cafe Schinkelhaven …" at bounding box center [498, 470] width 586 height 788
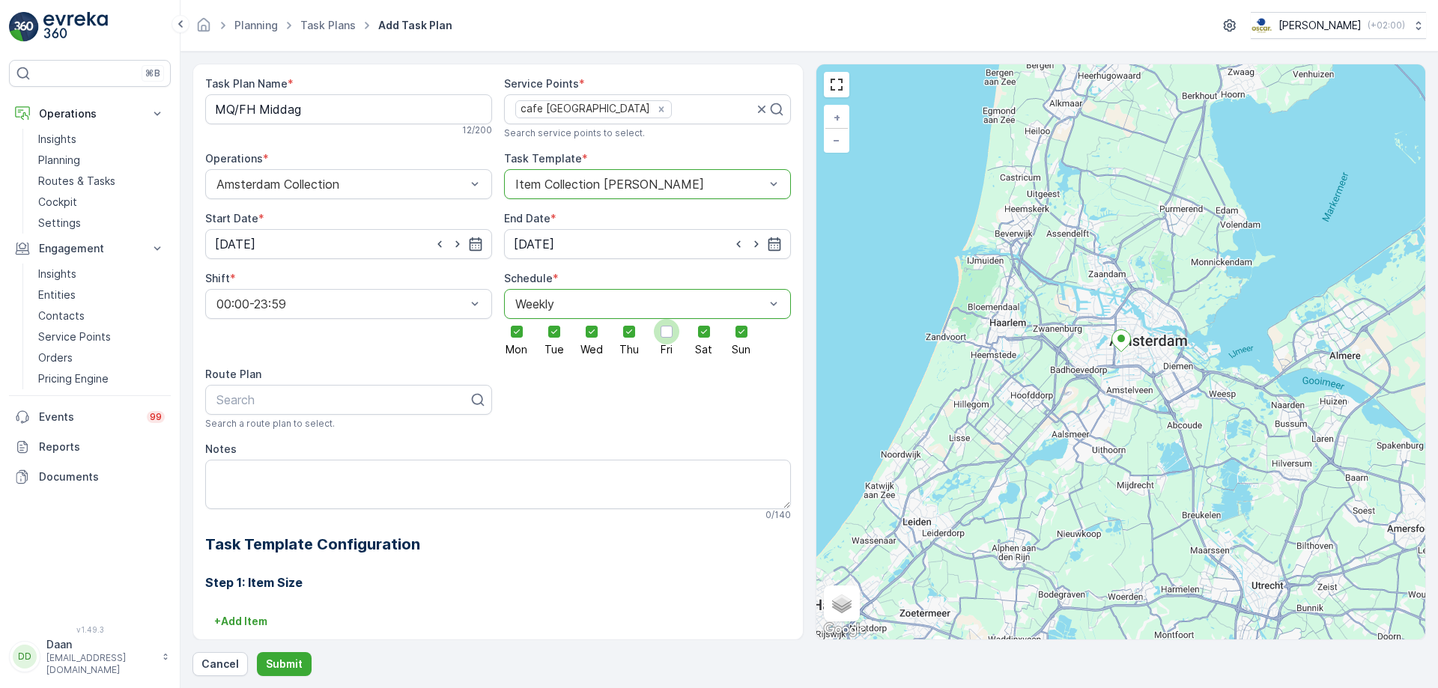
click at [666, 351] on span "Fri" at bounding box center [667, 350] width 12 height 10
click at [667, 319] on input "Fri" at bounding box center [667, 319] width 0 height 0
drag, startPoint x: 622, startPoint y: 381, endPoint x: 594, endPoint y: 391, distance: 30.3
click at [618, 383] on div "Task Plan Name * MQ/[PERSON_NAME] 12 / 200 Service Points * cafe Schinkelhaven …" at bounding box center [498, 470] width 586 height 788
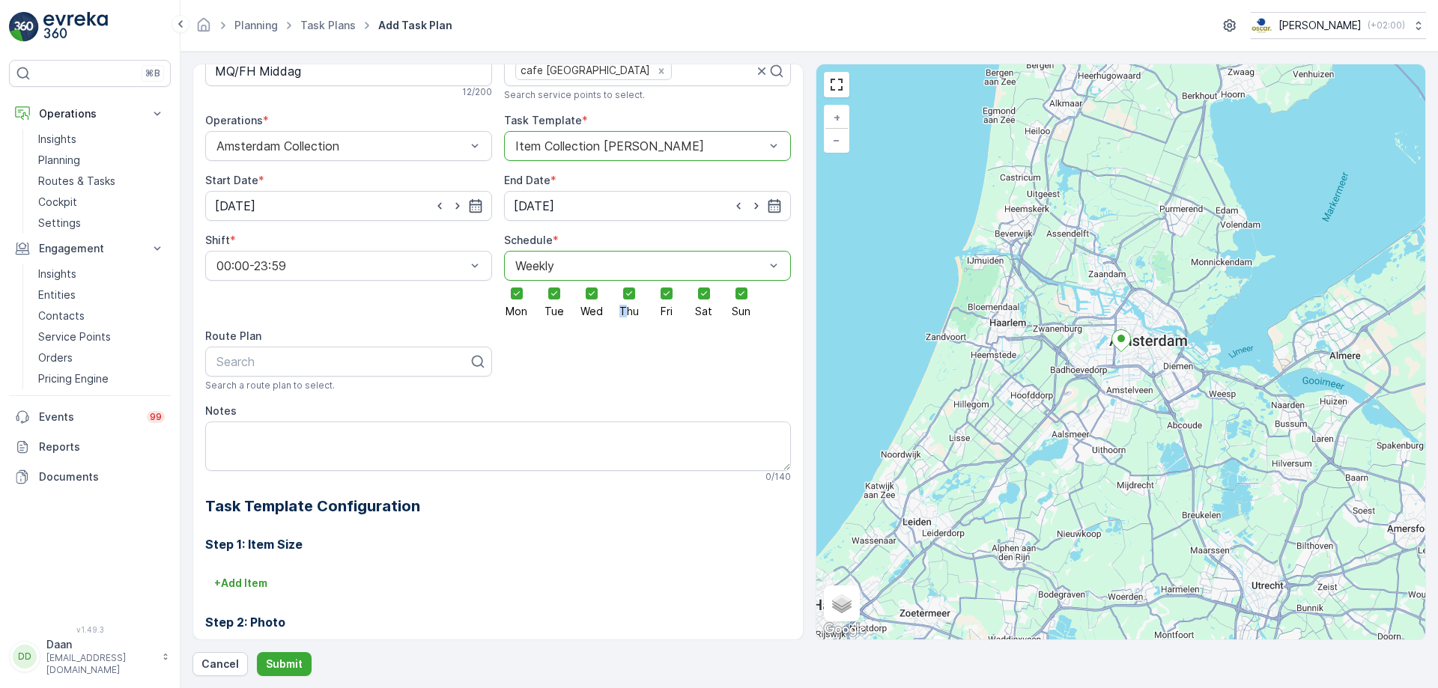
scroll to position [75, 0]
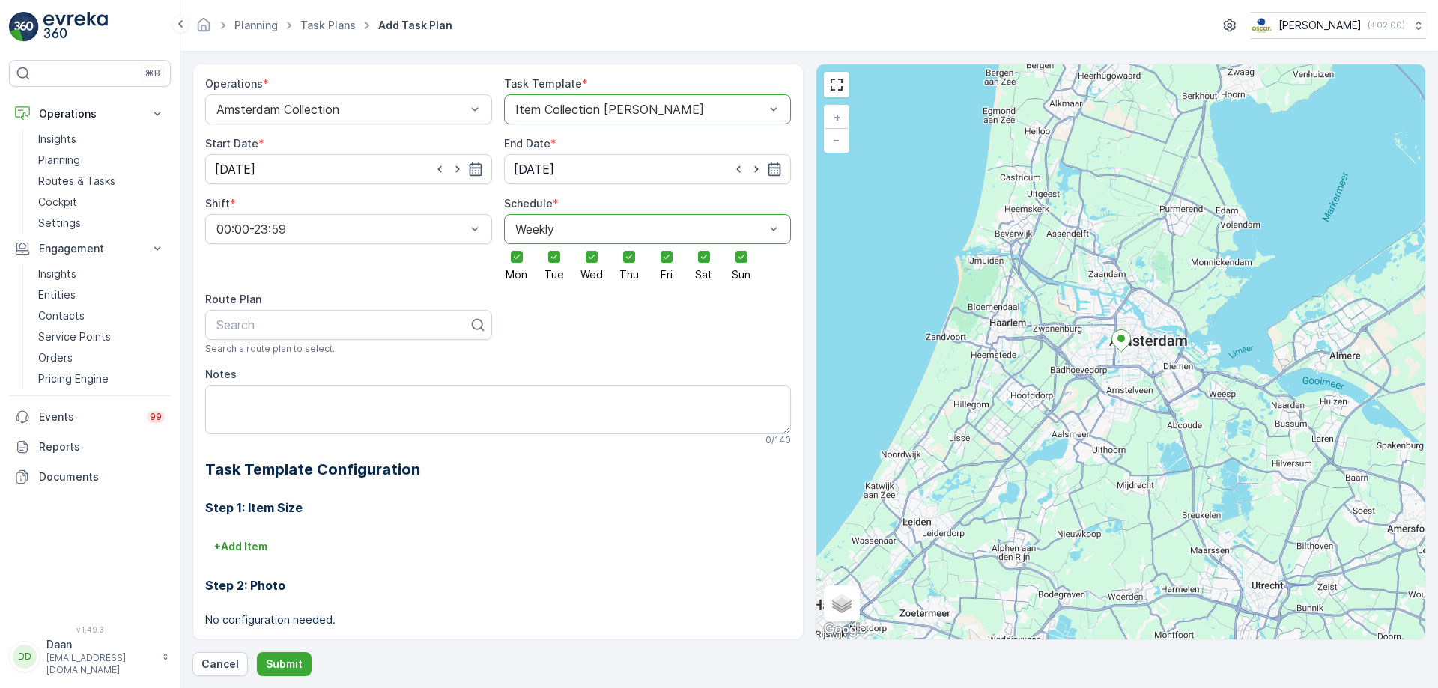
click at [562, 345] on div "Task Plan Name * MQ/[PERSON_NAME] 12 / 200 Service Points * cafe Schinkelhaven …" at bounding box center [498, 395] width 586 height 788
drag, startPoint x: 373, startPoint y: 344, endPoint x: 369, endPoint y: 337, distance: 7.7
click at [372, 344] on div "Search a route plan to select." at bounding box center [348, 349] width 287 height 12
click at [369, 336] on div "Search" at bounding box center [348, 325] width 287 height 30
type input "MQ"
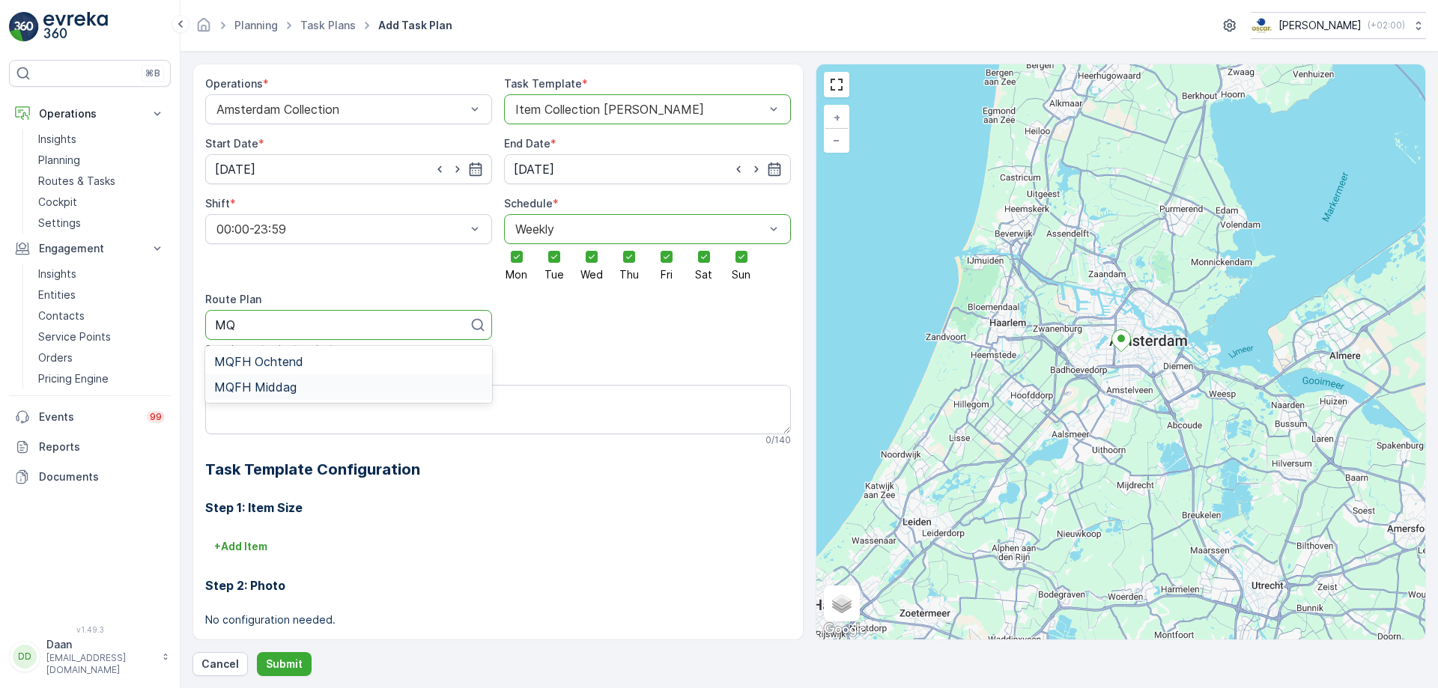
click at [337, 381] on div "MQFH Middag" at bounding box center [348, 387] width 269 height 13
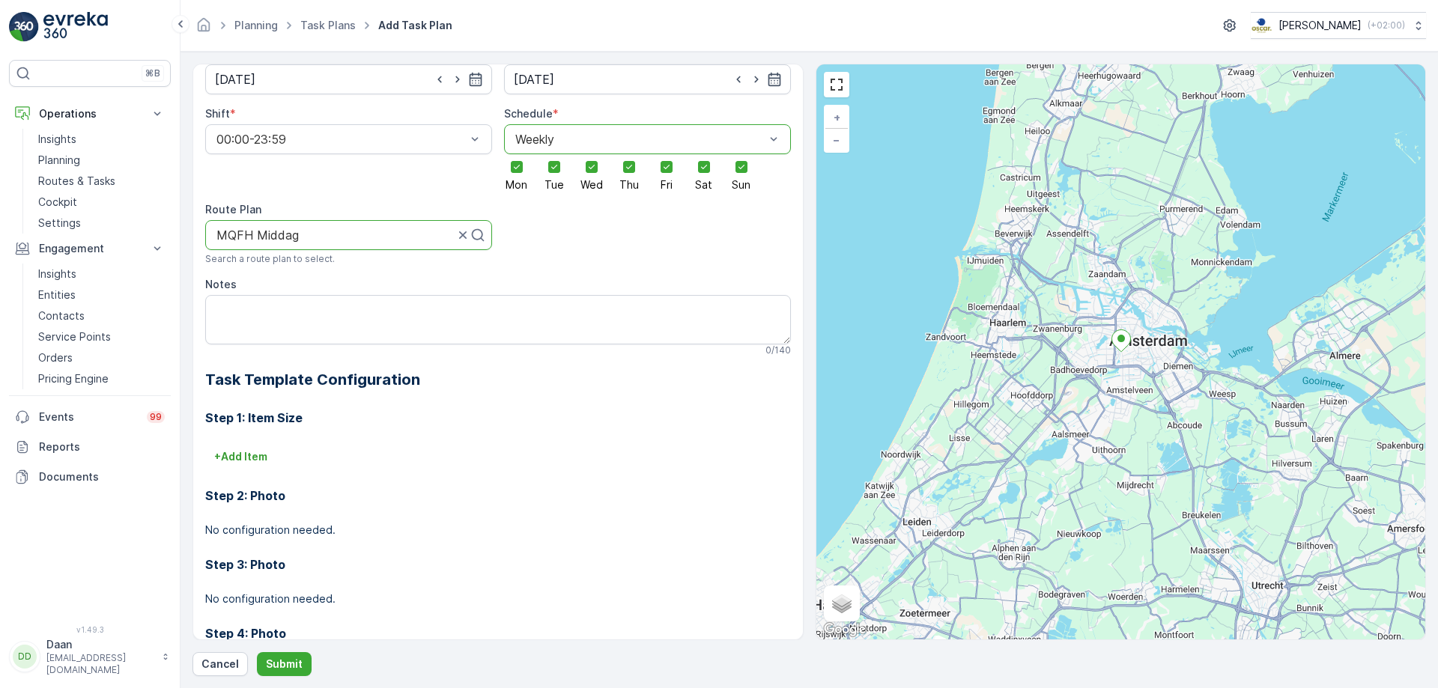
scroll to position [237, 0]
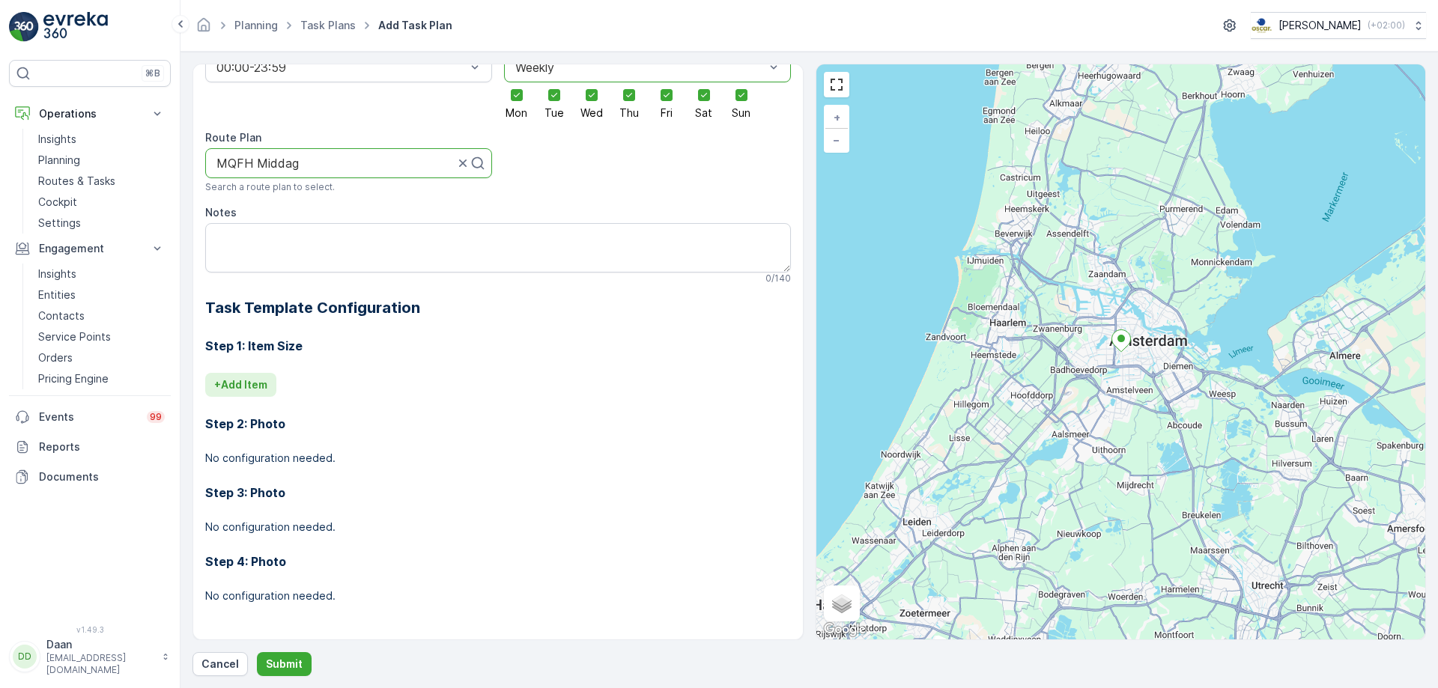
click at [270, 380] on button "+ Add Item" at bounding box center [240, 385] width 71 height 24
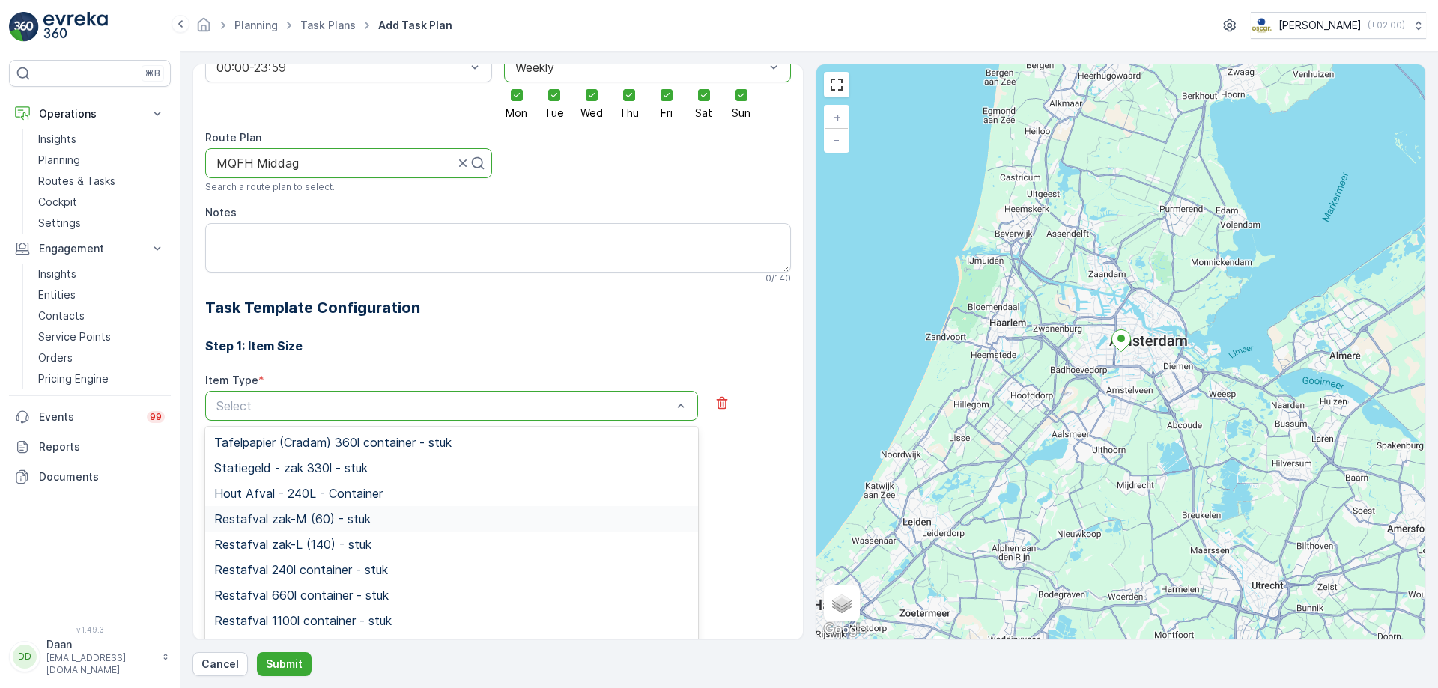
click at [358, 524] on span "Restafval zak-M (60) - stuk" at bounding box center [292, 518] width 157 height 13
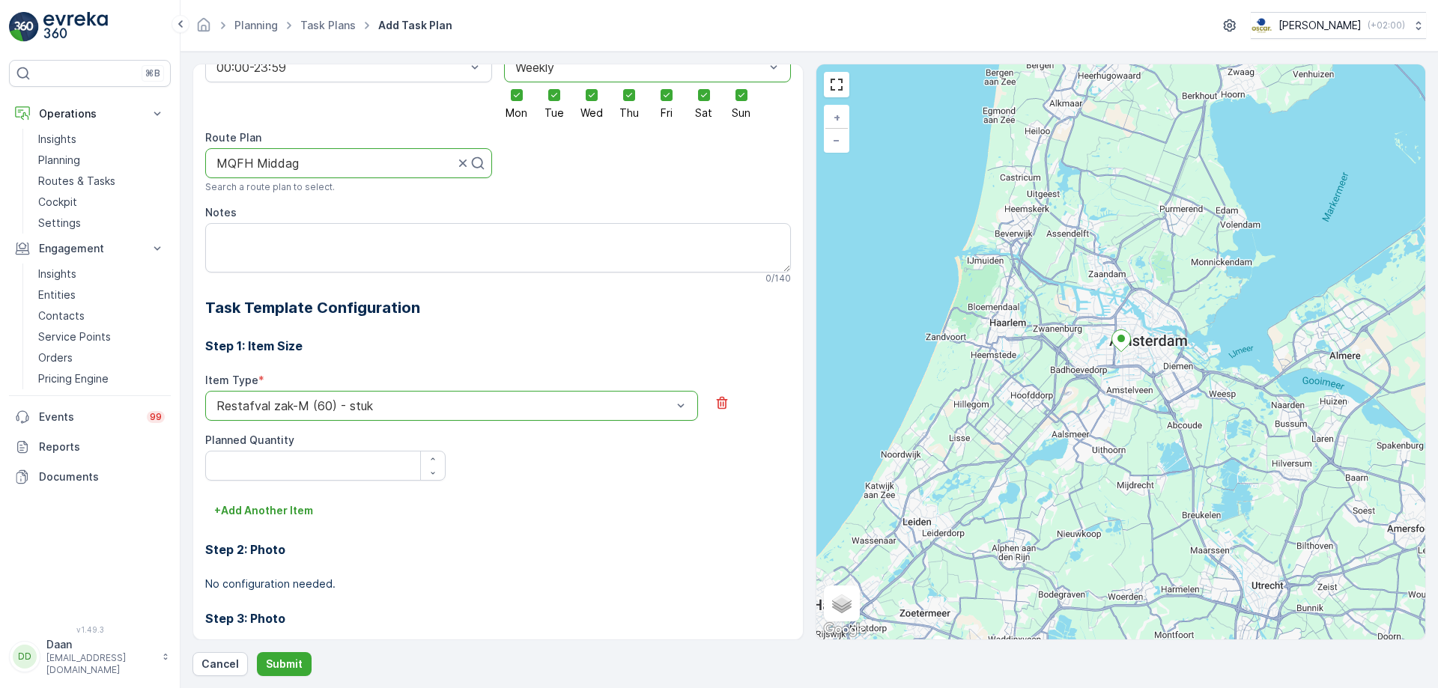
drag, startPoint x: 437, startPoint y: 457, endPoint x: 391, endPoint y: 486, distance: 54.9
click at [437, 456] on div "button" at bounding box center [433, 459] width 24 height 9
type Quantity "1"
drag, startPoint x: 312, startPoint y: 507, endPoint x: 335, endPoint y: 486, distance: 30.7
click at [312, 507] on p "+ Add Another Item" at bounding box center [263, 510] width 99 height 15
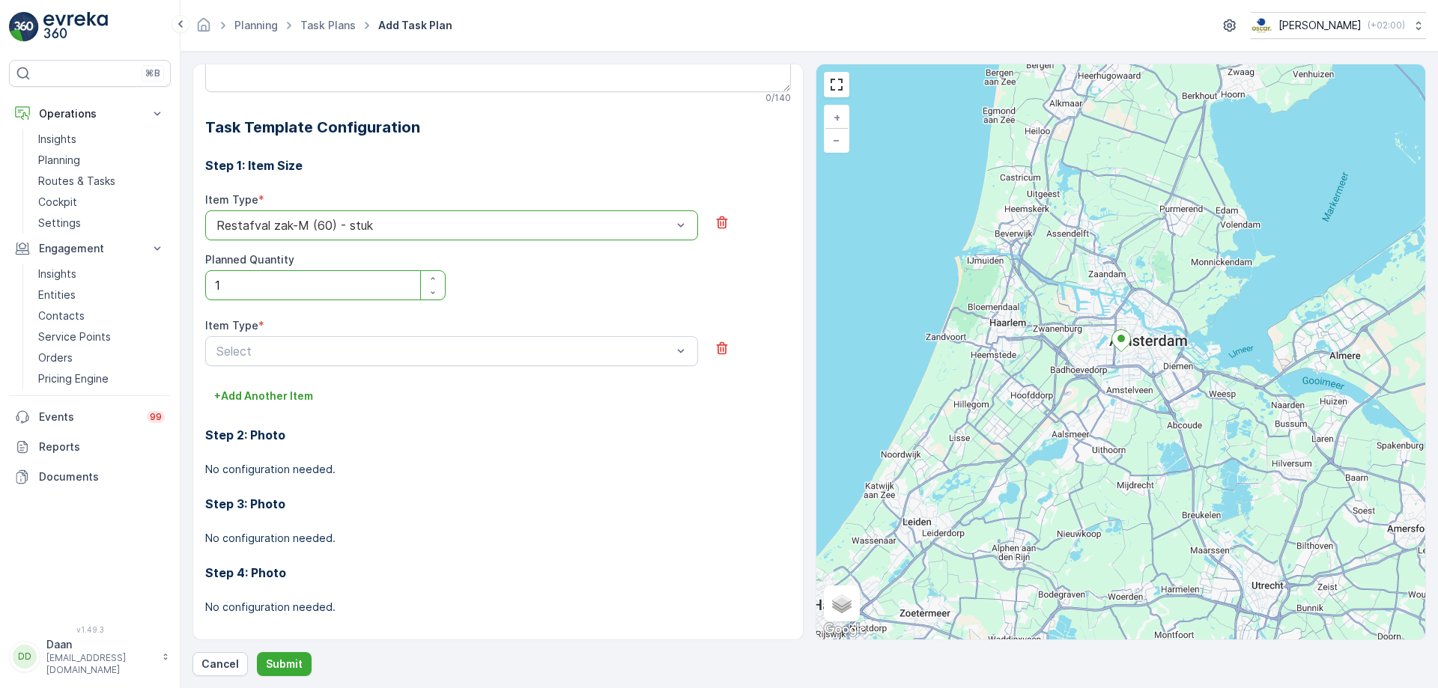
scroll to position [428, 0]
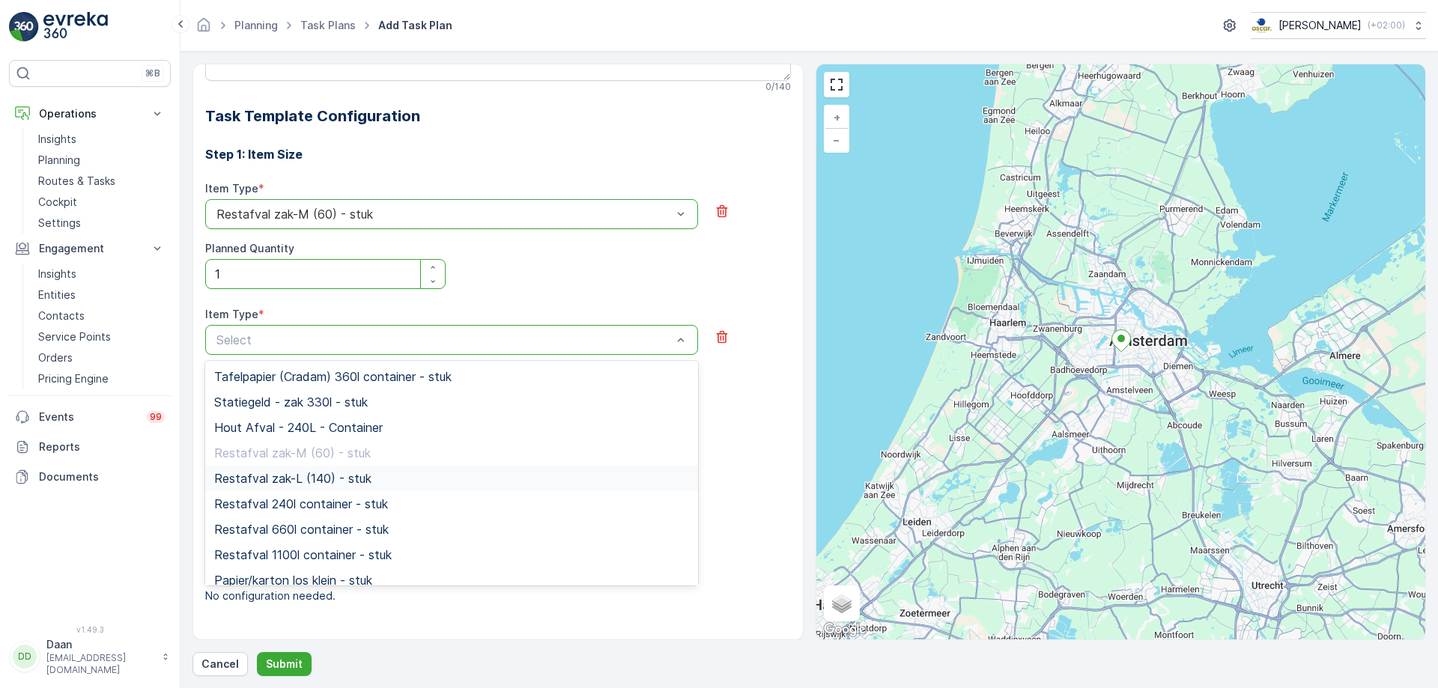
click at [393, 476] on div "Restafval zak-L (140) - stuk" at bounding box center [451, 478] width 475 height 13
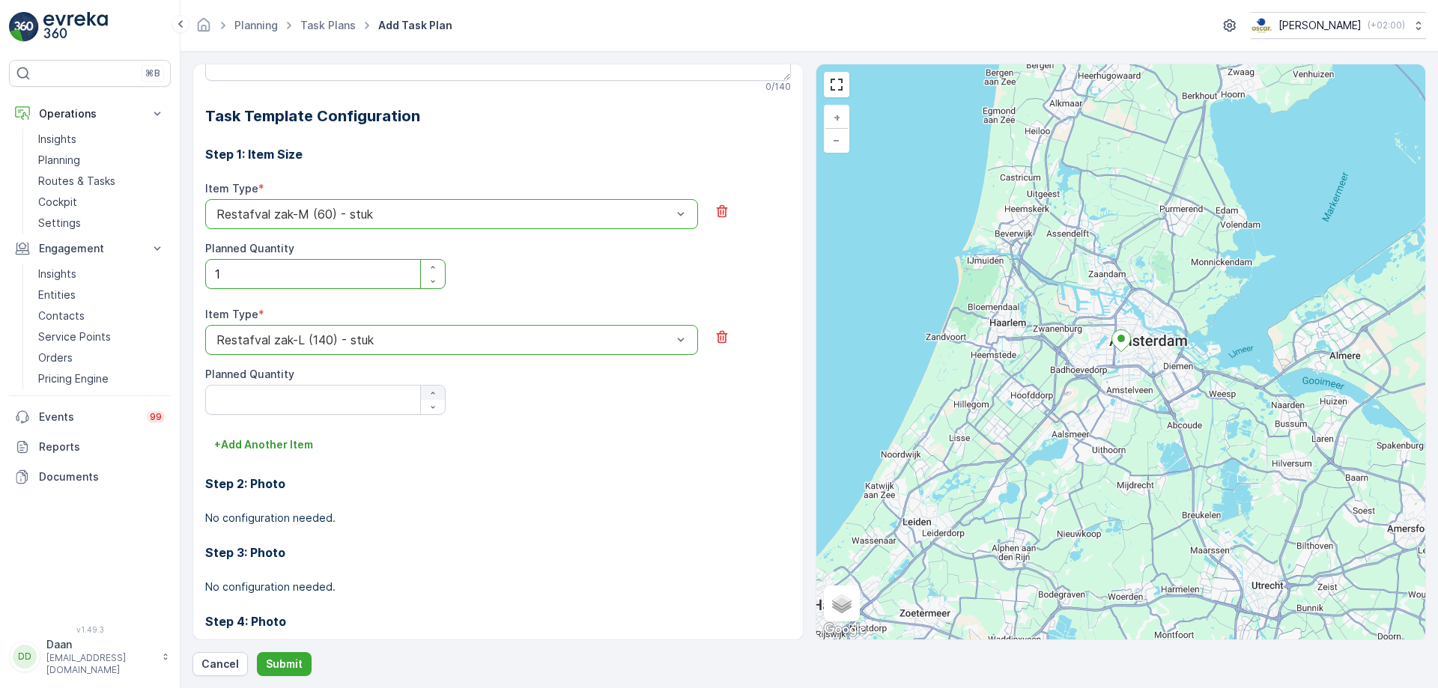
click at [428, 394] on icon "button" at bounding box center [432, 393] width 9 height 9
type Quantity "1"
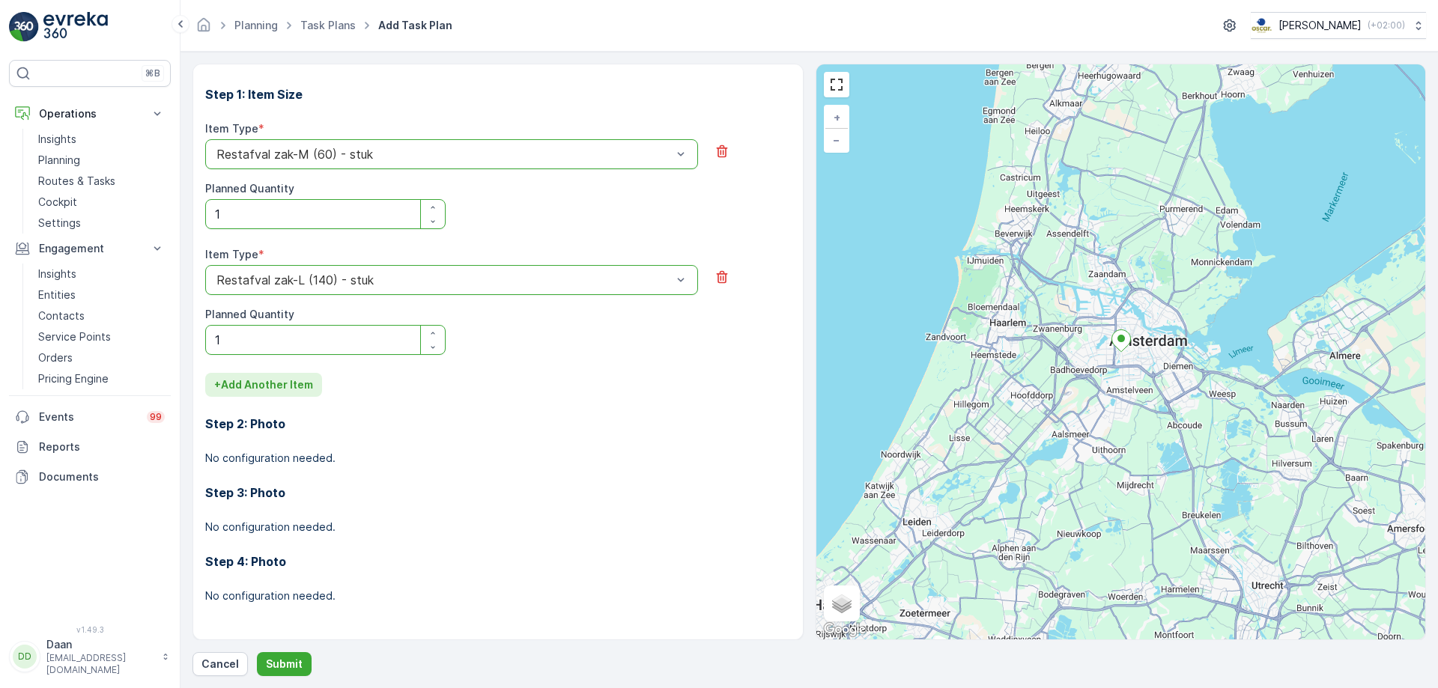
click at [307, 386] on p "+ Add Another Item" at bounding box center [263, 385] width 99 height 15
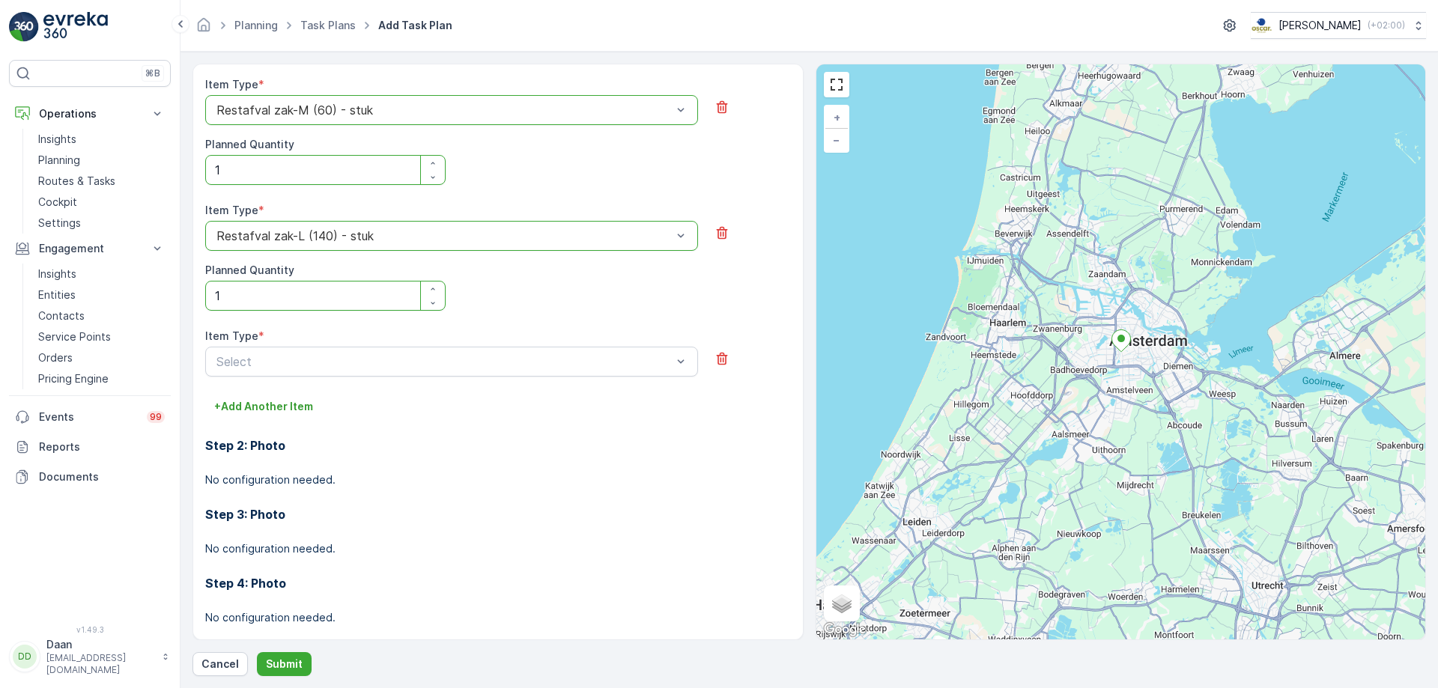
scroll to position [554, 0]
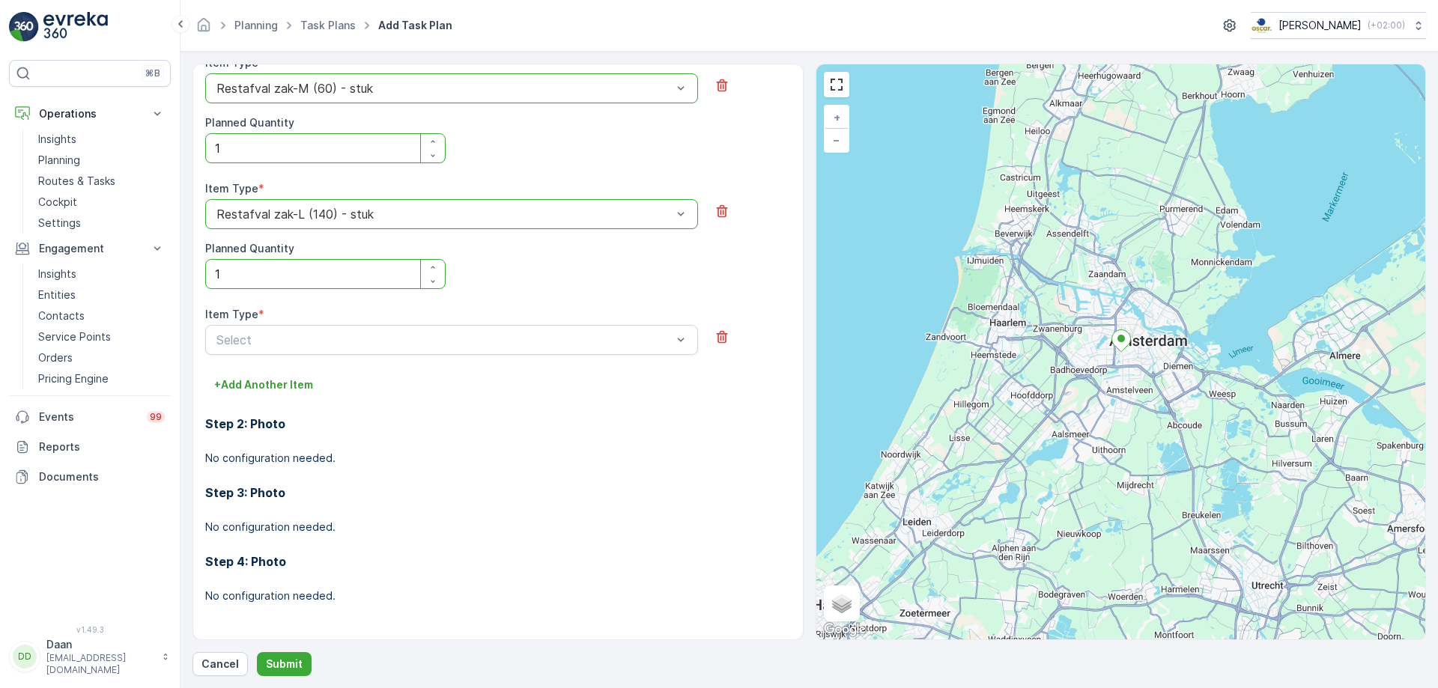
click at [470, 313] on div "Item Type *" at bounding box center [451, 314] width 493 height 15
type input "P"
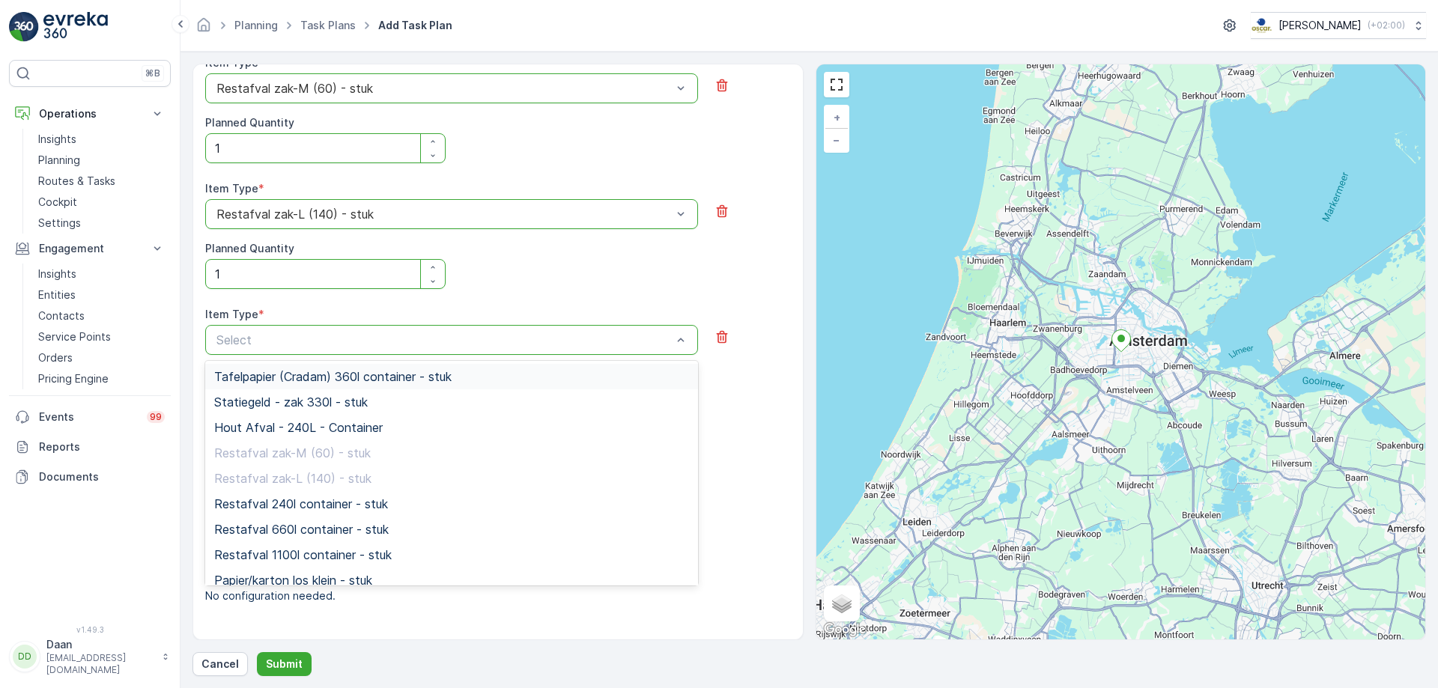
type input "a"
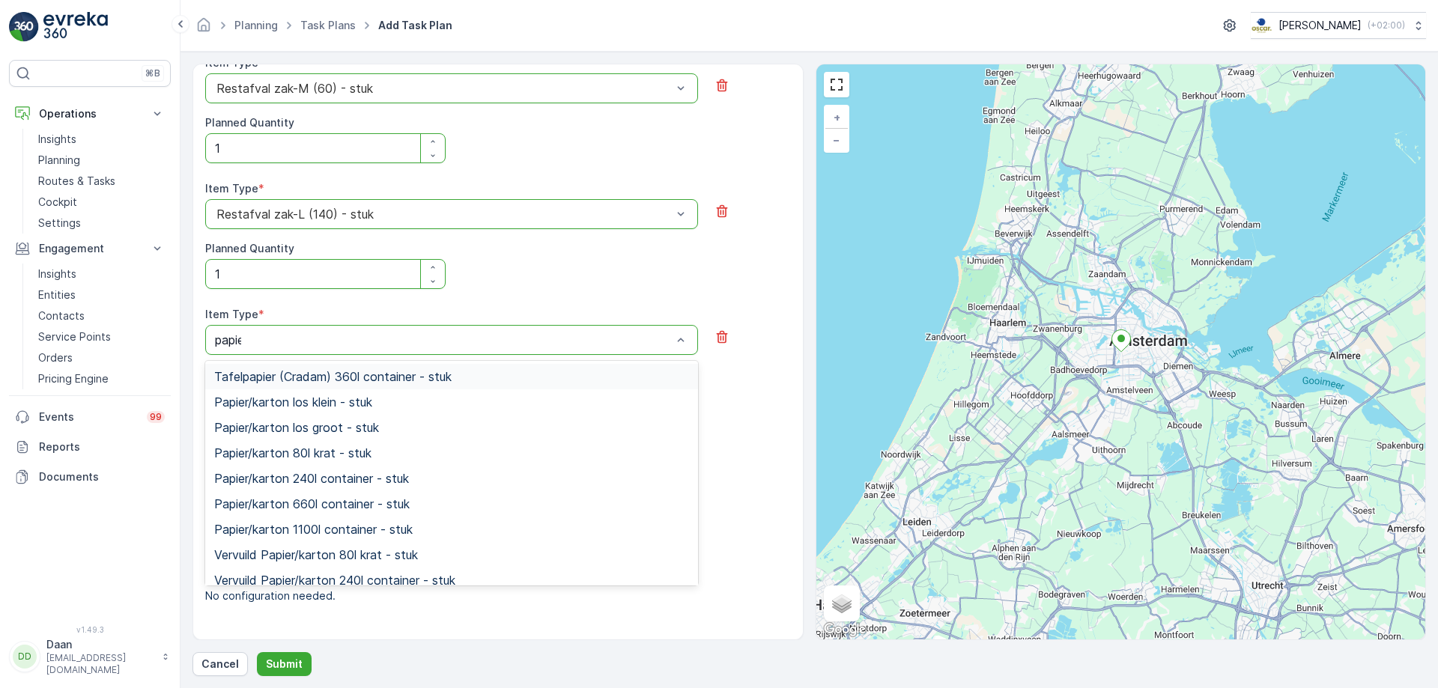
type input "papier"
click at [368, 428] on span "Papier/karton los groot - stuk" at bounding box center [296, 427] width 165 height 13
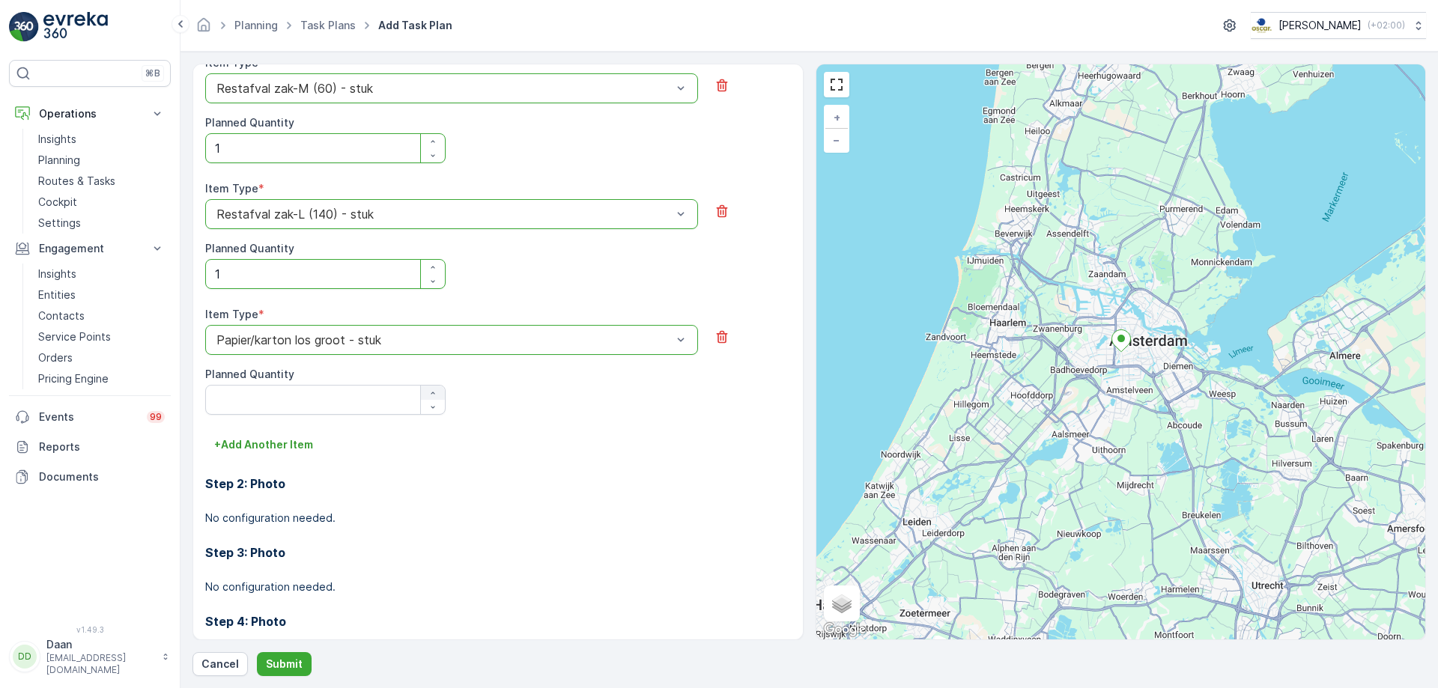
click at [441, 387] on button "button" at bounding box center [433, 393] width 24 height 14
type Quantity "1"
click at [299, 445] on p "+ Add Another Item" at bounding box center [263, 444] width 99 height 15
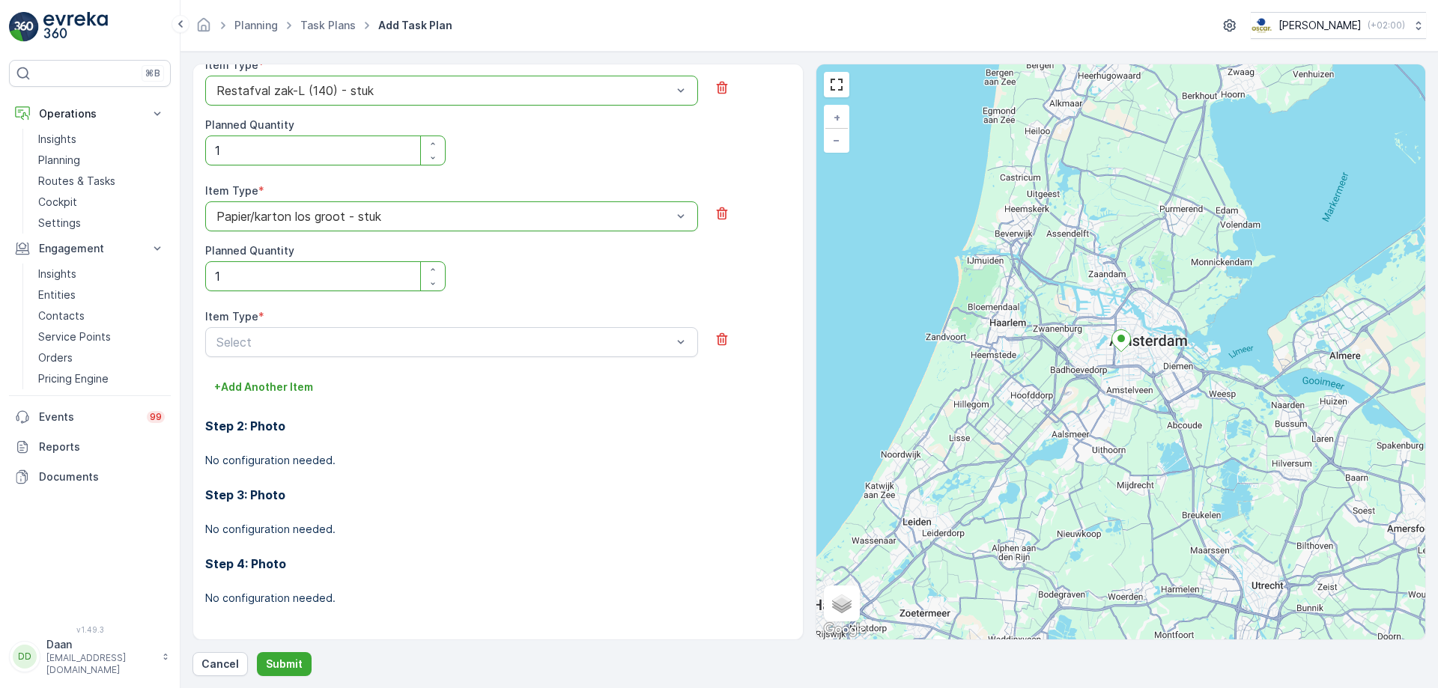
scroll to position [680, 0]
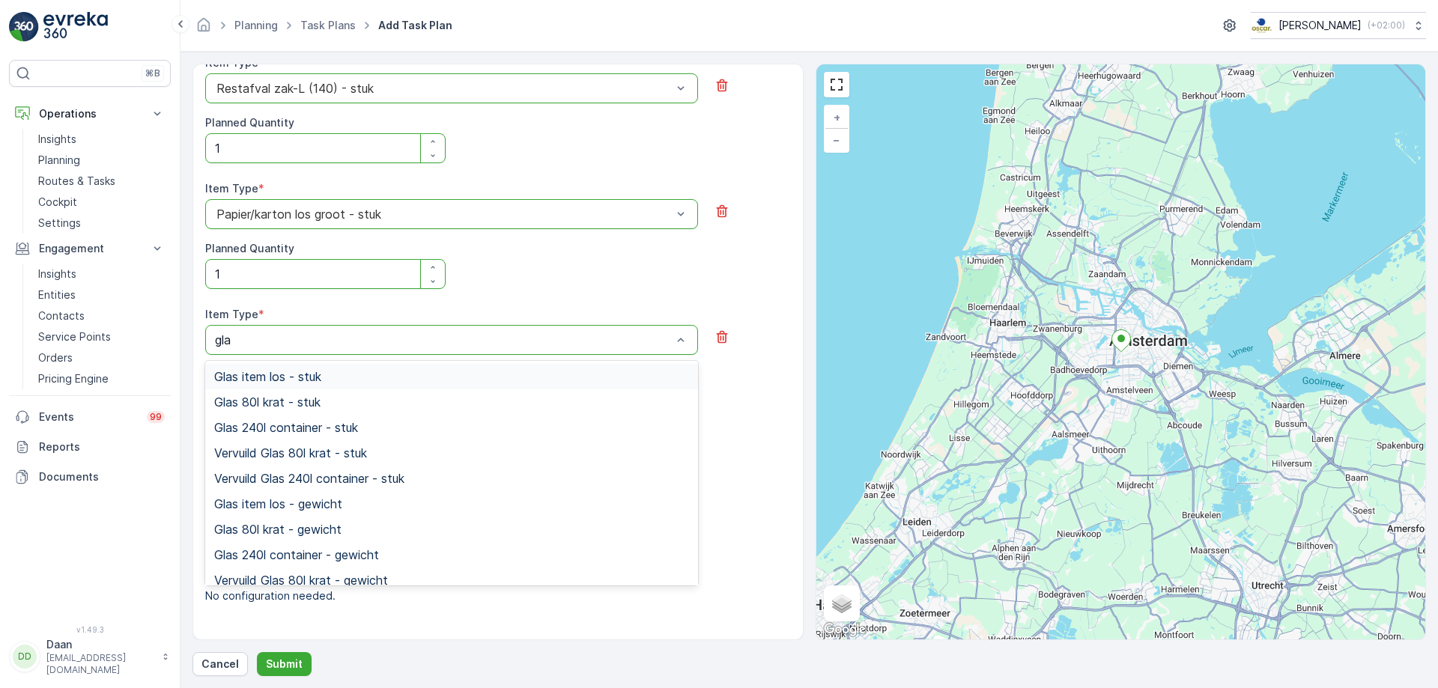
type input "glas"
drag, startPoint x: 348, startPoint y: 372, endPoint x: 348, endPoint y: 401, distance: 28.5
click at [348, 401] on div "Glas item los - stuk Glas 80l krat - stuk Glas 240l container - stuk Vervuild G…" at bounding box center [451, 473] width 493 height 225
click at [348, 401] on div "Glas 80l krat - stuk" at bounding box center [451, 402] width 475 height 13
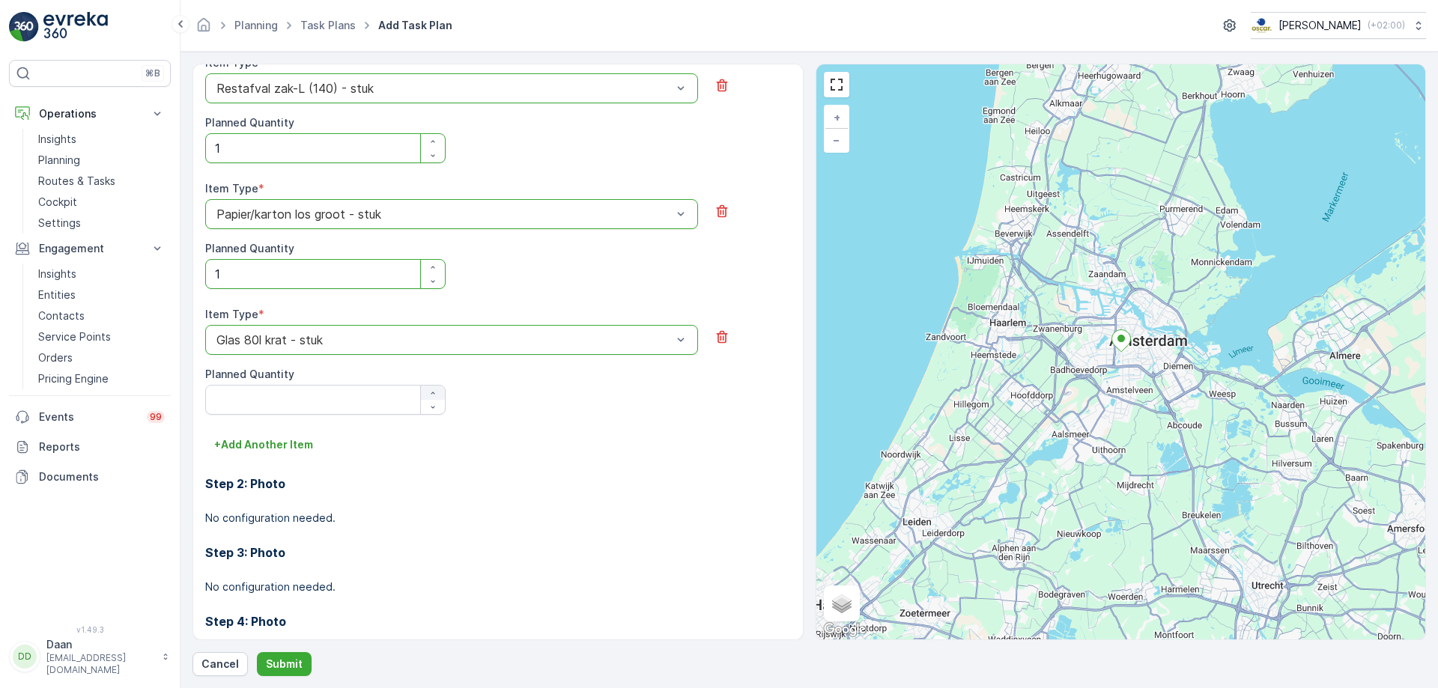
click at [428, 391] on icon "button" at bounding box center [432, 393] width 9 height 9
type Quantity "2"
click at [300, 451] on p "+ Add Another Item" at bounding box center [263, 444] width 99 height 15
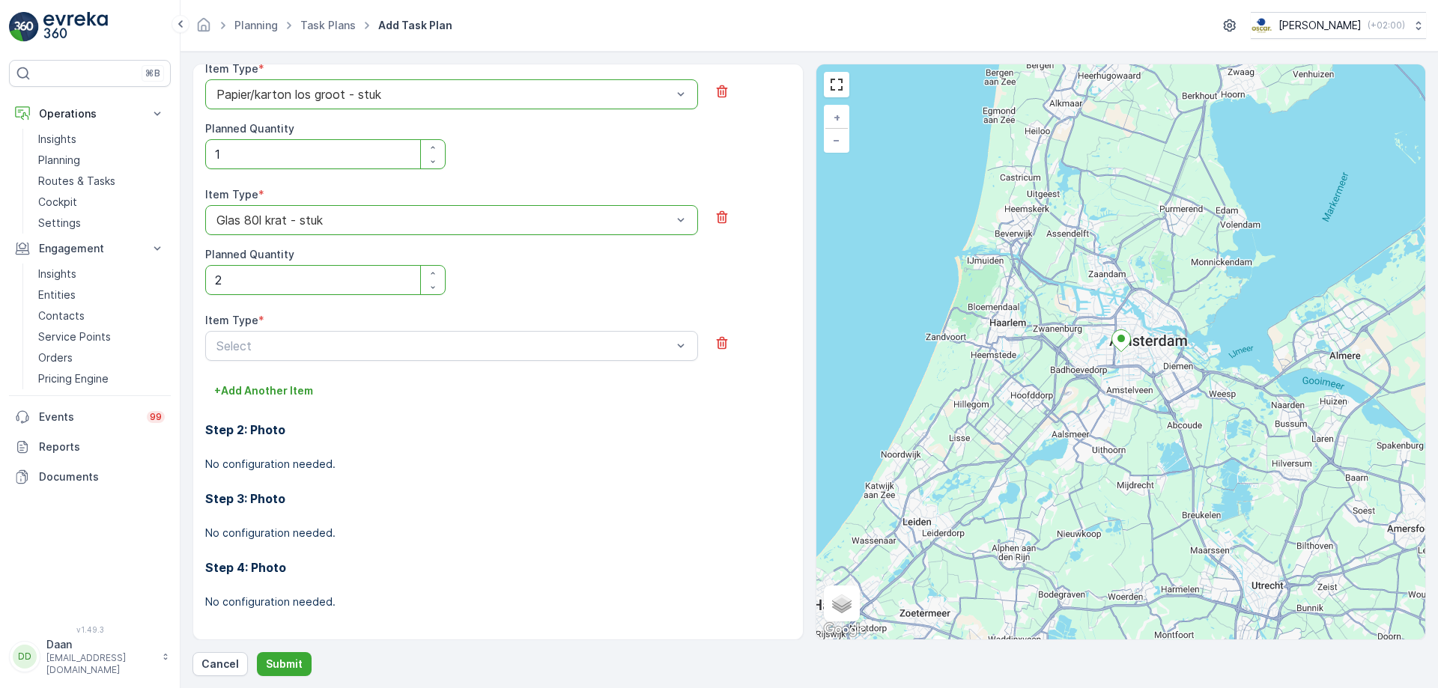
scroll to position [806, 0]
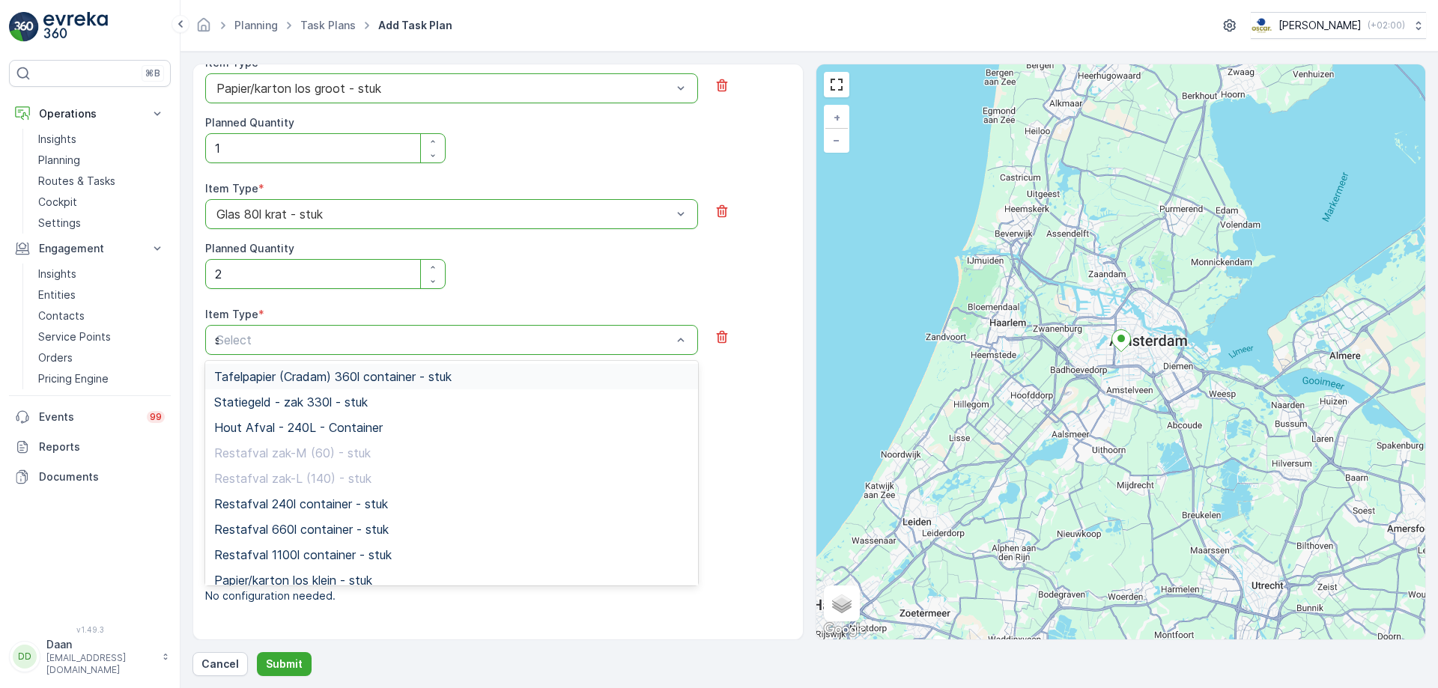
type input "sw"
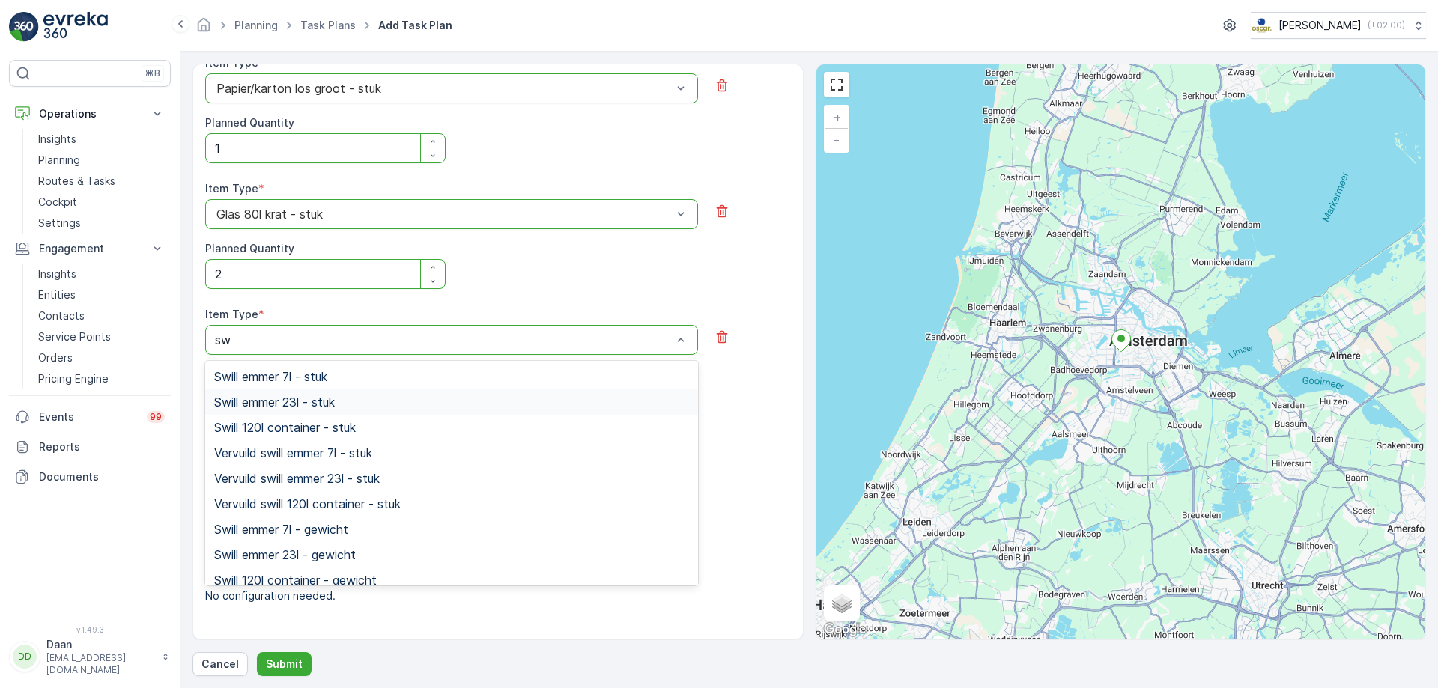
click at [476, 396] on div "Swill emmer 23l - stuk" at bounding box center [451, 402] width 475 height 13
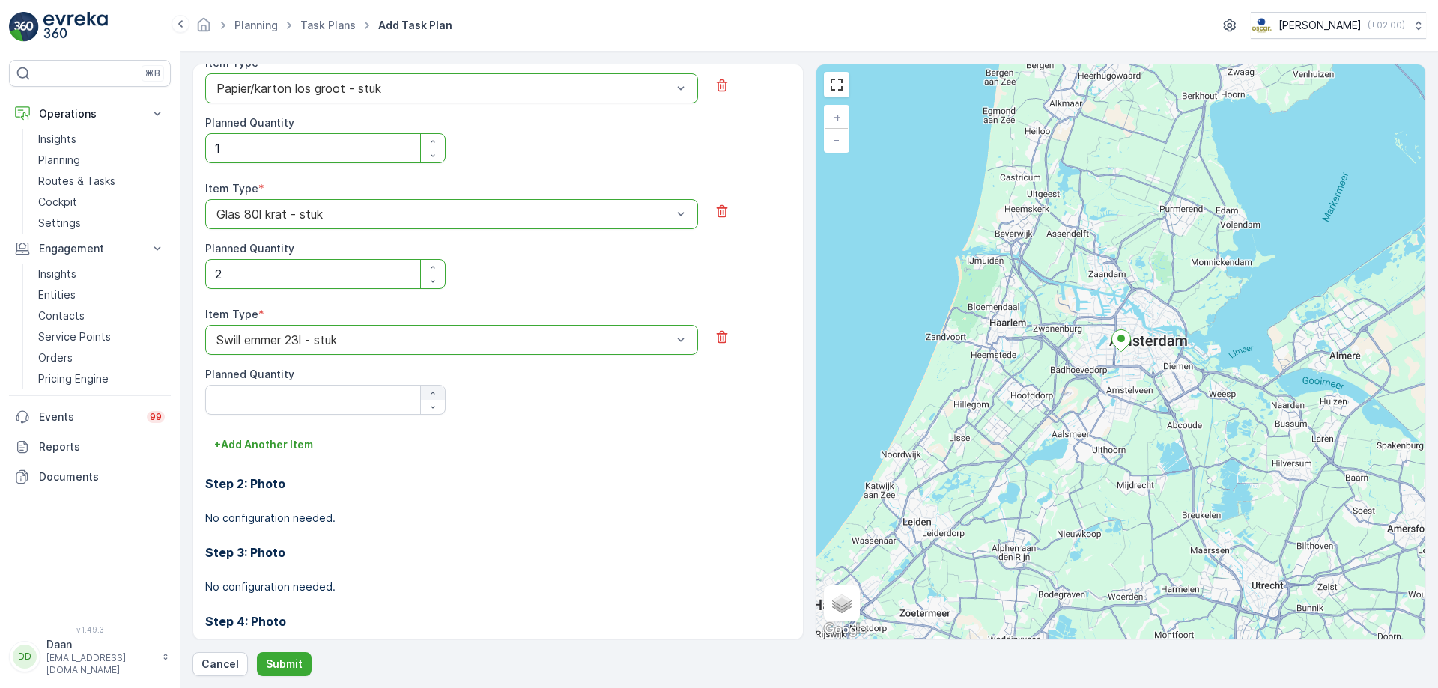
click at [438, 393] on div "button" at bounding box center [433, 393] width 24 height 9
click at [431, 397] on icon "button" at bounding box center [432, 393] width 9 height 9
type Quantity "3"
click at [300, 455] on button "+ Add Another Item" at bounding box center [263, 445] width 117 height 24
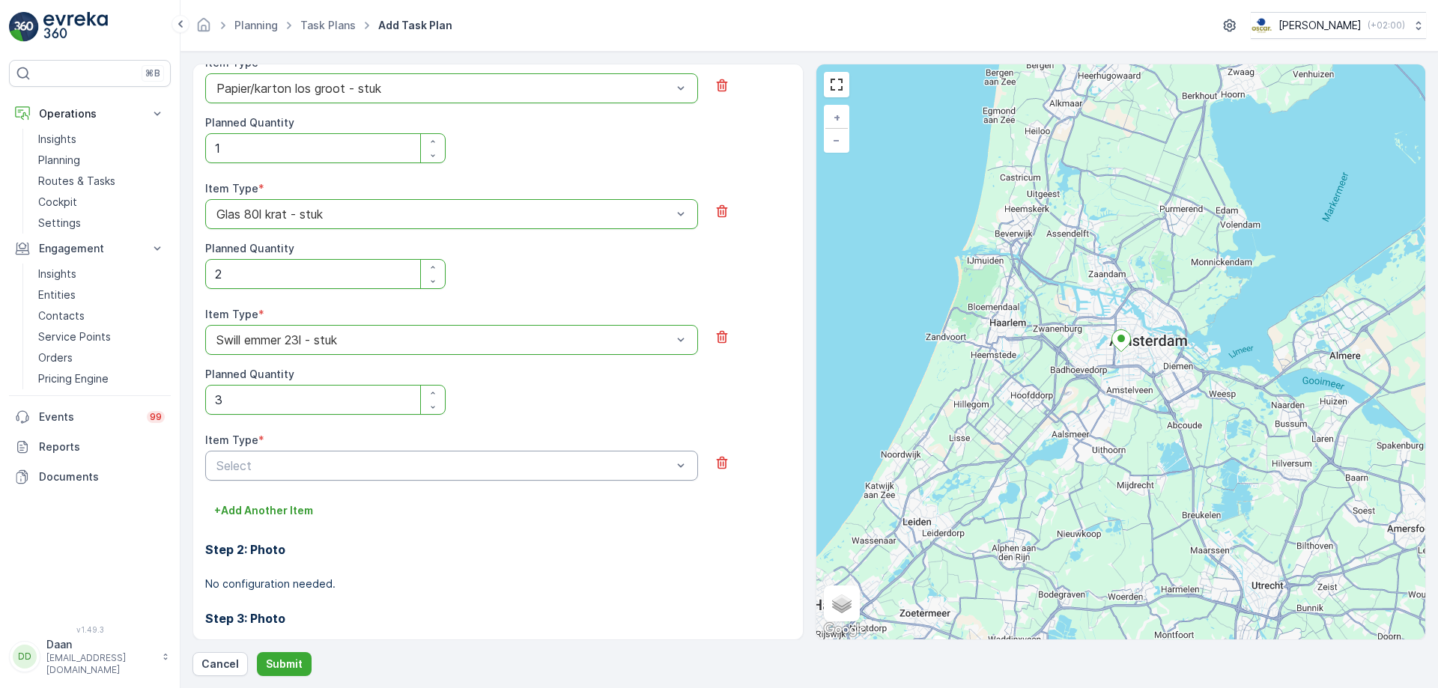
click at [300, 455] on div "Select" at bounding box center [451, 466] width 493 height 30
type input "kof"
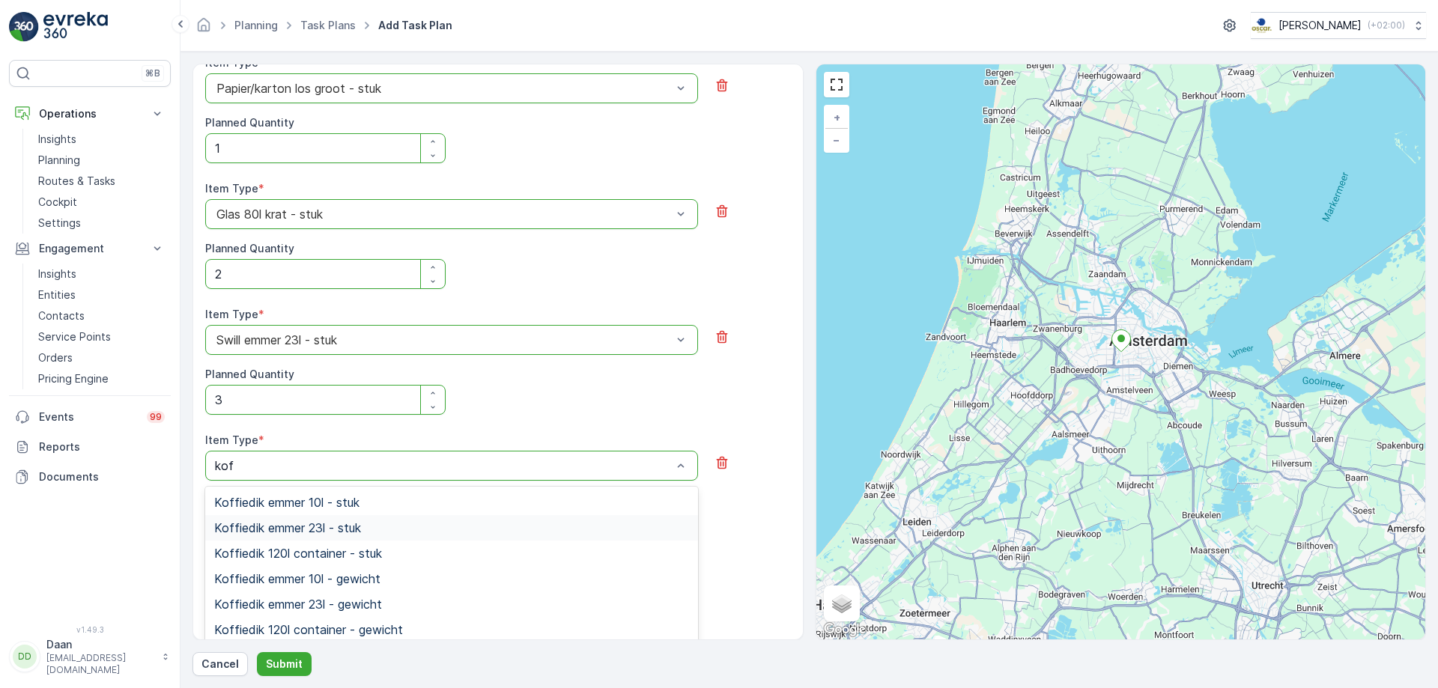
click at [338, 522] on span "Koffiedik emmer 23l - stuk" at bounding box center [287, 527] width 147 height 13
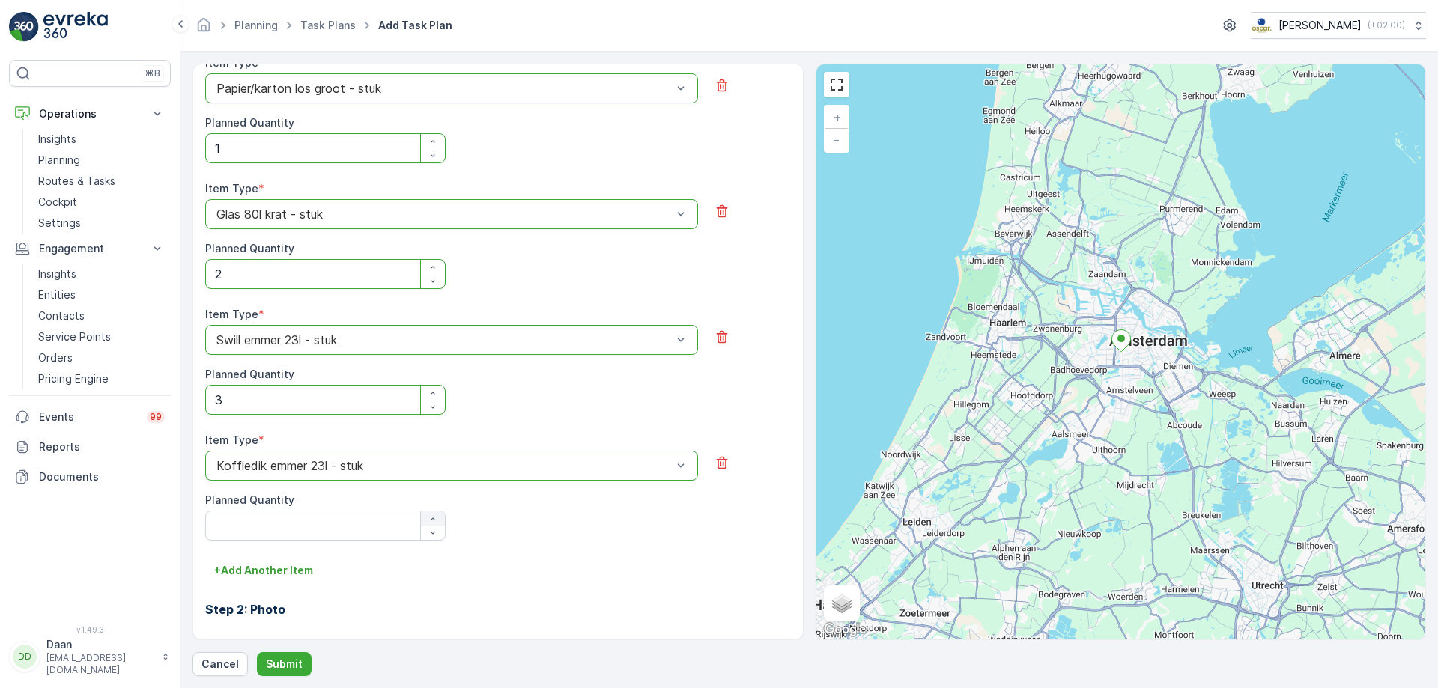
click at [433, 518] on icon "button" at bounding box center [432, 519] width 9 height 9
type Quantity "1"
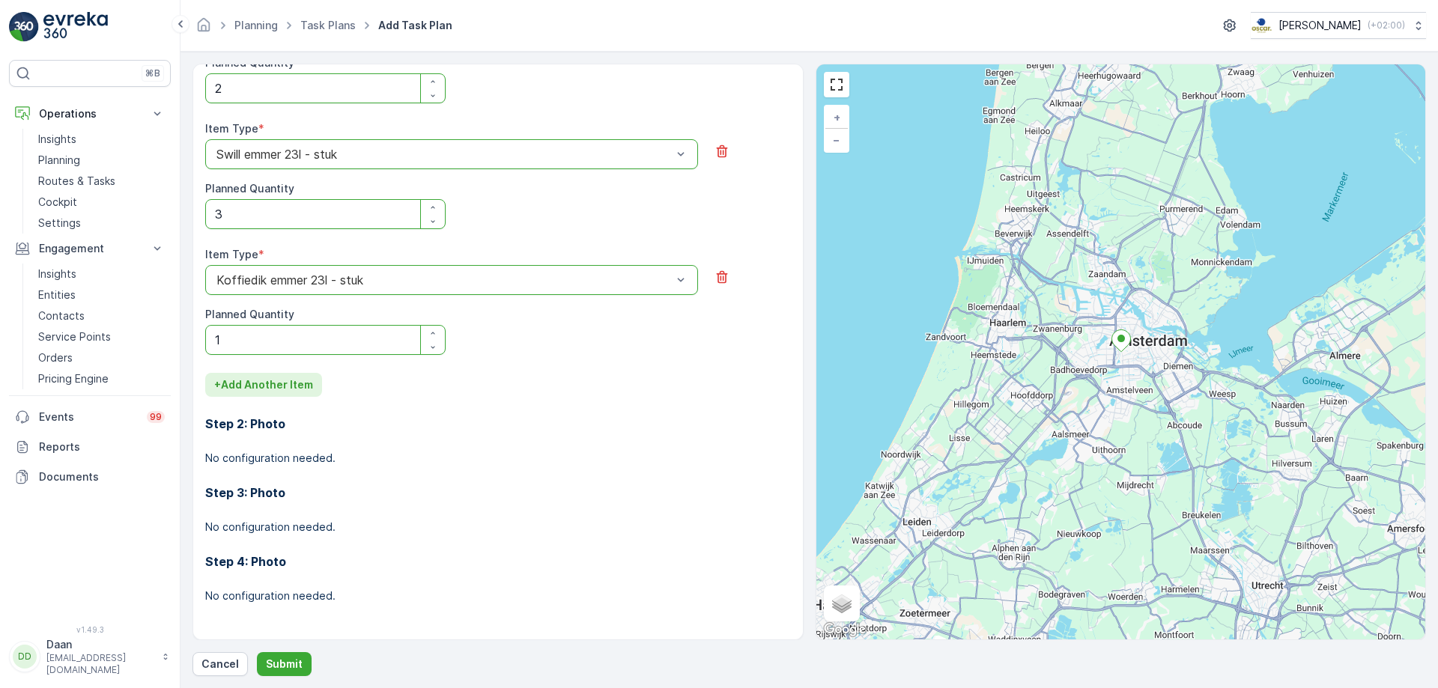
click at [306, 390] on p "+ Add Another Item" at bounding box center [263, 385] width 99 height 15
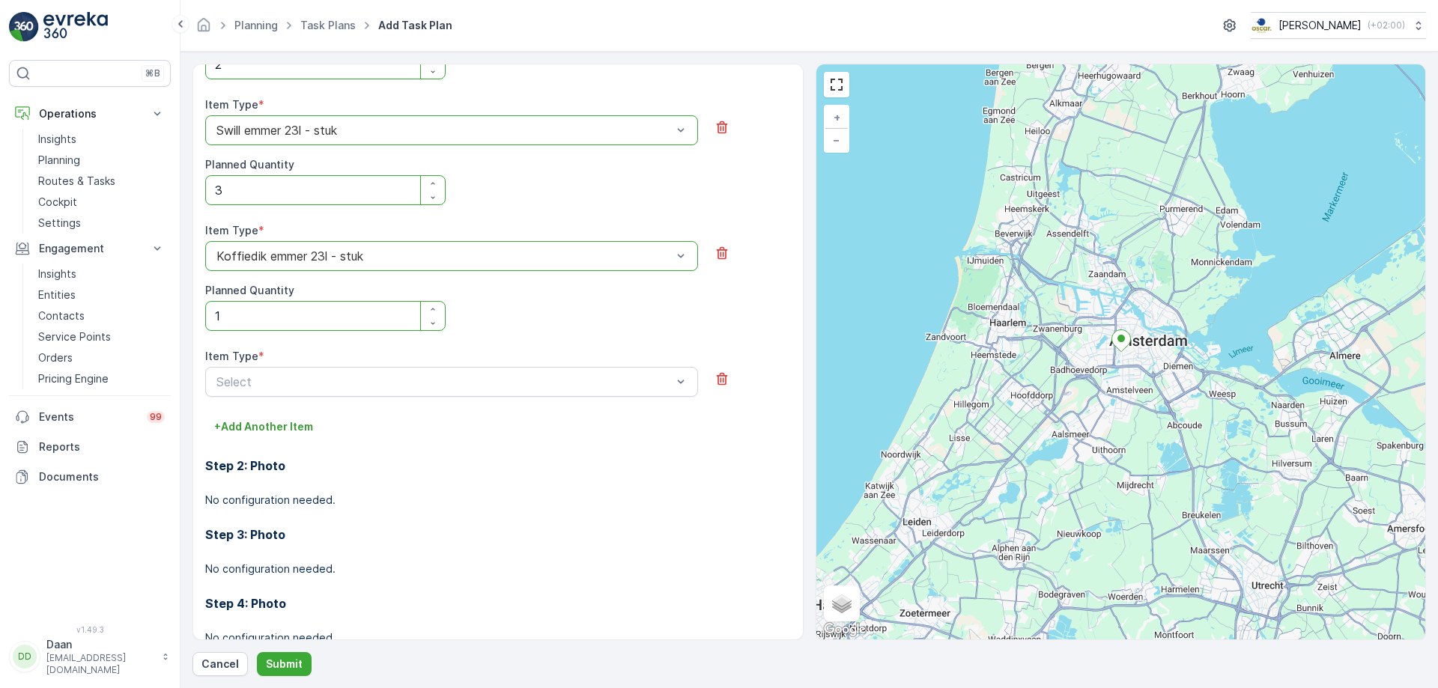
scroll to position [1058, 0]
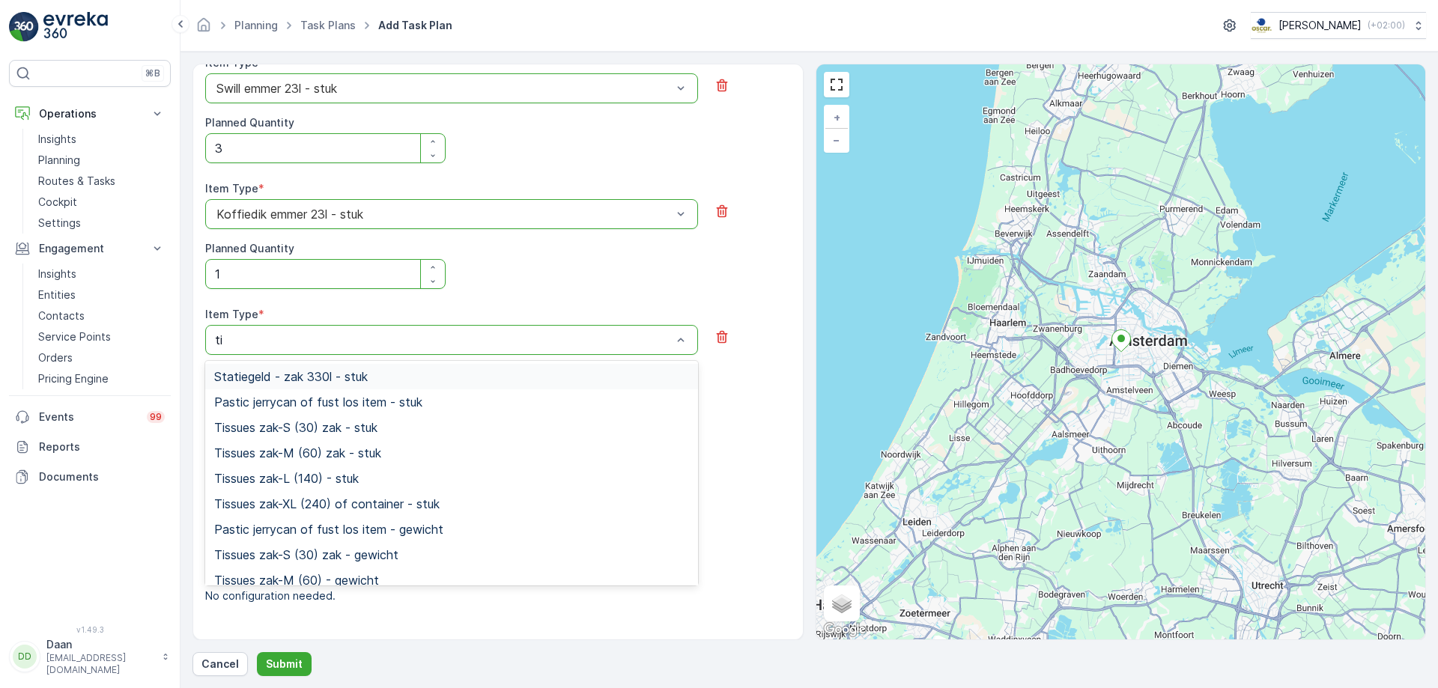
type input "tis"
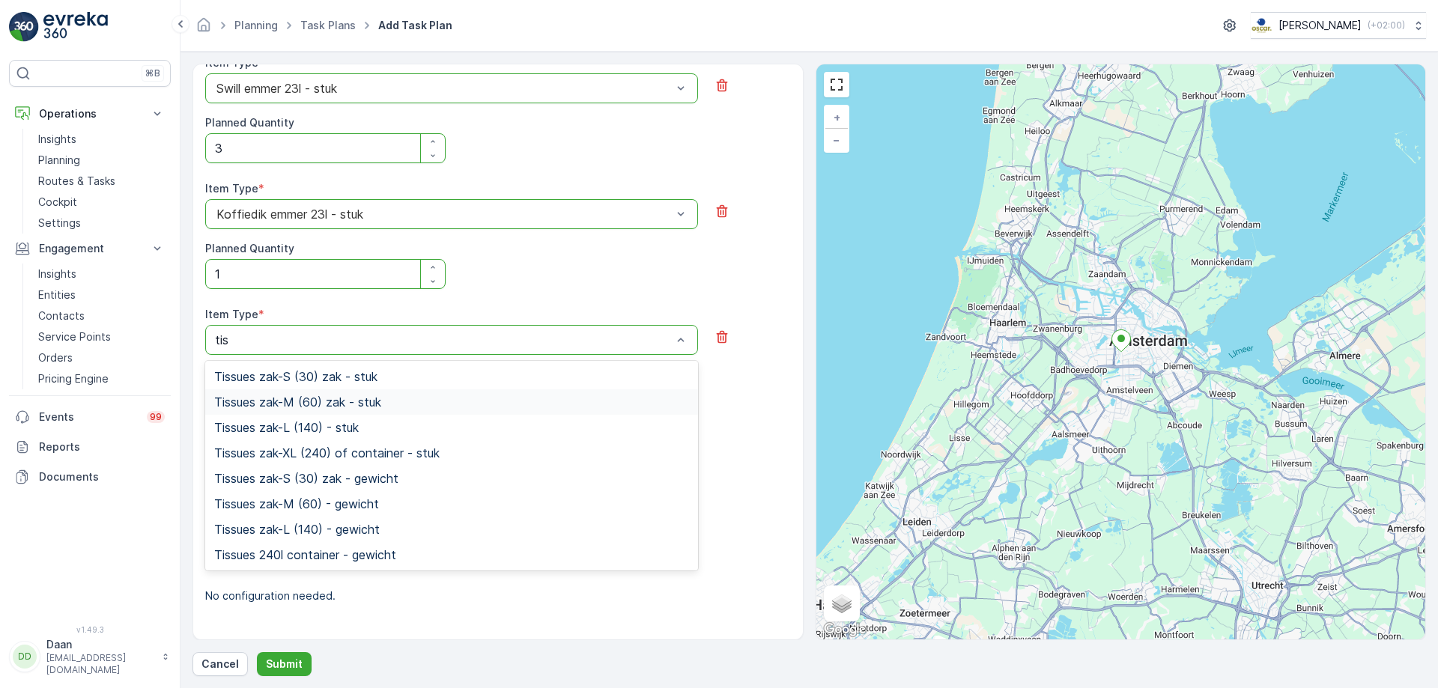
click at [433, 396] on div "Tissues zak-M (60) zak - stuk" at bounding box center [451, 402] width 475 height 13
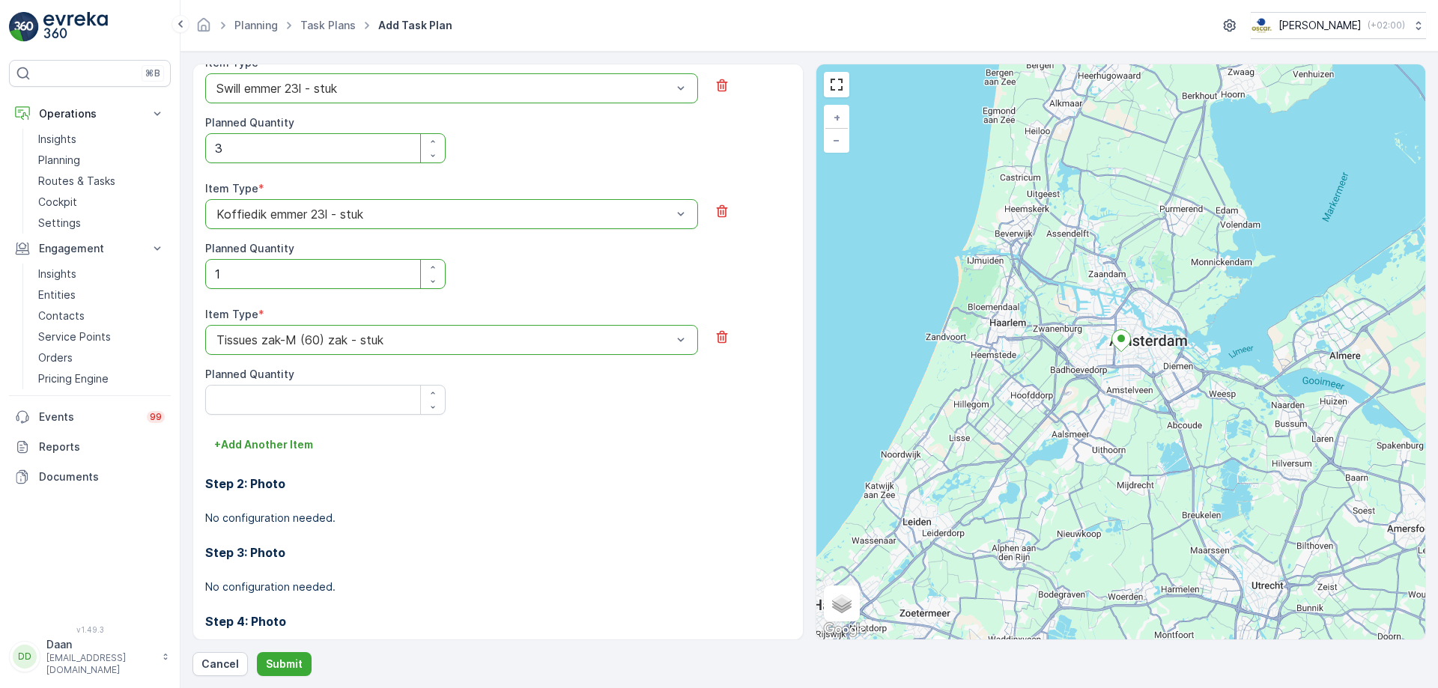
click at [433, 396] on icon "button" at bounding box center [432, 393] width 9 height 9
type Quantity "1"
click at [449, 351] on div "Tissues zak-M (60) zak - stuk" at bounding box center [451, 340] width 493 height 30
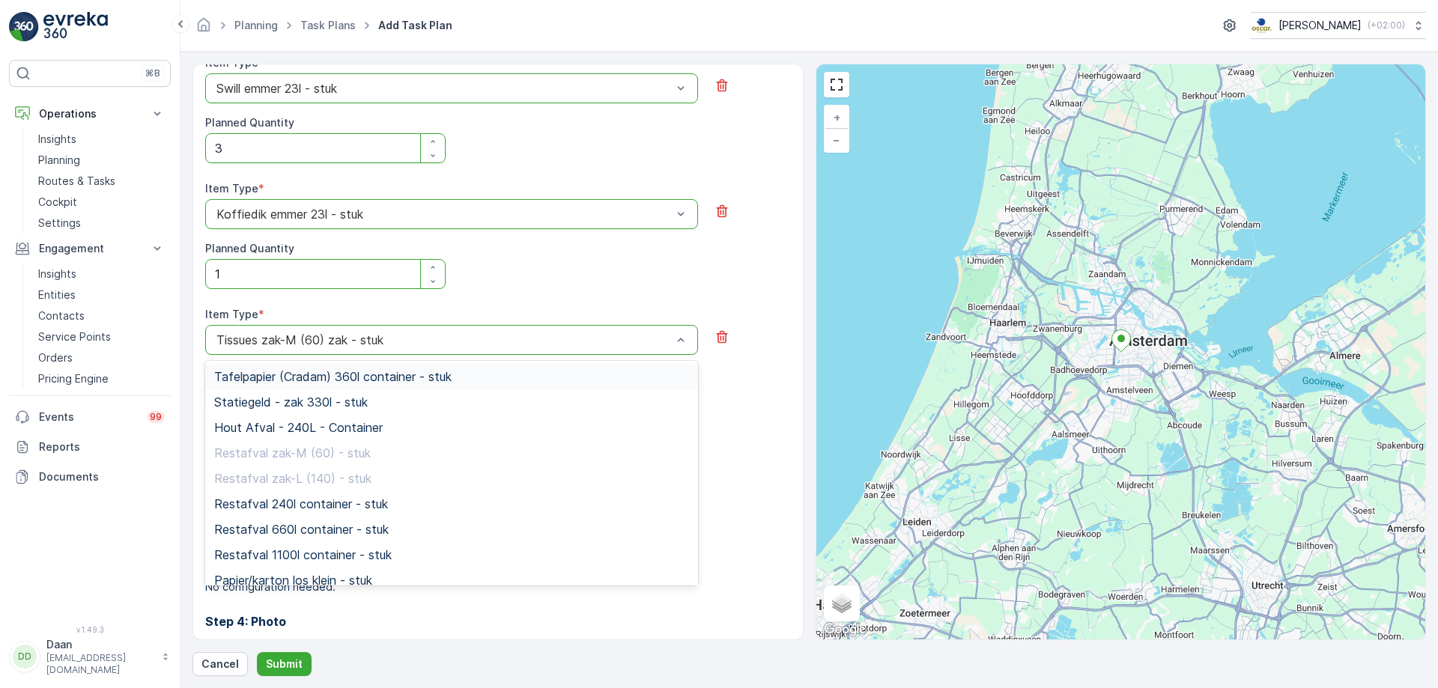
click at [715, 411] on div "Item Type * option Tissues zak-M (60) [PERSON_NAME] is disabled. Select another…" at bounding box center [498, 361] width 586 height 108
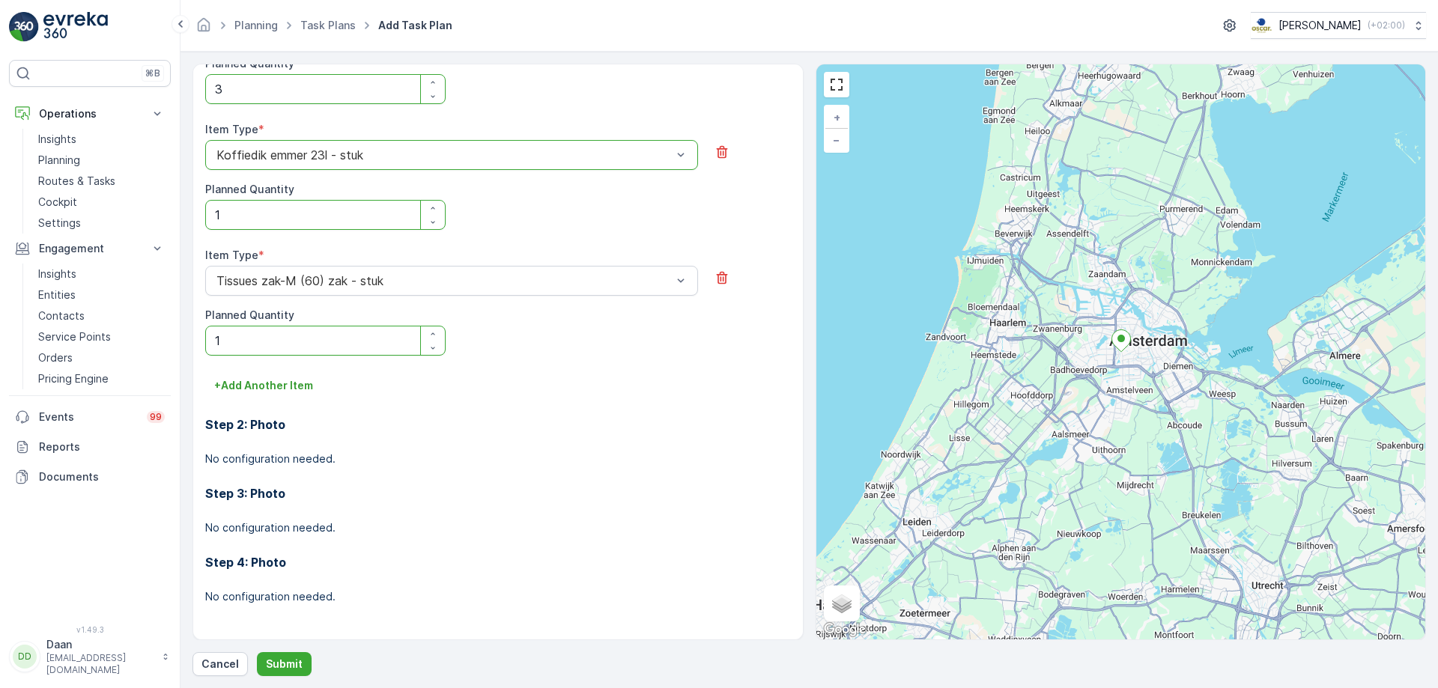
scroll to position [1118, 0]
click at [326, 369] on div "Item Type * Tissues zak-M (60) [PERSON_NAME] Planned Quantity 1" at bounding box center [498, 310] width 586 height 126
click at [297, 393] on p "+ Add Another Item" at bounding box center [263, 385] width 99 height 15
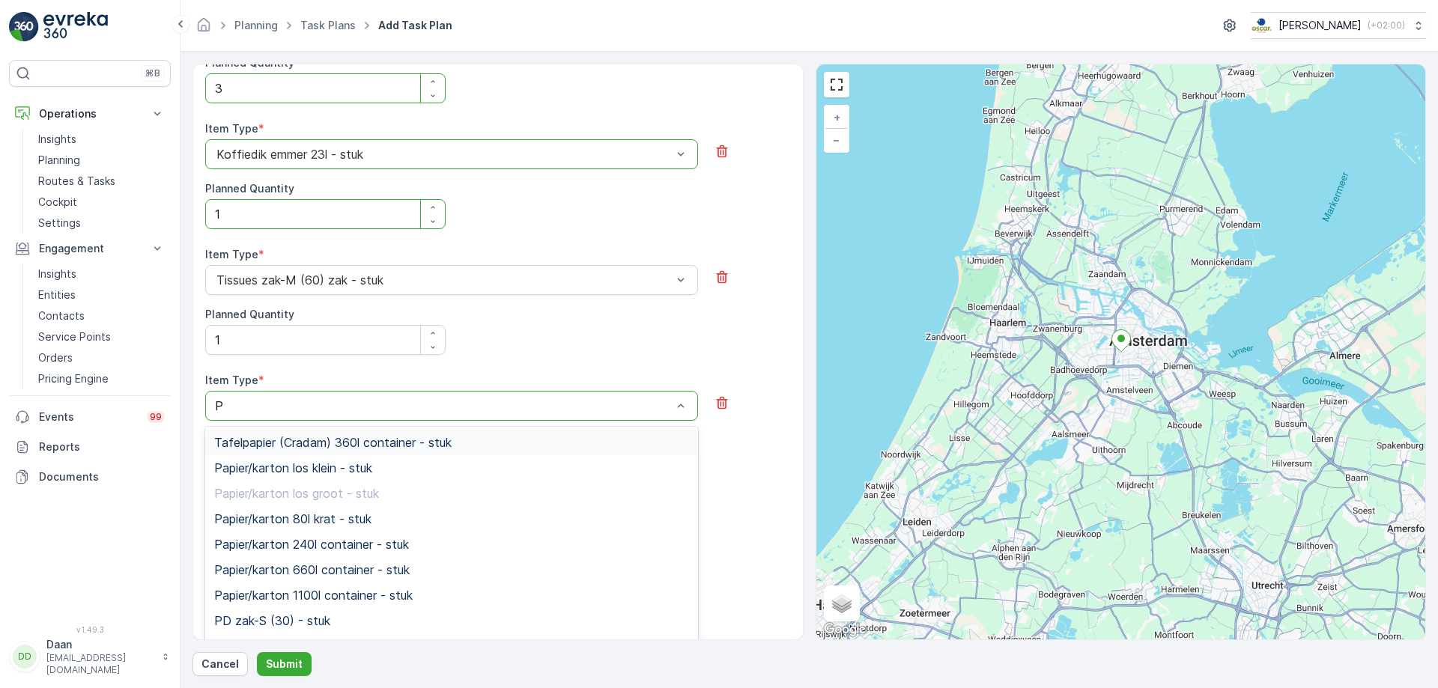
type input "PD"
click at [319, 467] on span "PD zak-M (60) - stuk" at bounding box center [274, 467] width 120 height 13
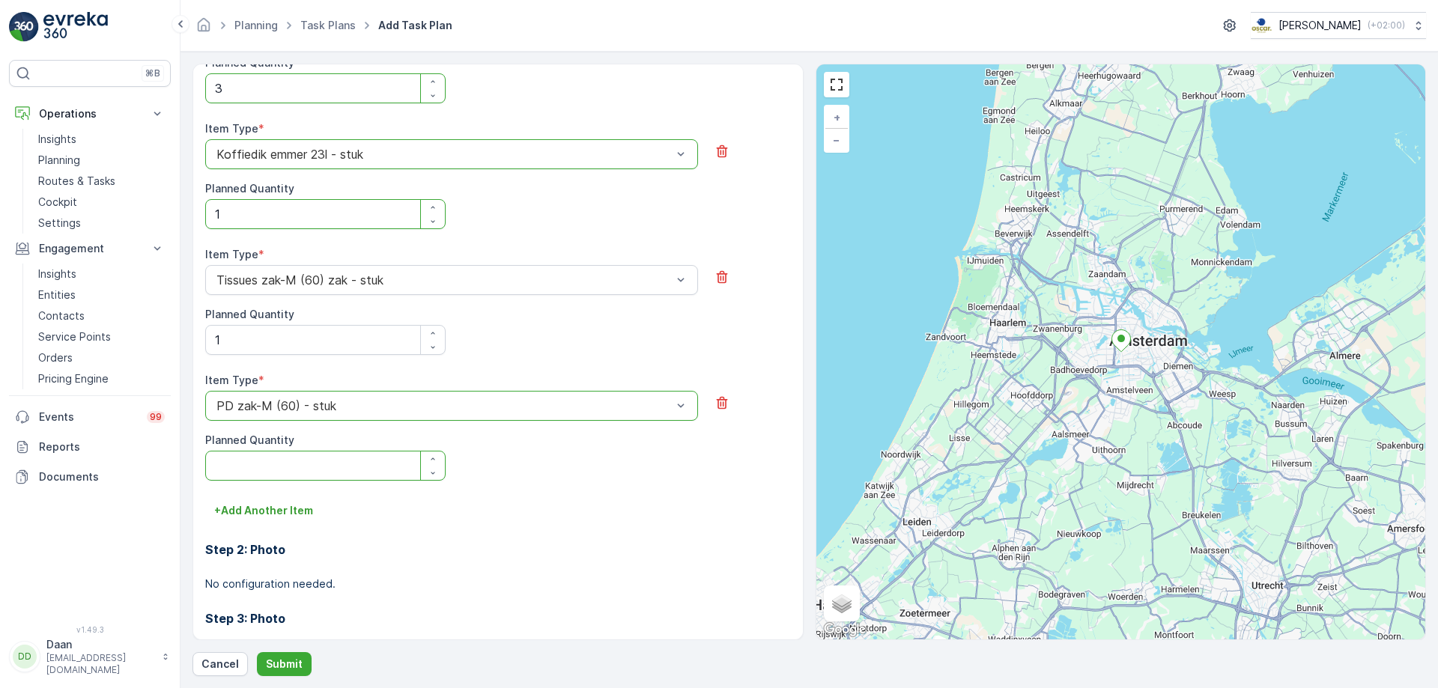
click at [319, 467] on Quantity "Planned Quantity" at bounding box center [325, 466] width 240 height 30
click at [425, 453] on button "button" at bounding box center [433, 459] width 24 height 14
type Quantity "1"
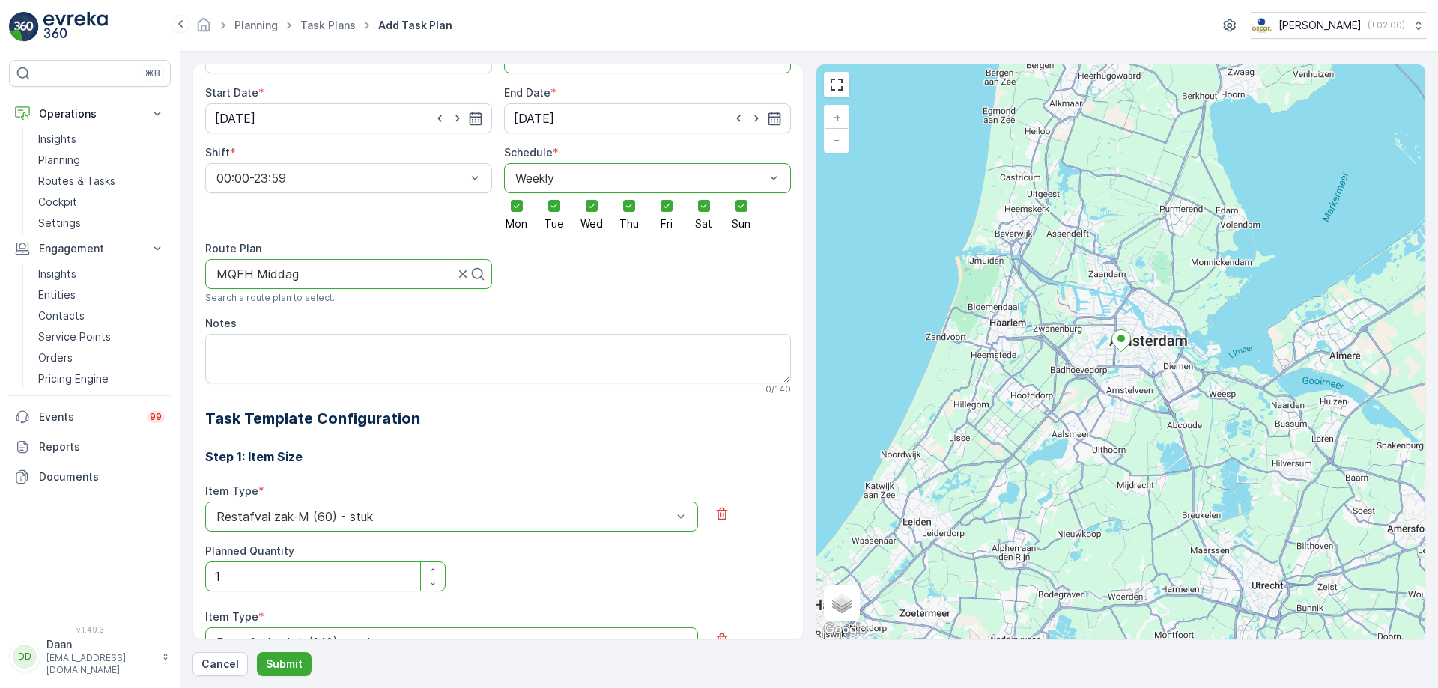
scroll to position [120, 0]
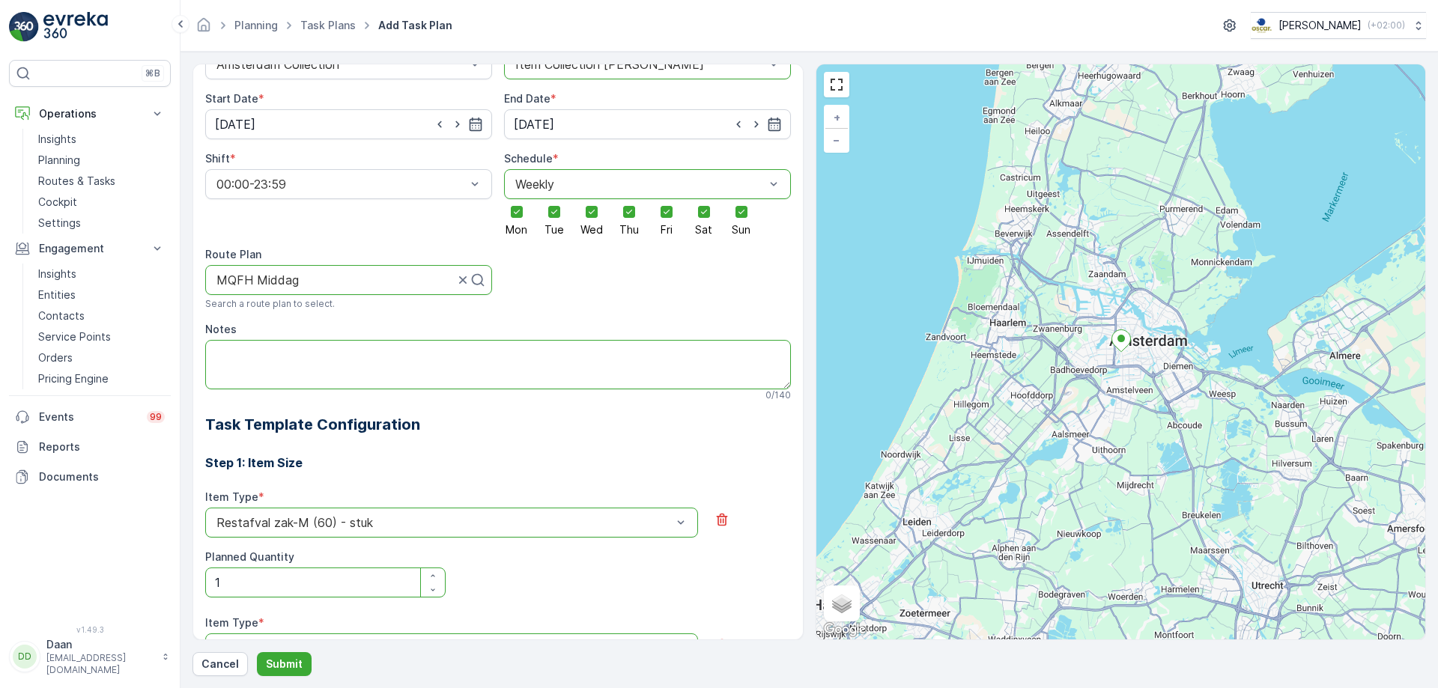
click at [450, 361] on textarea "Notes" at bounding box center [498, 364] width 586 height 49
type textarea "dagelijks vanaf 13:30"
click at [297, 650] on div "Task Plan Name * MQ/[PERSON_NAME] 12 / 200 Service Points * cafe Schinkelhaven …" at bounding box center [810, 370] width 1234 height 613
click at [288, 658] on p "Submit" at bounding box center [284, 664] width 37 height 15
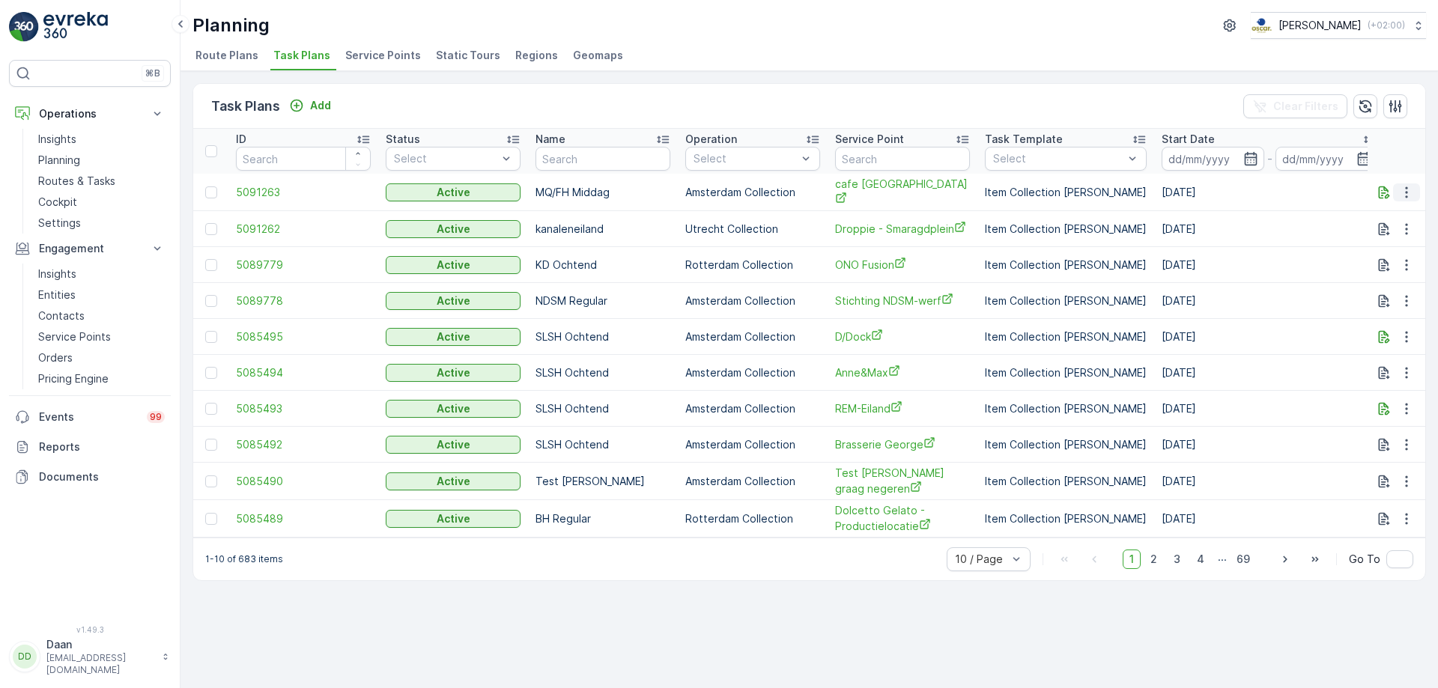
click at [1410, 185] on icon "button" at bounding box center [1406, 192] width 15 height 15
click at [1397, 240] on span "Edit Task Plan" at bounding box center [1380, 235] width 70 height 15
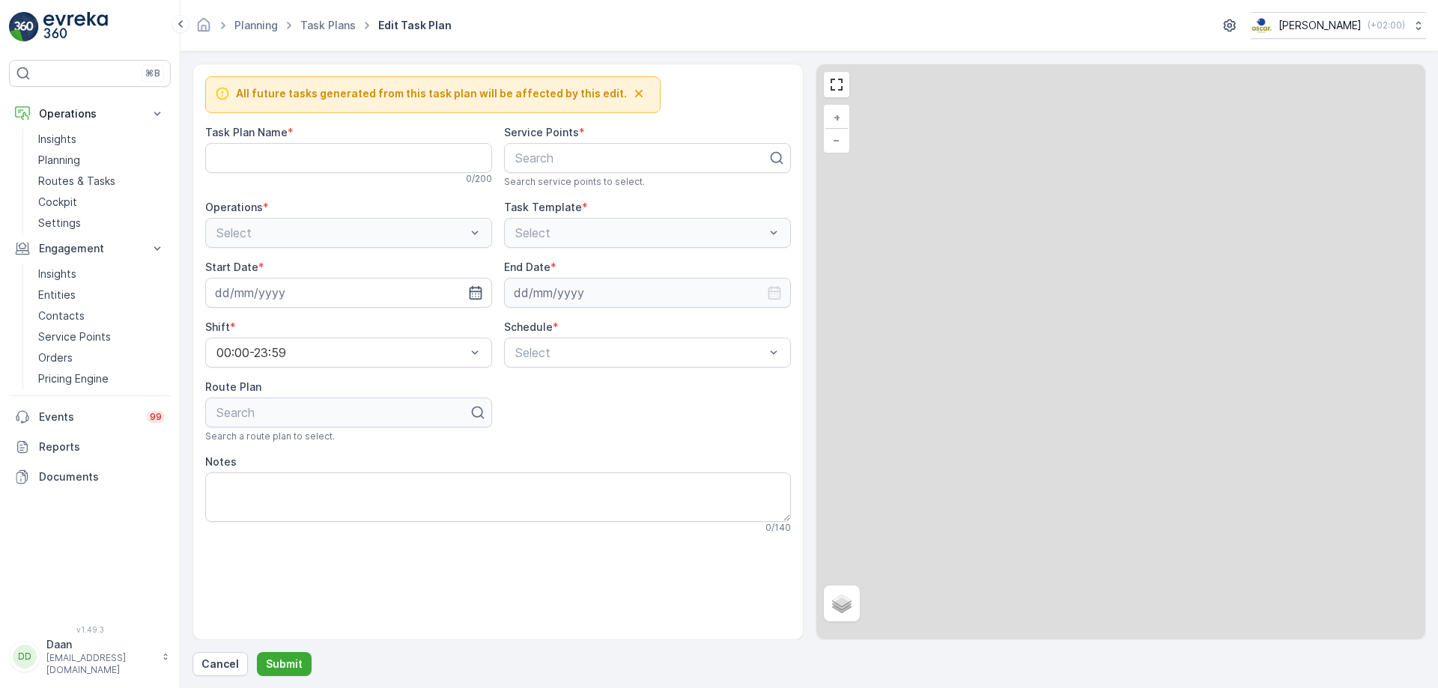
type Name "MQ/FH Middag"
type textarea "dagelijks vanaf 13:30"
type input "[DATE]"
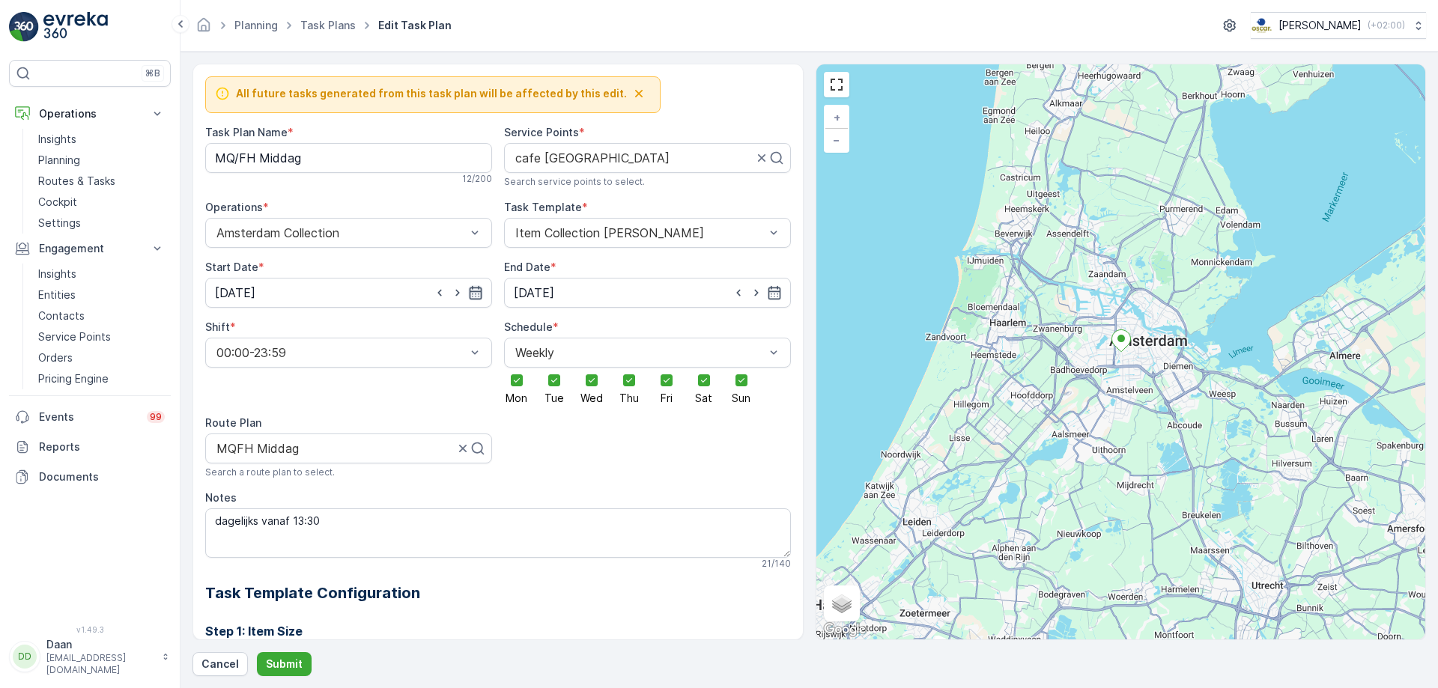
click at [480, 293] on icon "button" at bounding box center [475, 292] width 15 height 15
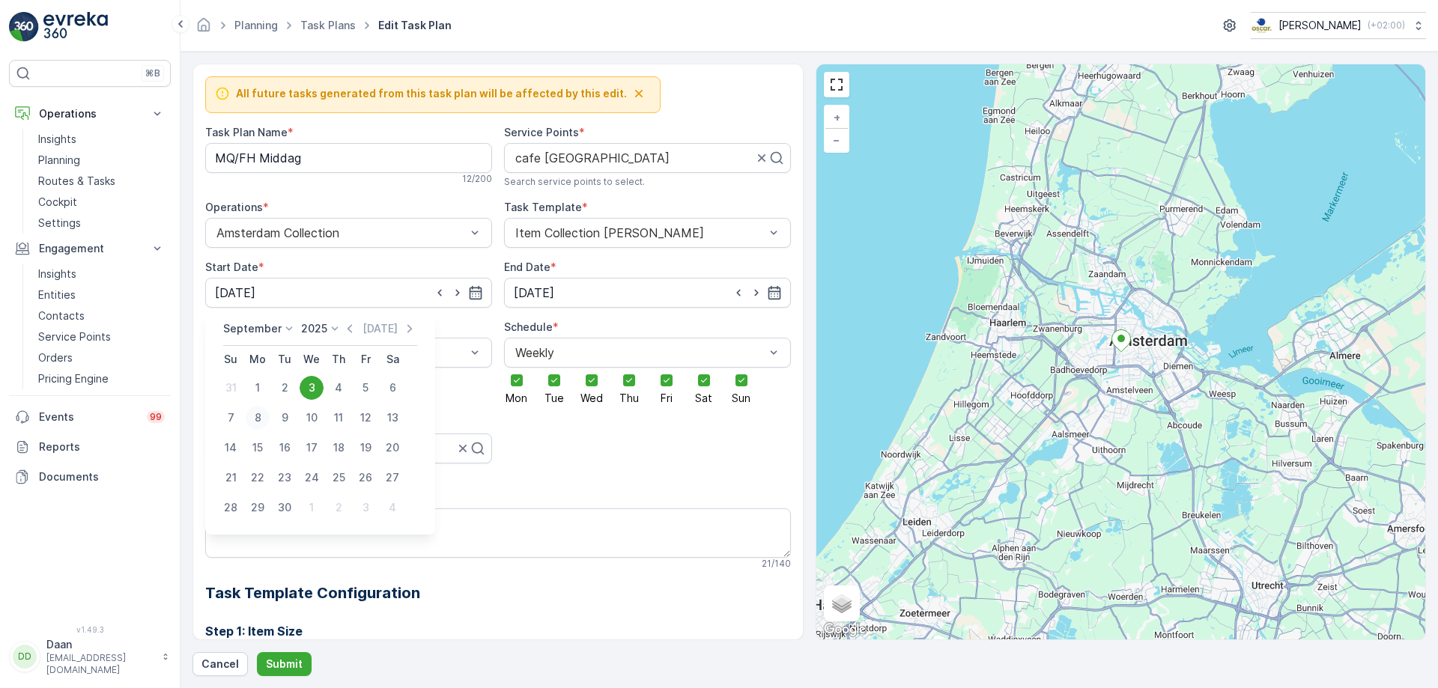
click at [255, 419] on div "8" at bounding box center [258, 418] width 24 height 24
type input "[DATE]"
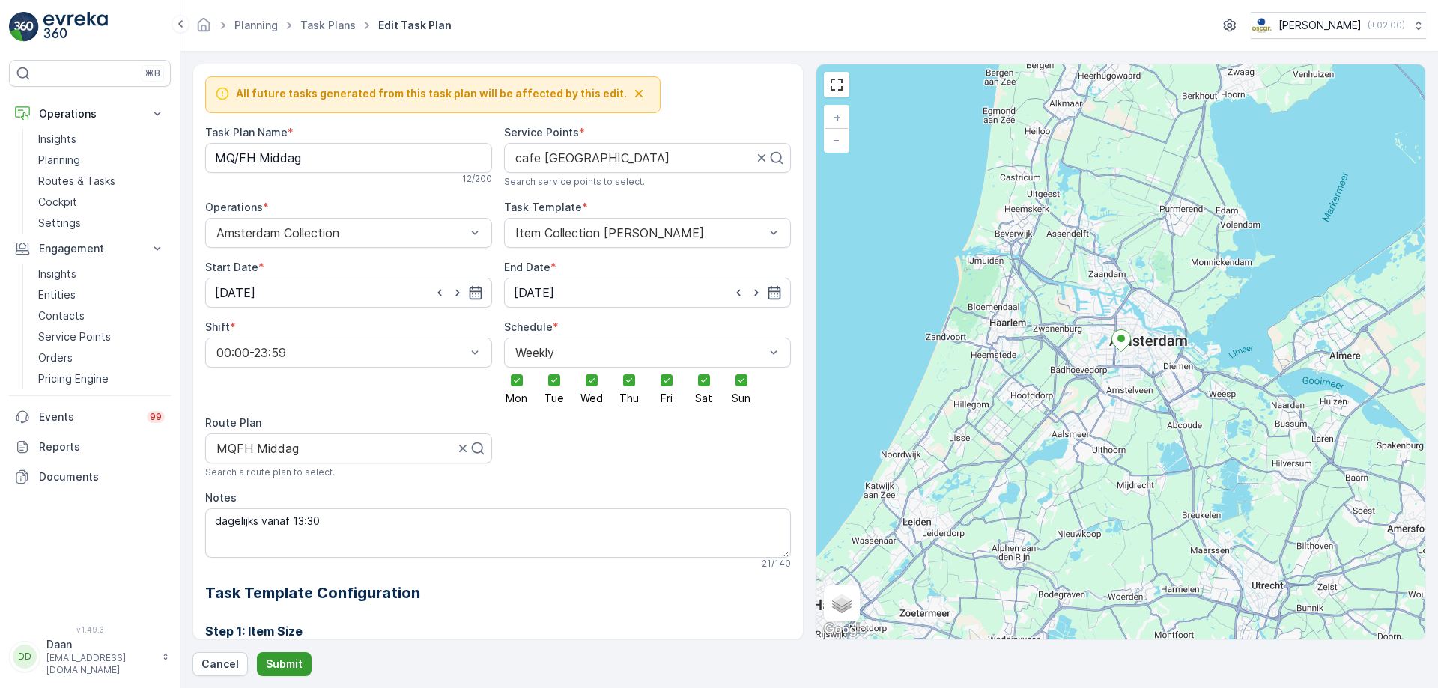
click at [289, 657] on p "Submit" at bounding box center [284, 664] width 37 height 15
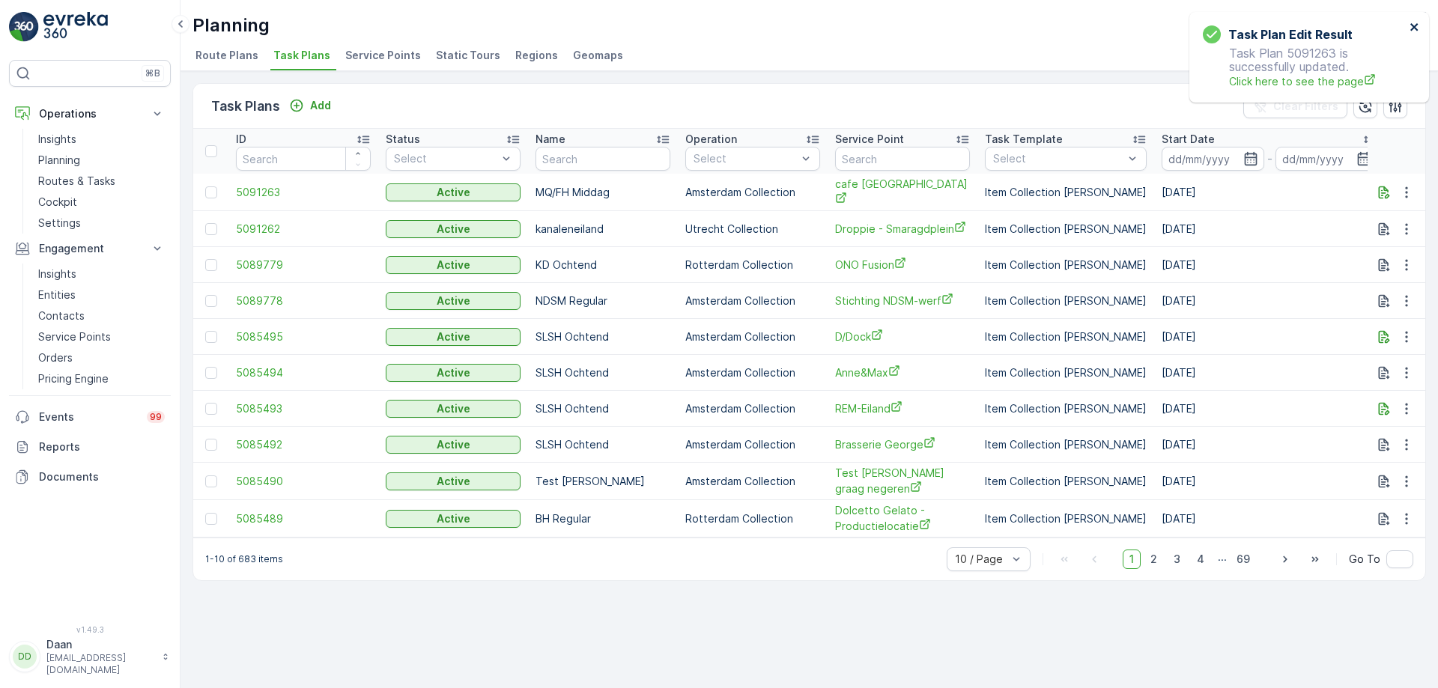
click at [1417, 27] on icon "close" at bounding box center [1415, 27] width 10 height 12
click at [84, 339] on p "Service Points" at bounding box center [74, 337] width 73 height 15
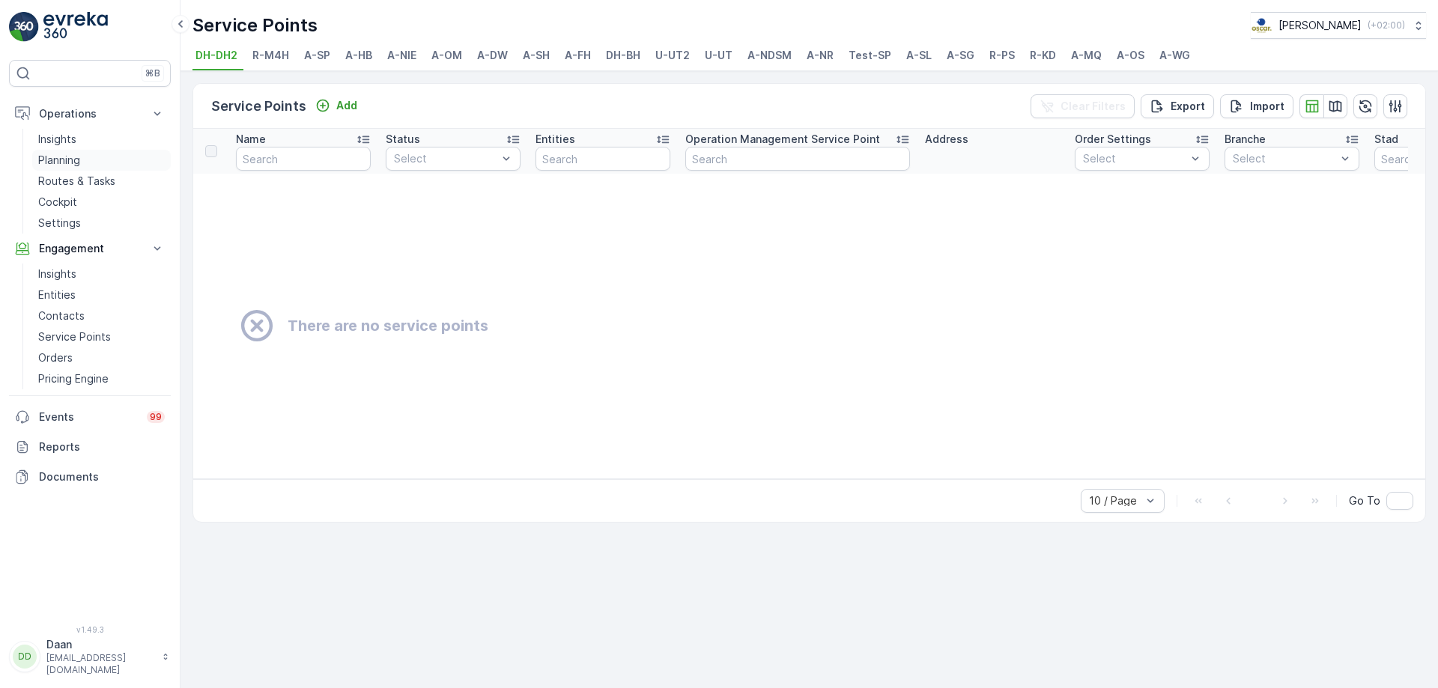
click at [84, 162] on link "Planning" at bounding box center [101, 160] width 139 height 21
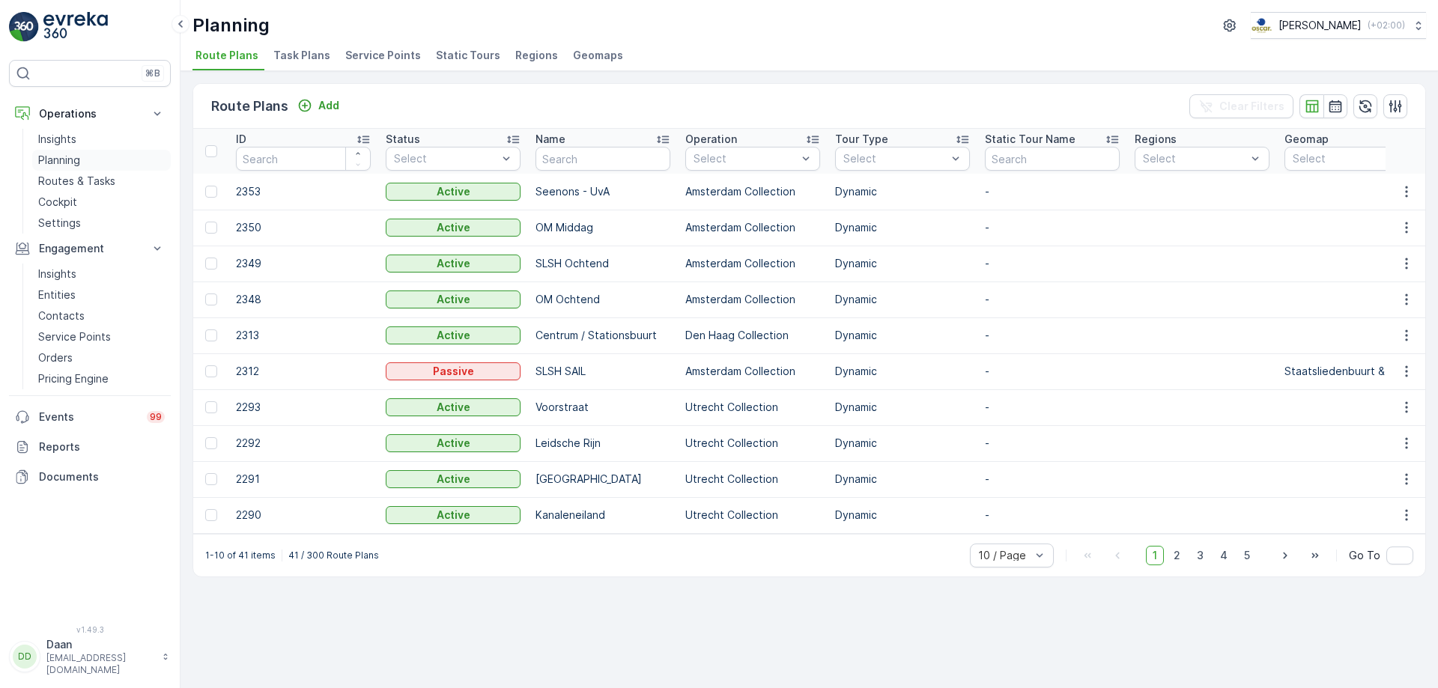
click at [115, 169] on link "Planning" at bounding box center [101, 160] width 139 height 21
click at [304, 60] on span "Task Plans" at bounding box center [301, 55] width 57 height 15
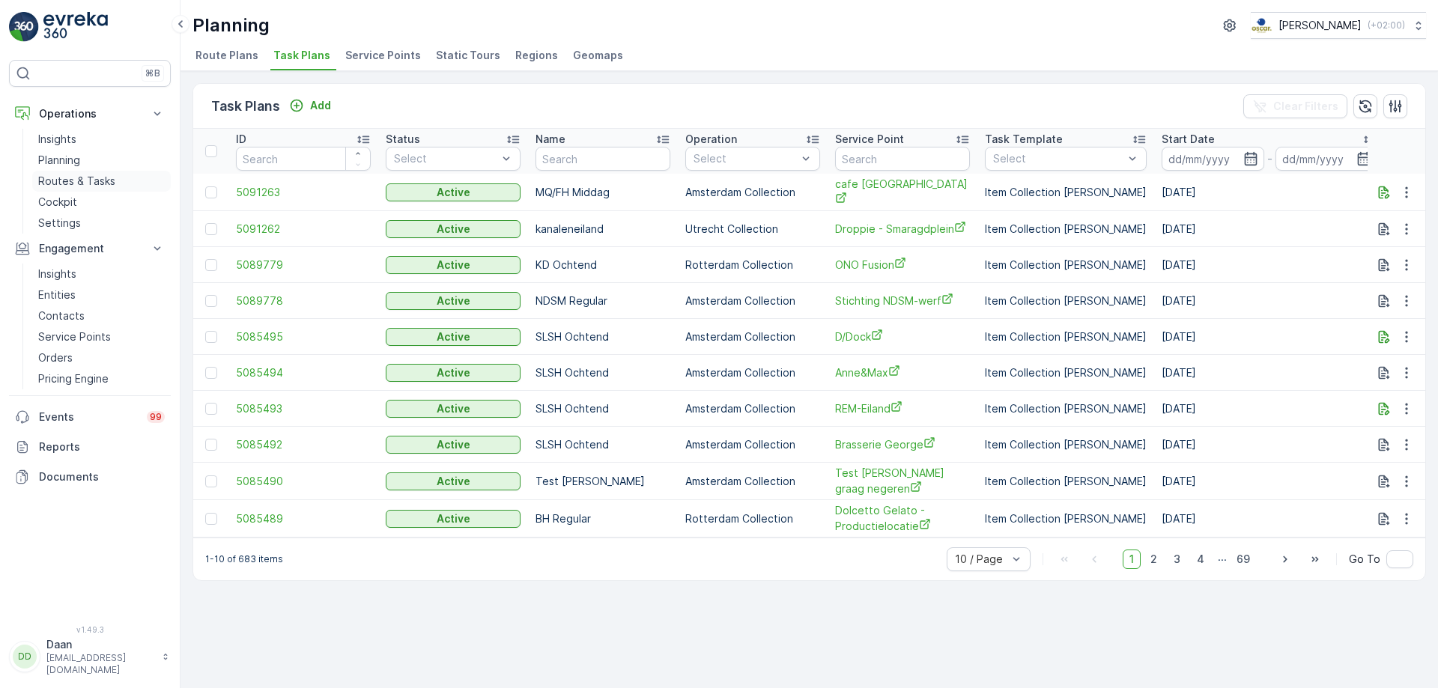
click at [75, 182] on p "Routes & Tasks" at bounding box center [76, 181] width 77 height 15
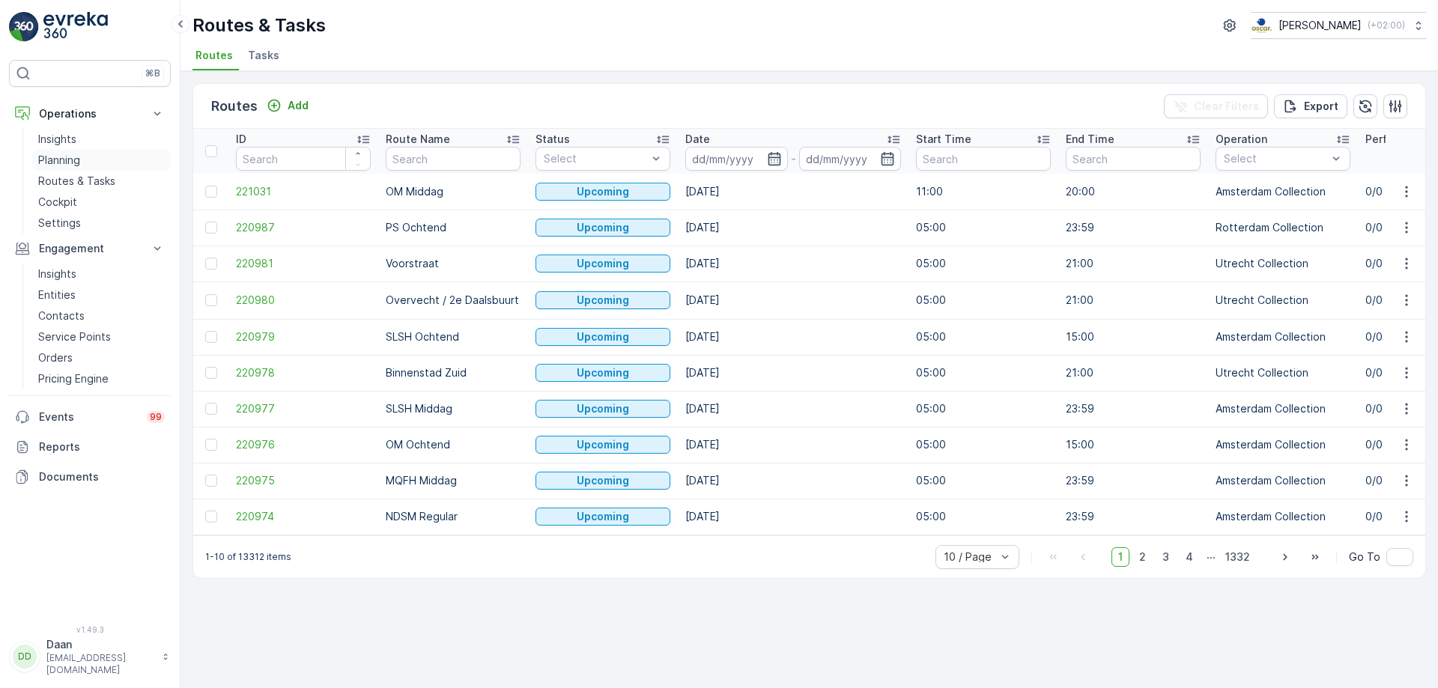
click at [75, 157] on p "Planning" at bounding box center [59, 160] width 42 height 15
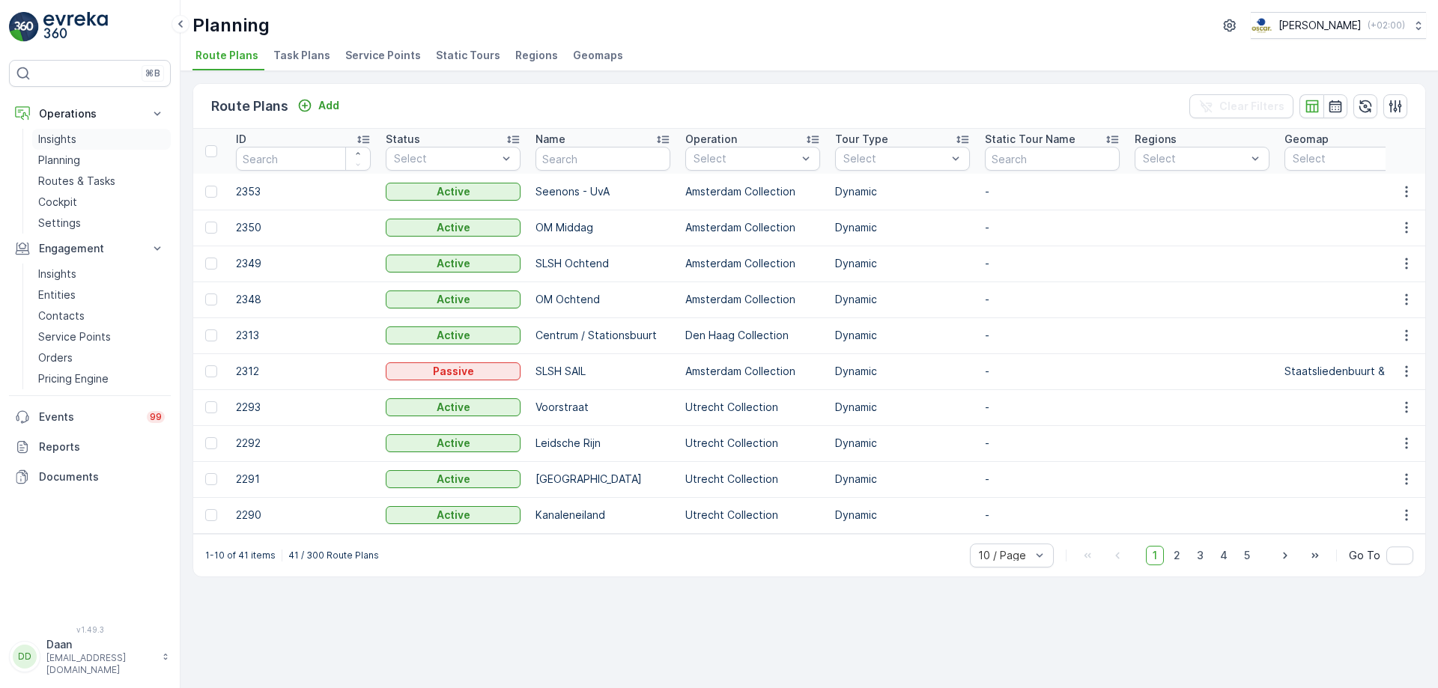
click at [67, 142] on p "Insights" at bounding box center [57, 139] width 38 height 15
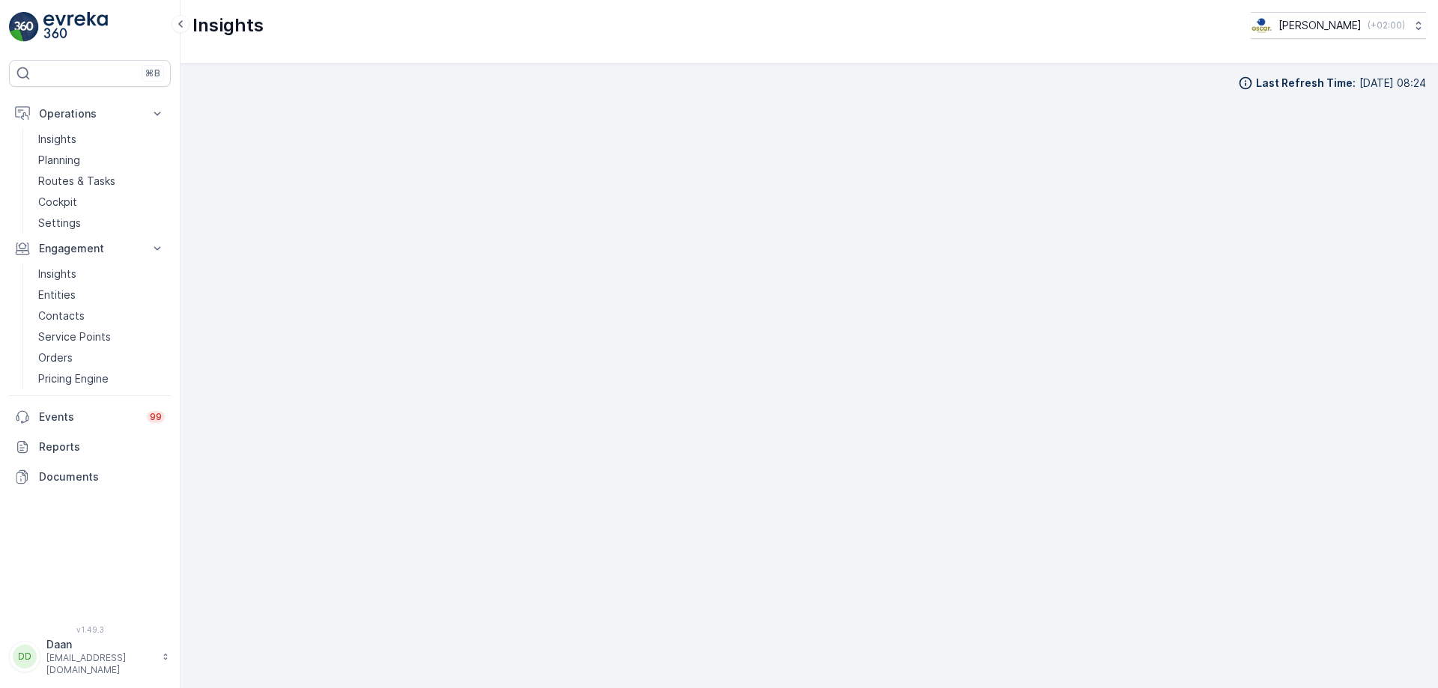
scroll to position [17, 0]
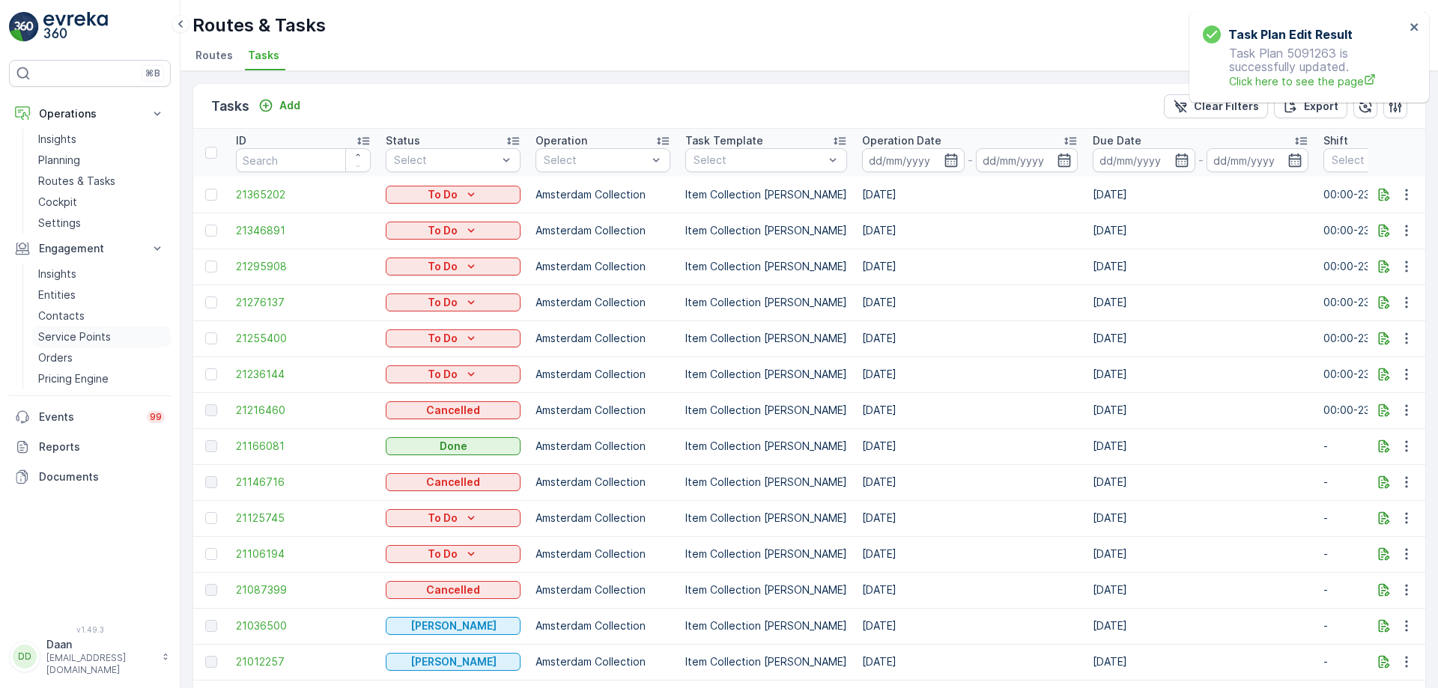
click at [78, 330] on p "Service Points" at bounding box center [74, 337] width 73 height 15
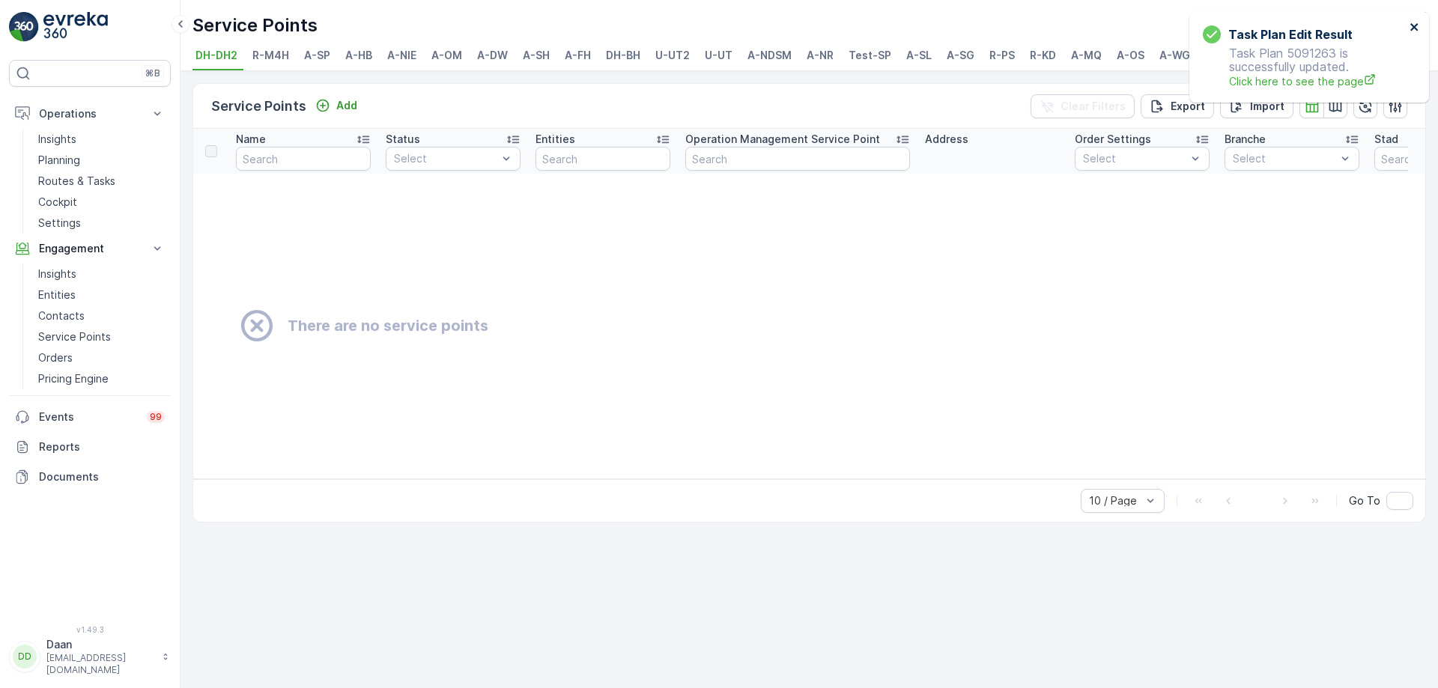
click at [1415, 21] on icon "close" at bounding box center [1415, 27] width 10 height 12
click at [724, 58] on span "U-UT" at bounding box center [719, 55] width 28 height 15
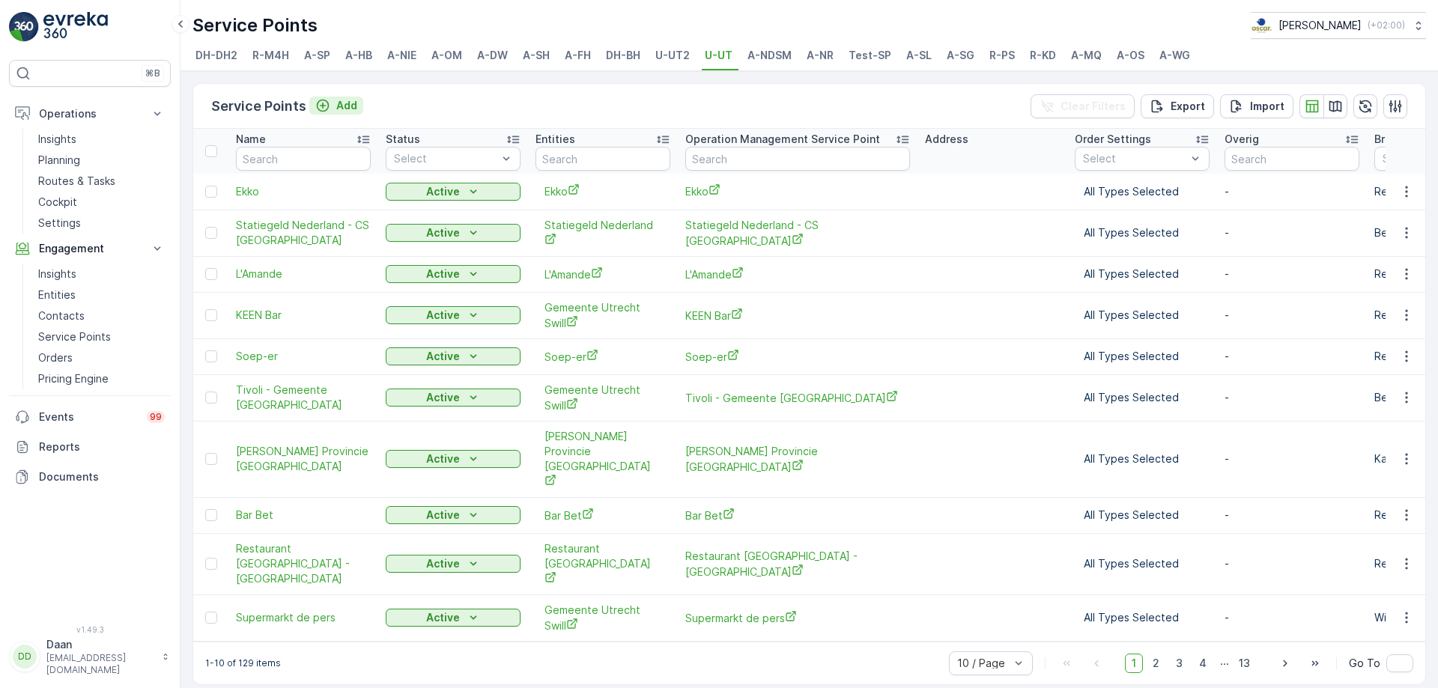
click at [332, 97] on button "Add" at bounding box center [336, 106] width 54 height 18
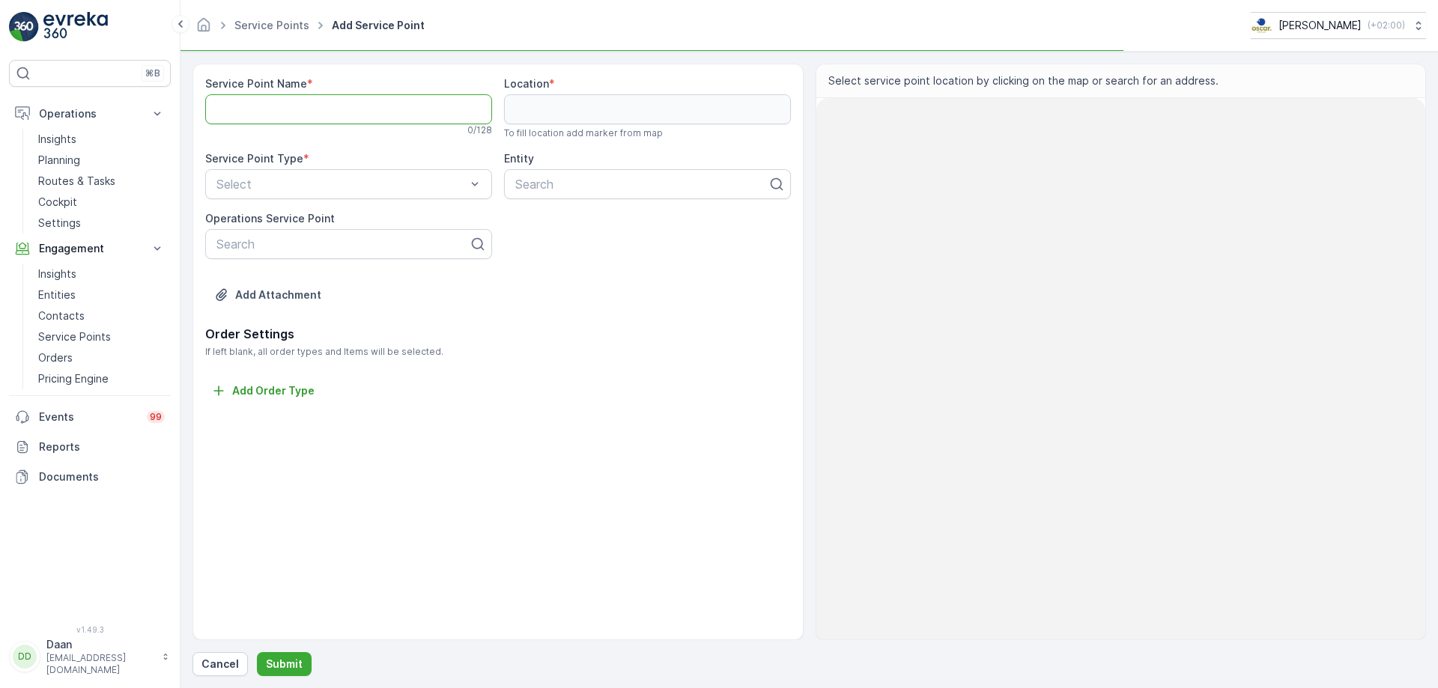
click at [337, 112] on Name "Service Point Name" at bounding box center [348, 109] width 287 height 30
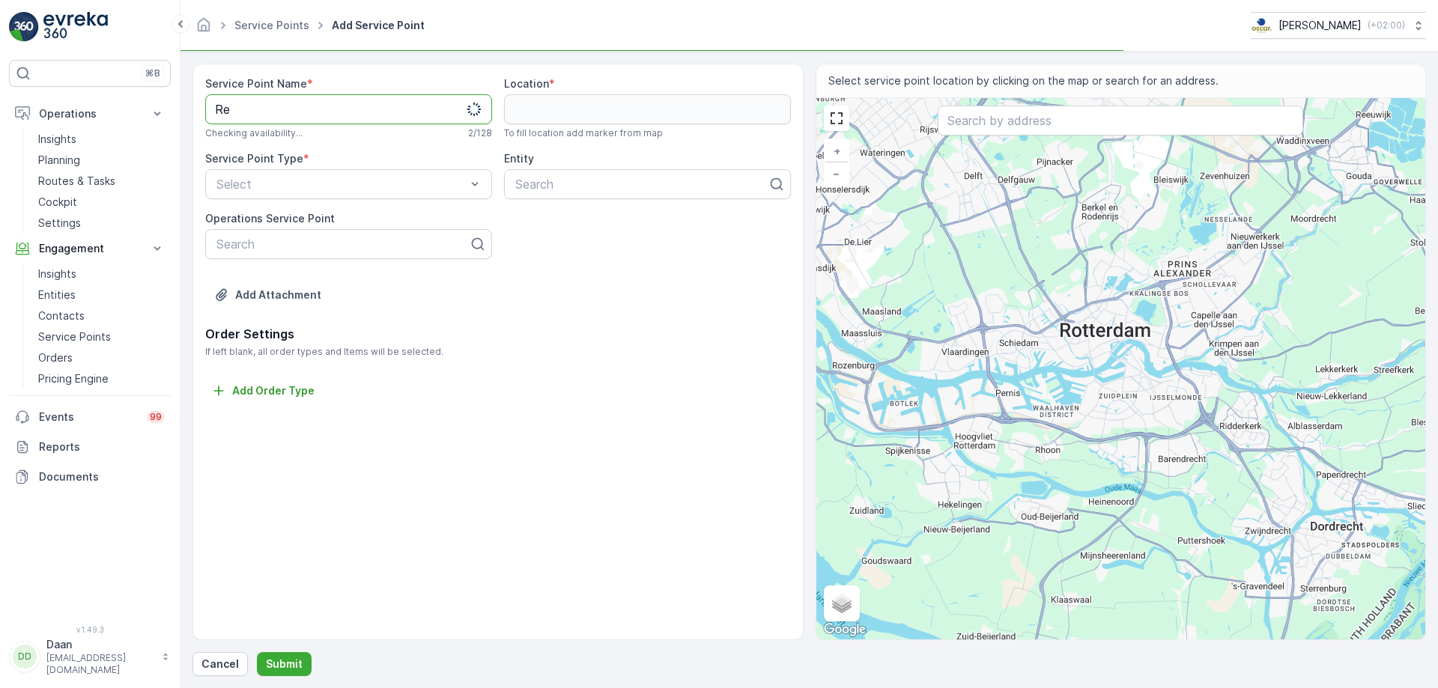
type Name "R"
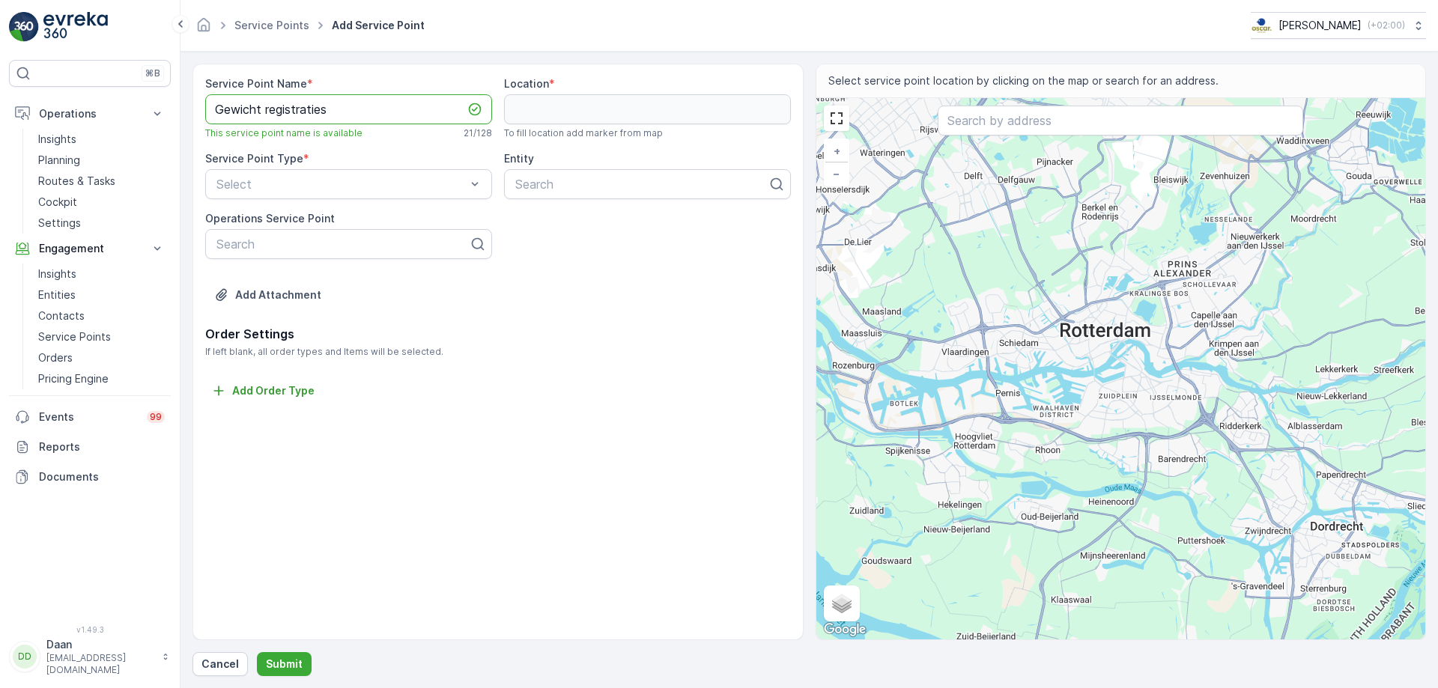
paste Name "klépierre"
type Name "Gewicht registraties klépierre"
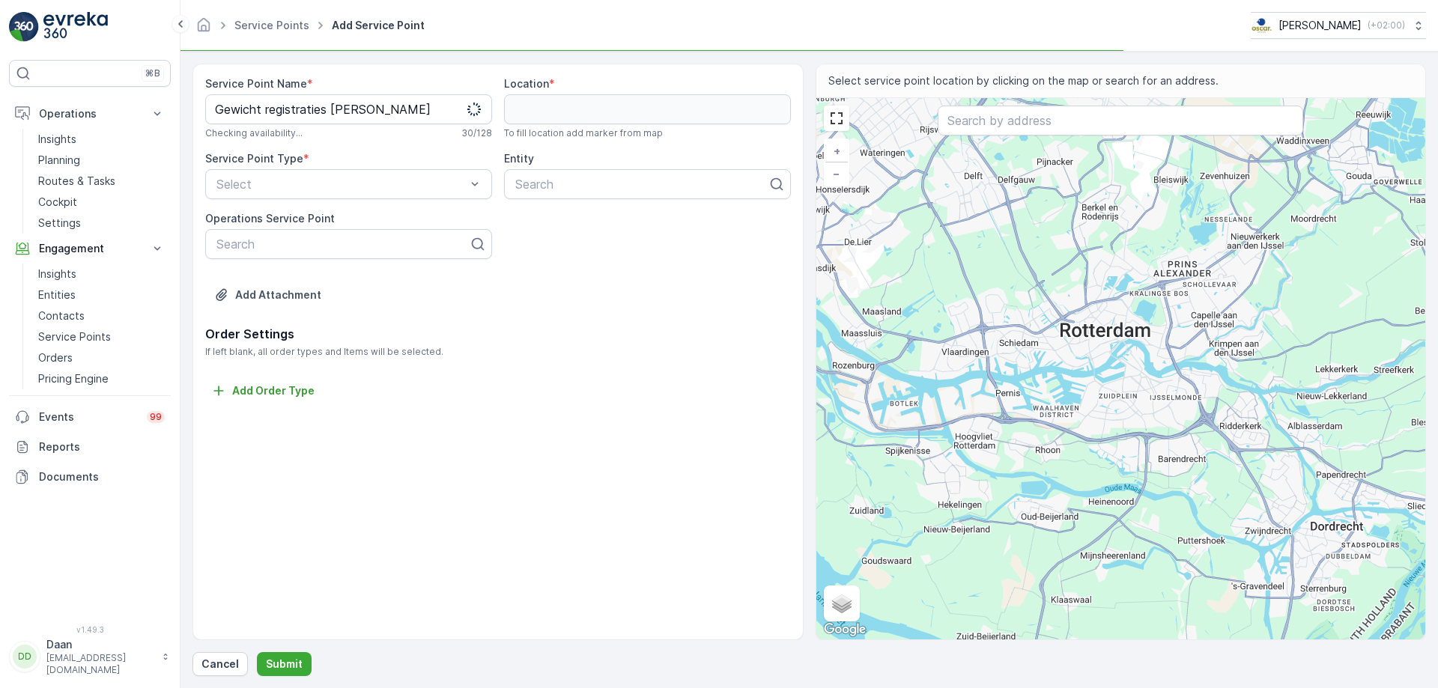
drag, startPoint x: 556, startPoint y: 216, endPoint x: 561, endPoint y: 166, distance: 49.7
click at [555, 216] on div "Service Point Name * Gewicht registraties klépierre Checking availability... 30…" at bounding box center [498, 200] width 586 height 249
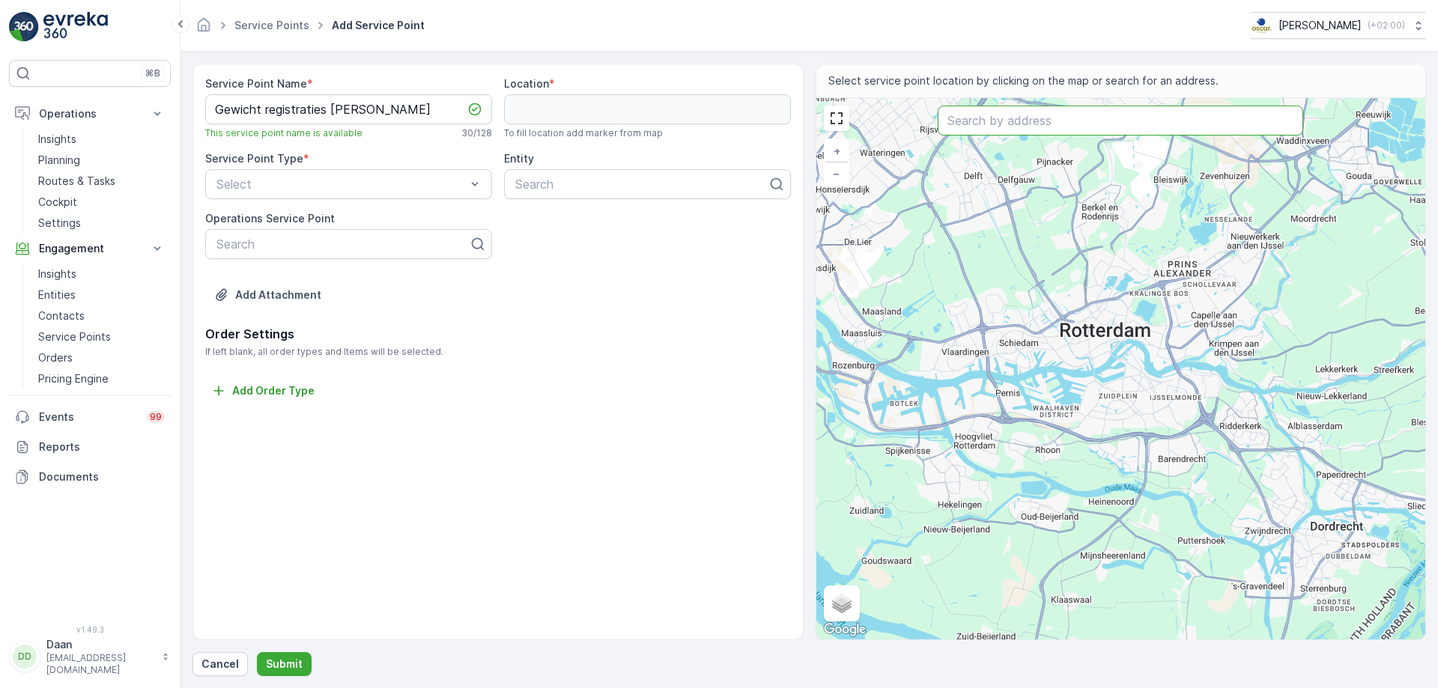
click at [1016, 120] on input "text" at bounding box center [1121, 121] width 366 height 30
type input "gageldijk 3"
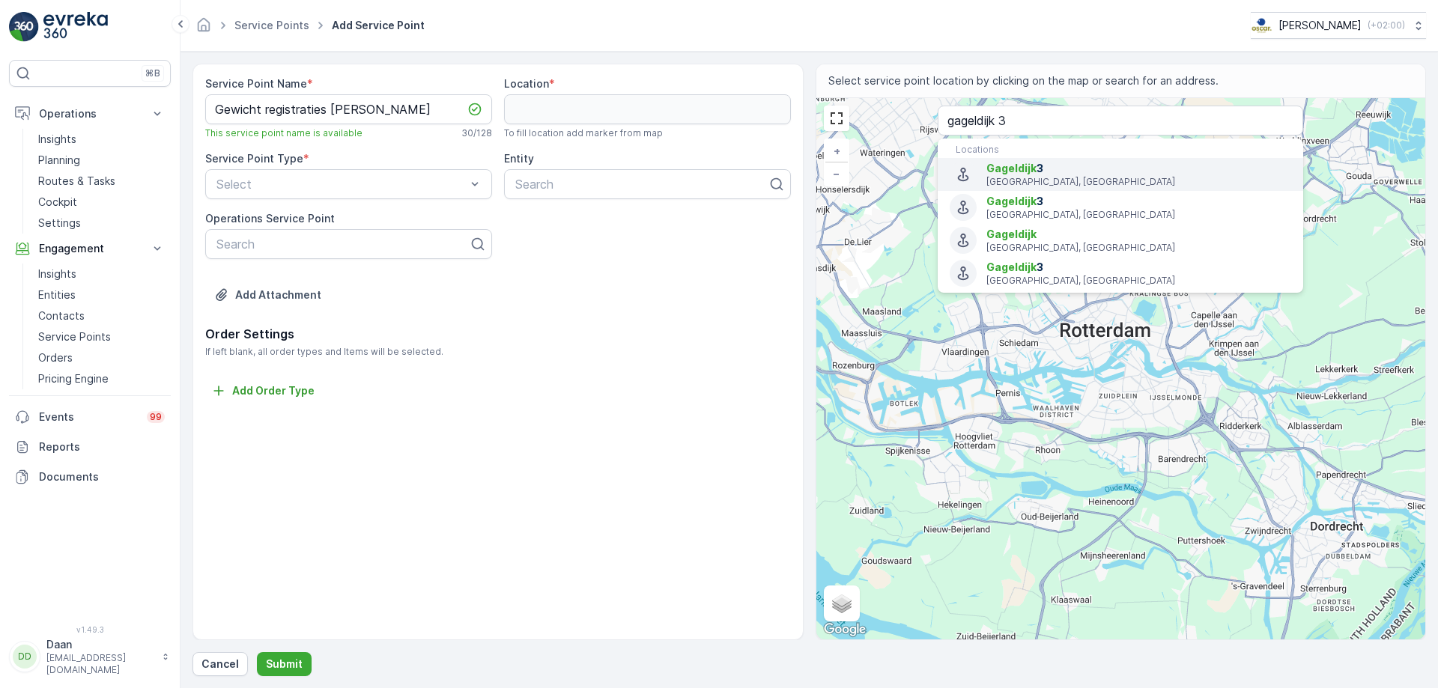
click at [1107, 174] on span "Gageldijk 3" at bounding box center [1139, 168] width 305 height 15
type input "52.1186652,5.133542299999999"
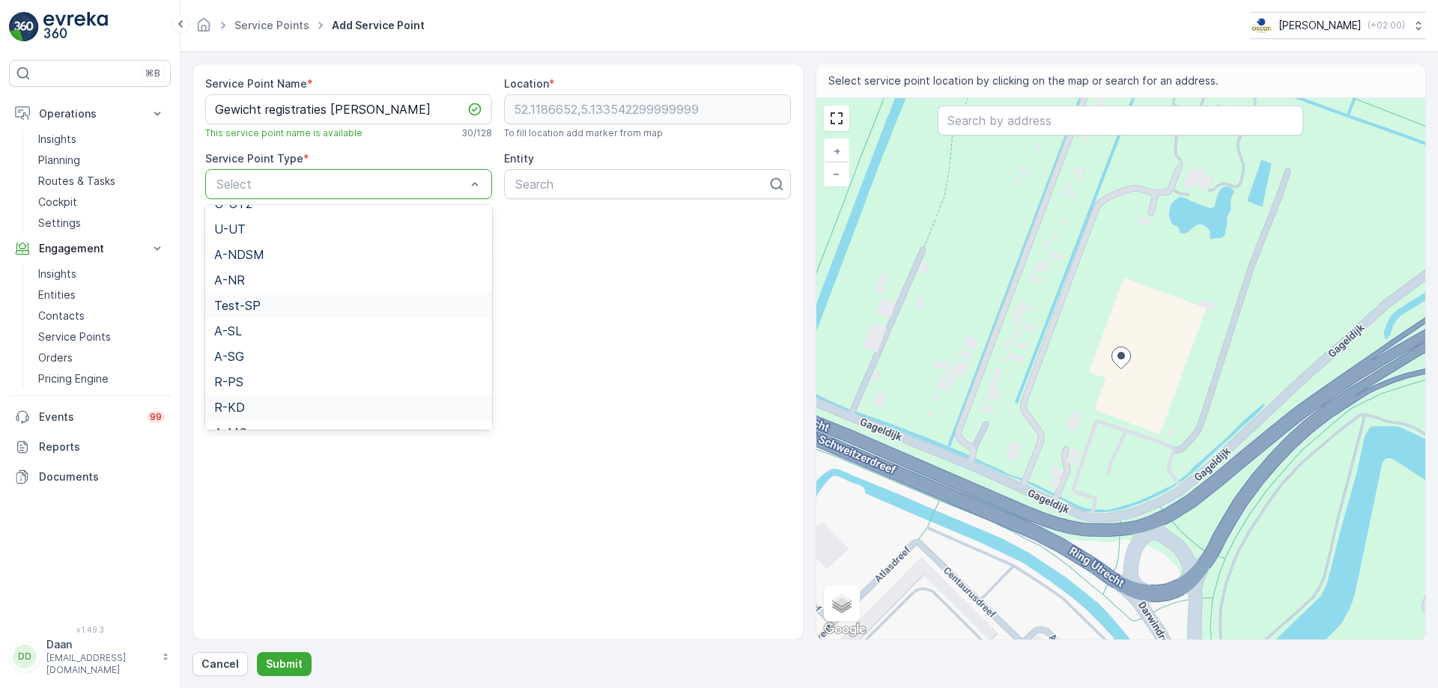
scroll to position [192, 0]
click at [372, 306] on div "U-UT" at bounding box center [348, 309] width 269 height 13
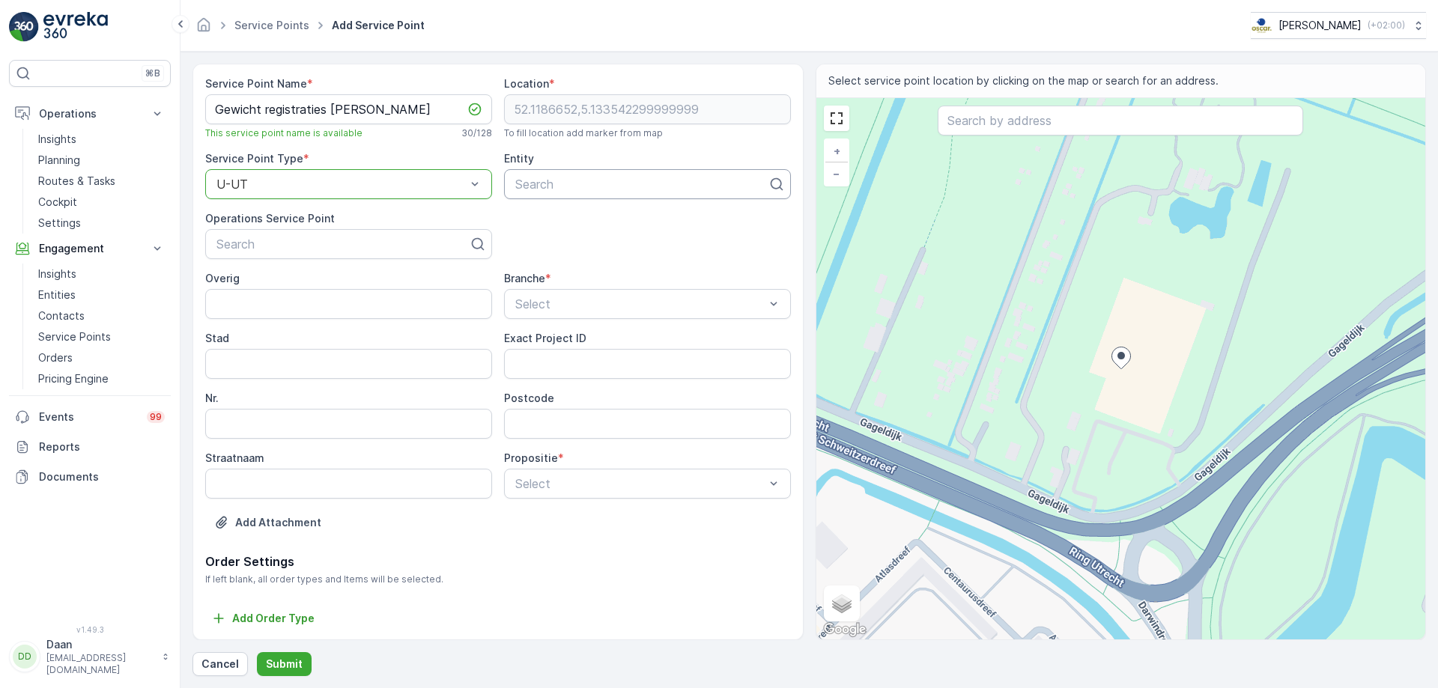
click at [603, 188] on div at bounding box center [641, 184] width 255 height 13
type input "klep"
click at [600, 253] on div "KLR - Klepierre" at bounding box center [647, 259] width 269 height 13
click at [613, 294] on div "Select" at bounding box center [647, 304] width 287 height 30
click at [602, 393] on div "Bezoekersplek" at bounding box center [644, 391] width 267 height 13
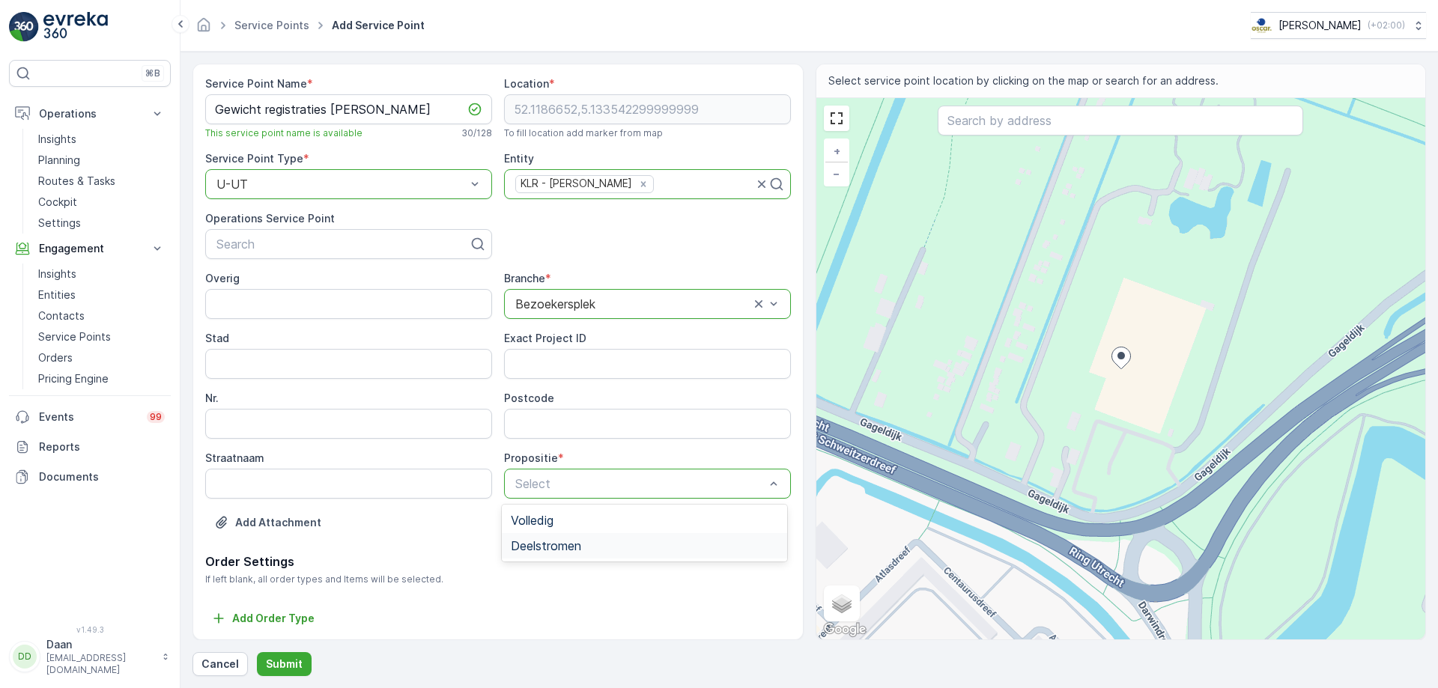
click at [566, 550] on span "Deelstromen" at bounding box center [546, 545] width 70 height 13
click at [286, 669] on p "Submit" at bounding box center [284, 664] width 37 height 15
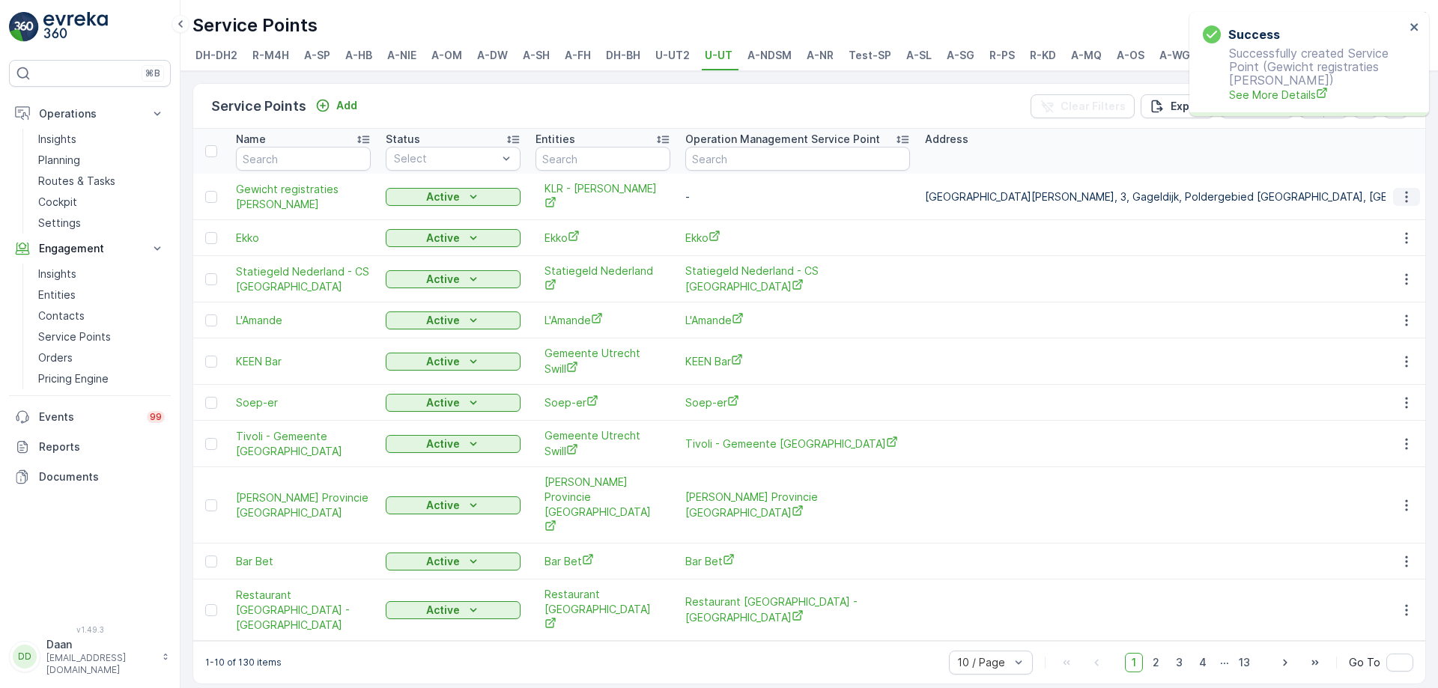
click at [1410, 197] on icon "button" at bounding box center [1406, 197] width 15 height 15
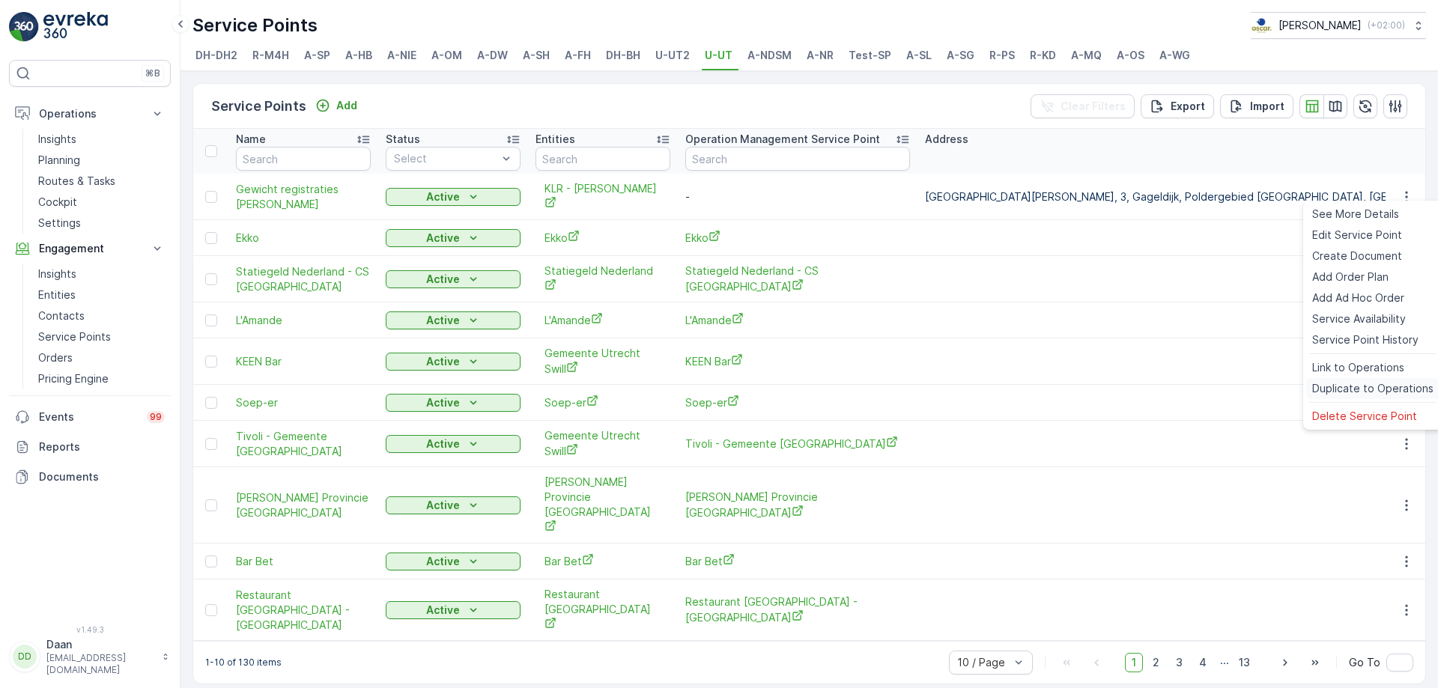
click at [1358, 392] on span "Duplicate to Operations" at bounding box center [1372, 388] width 121 height 15
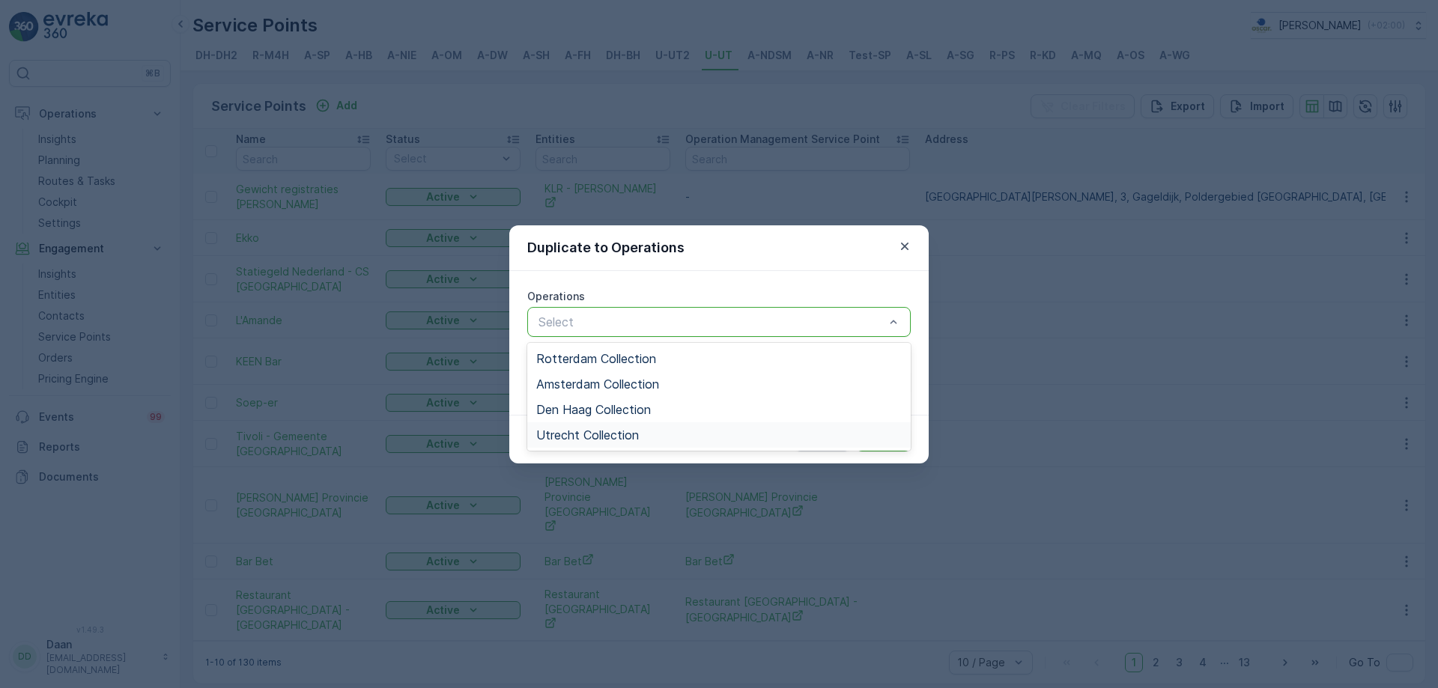
click at [773, 434] on div "Utrecht Collection" at bounding box center [719, 434] width 366 height 13
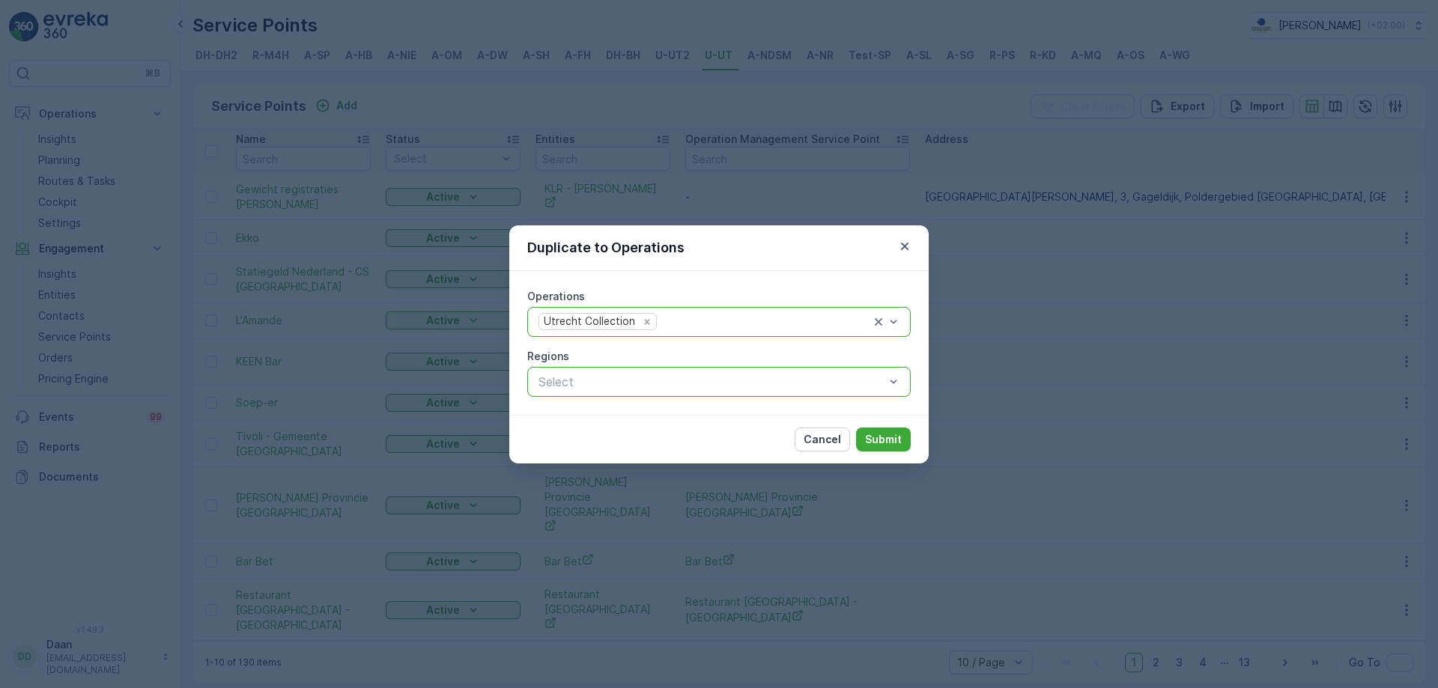
click at [807, 390] on p "Select" at bounding box center [712, 382] width 346 height 18
click at [894, 436] on p "Submit" at bounding box center [883, 439] width 37 height 15
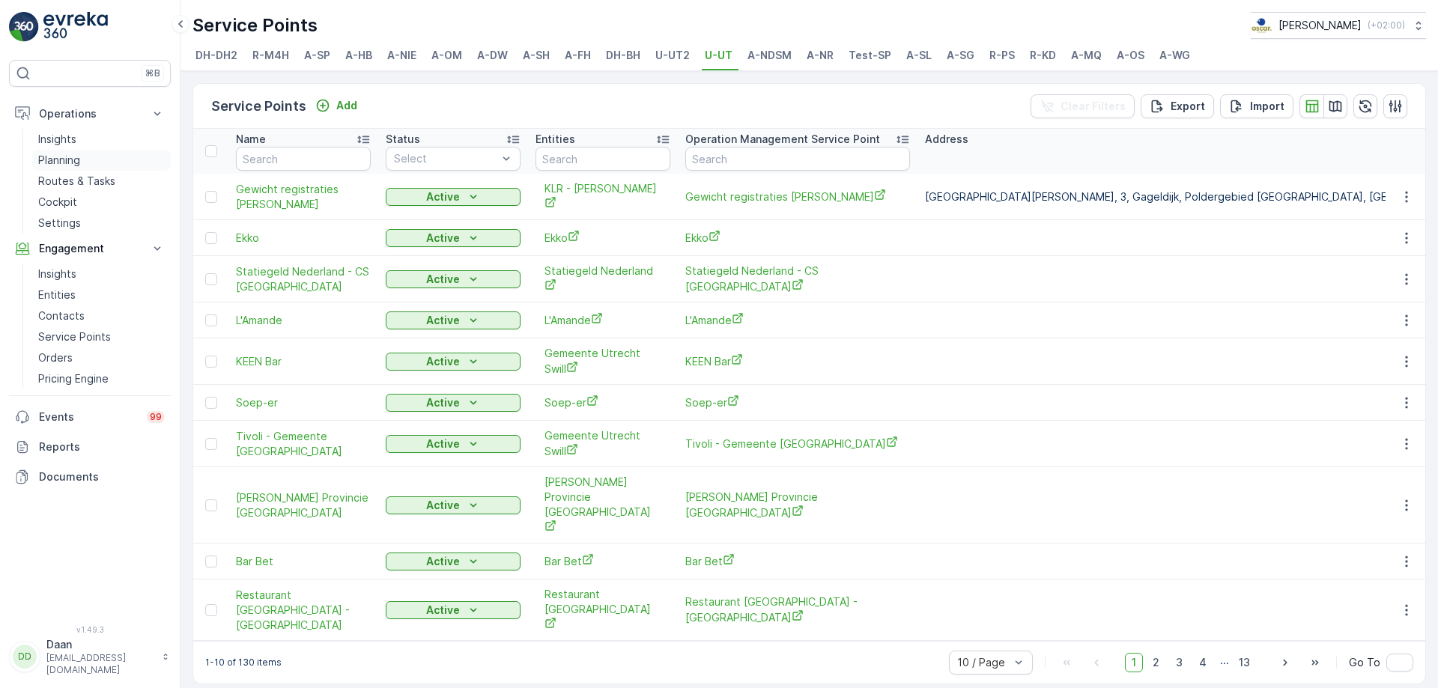
click at [78, 165] on p "Planning" at bounding box center [59, 160] width 42 height 15
